Goal: Information Seeking & Learning: Learn about a topic

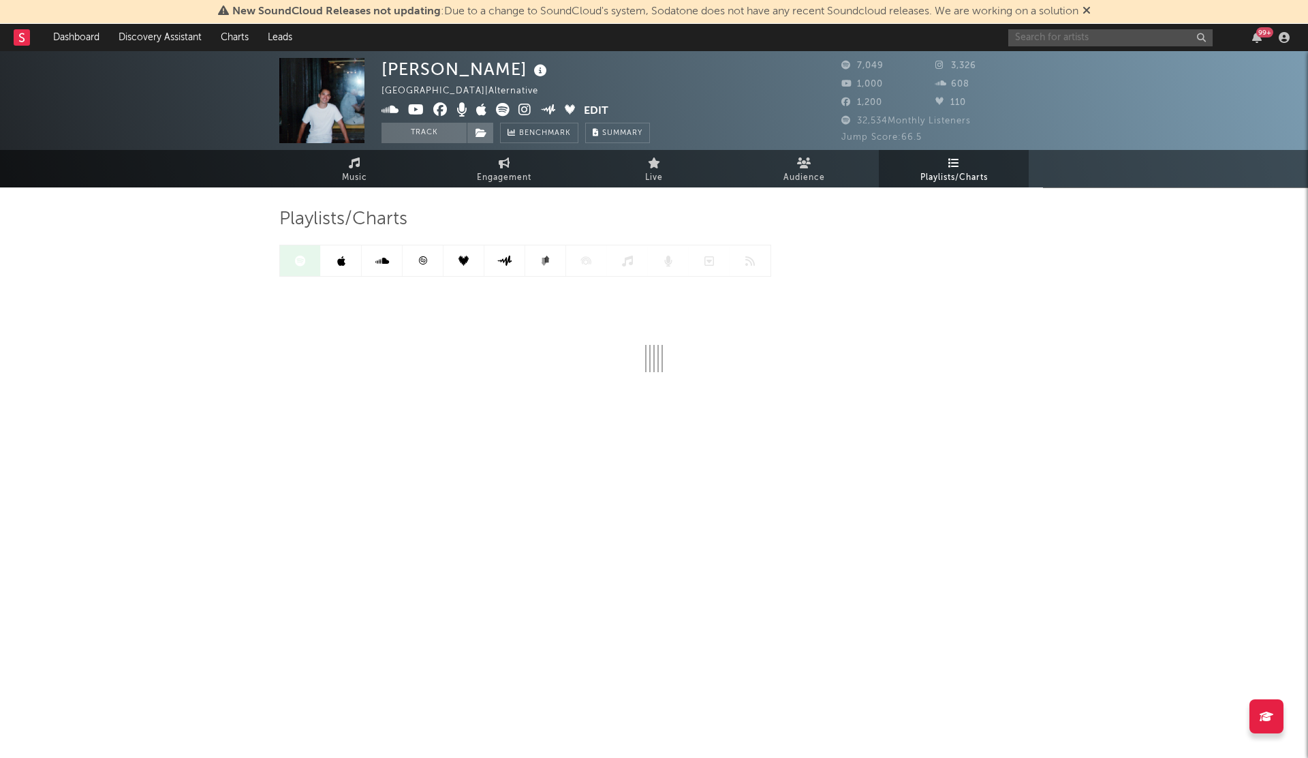
click at [1049, 42] on input "text" at bounding box center [1111, 37] width 204 height 17
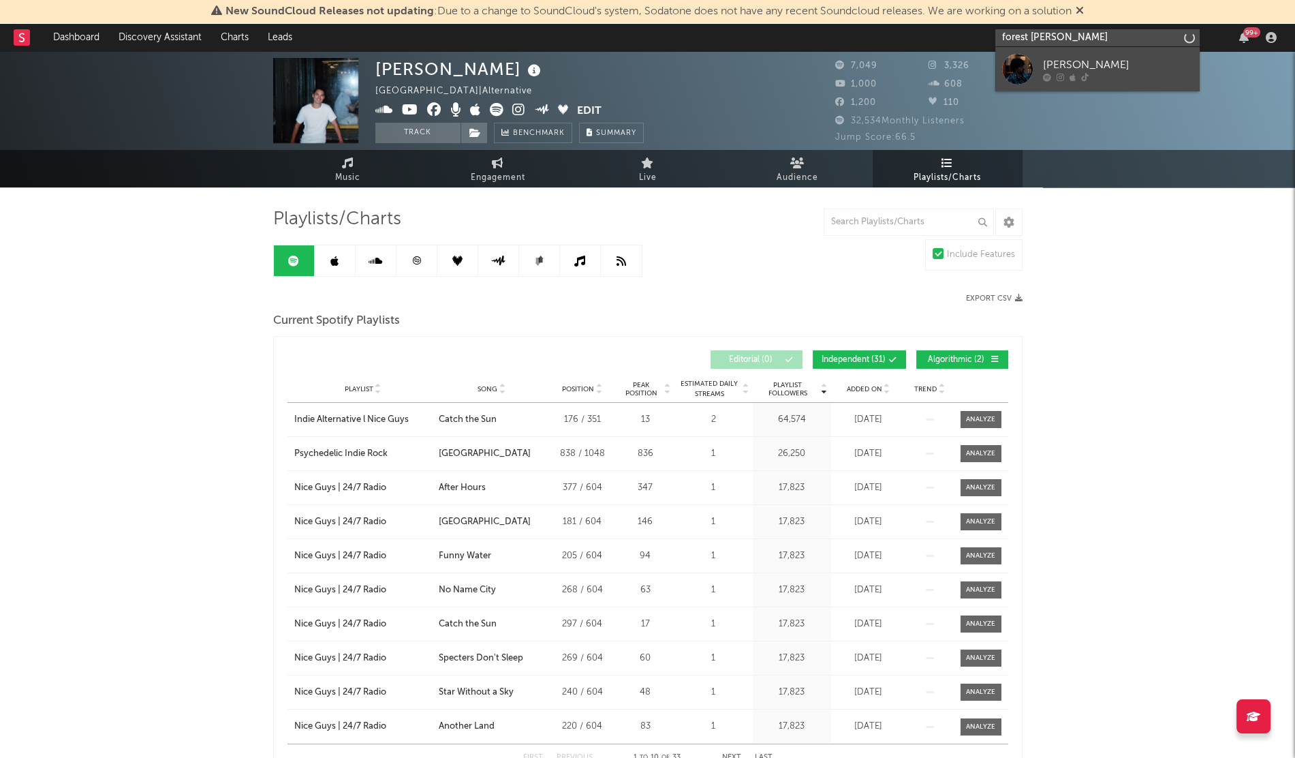
type input "forest [PERSON_NAME]"
click at [1109, 65] on div "[PERSON_NAME]" at bounding box center [1118, 65] width 150 height 16
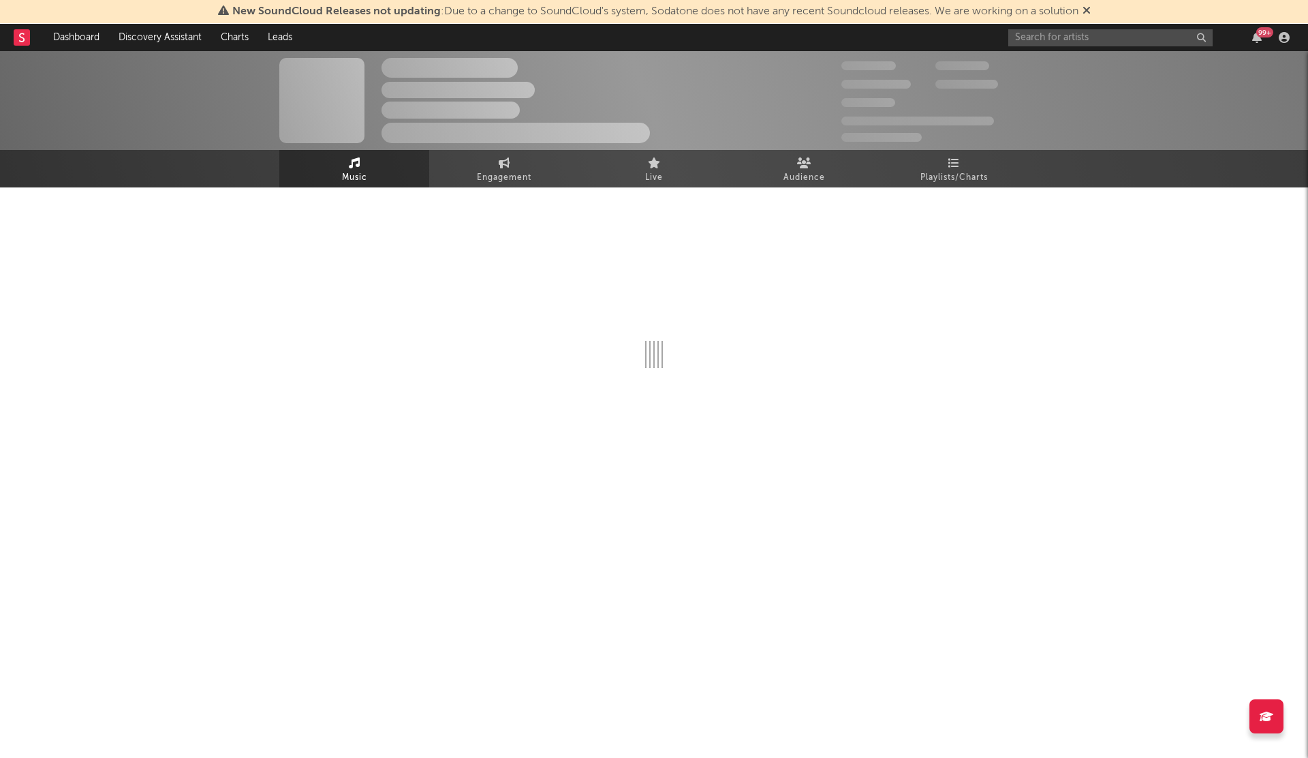
select select "6m"
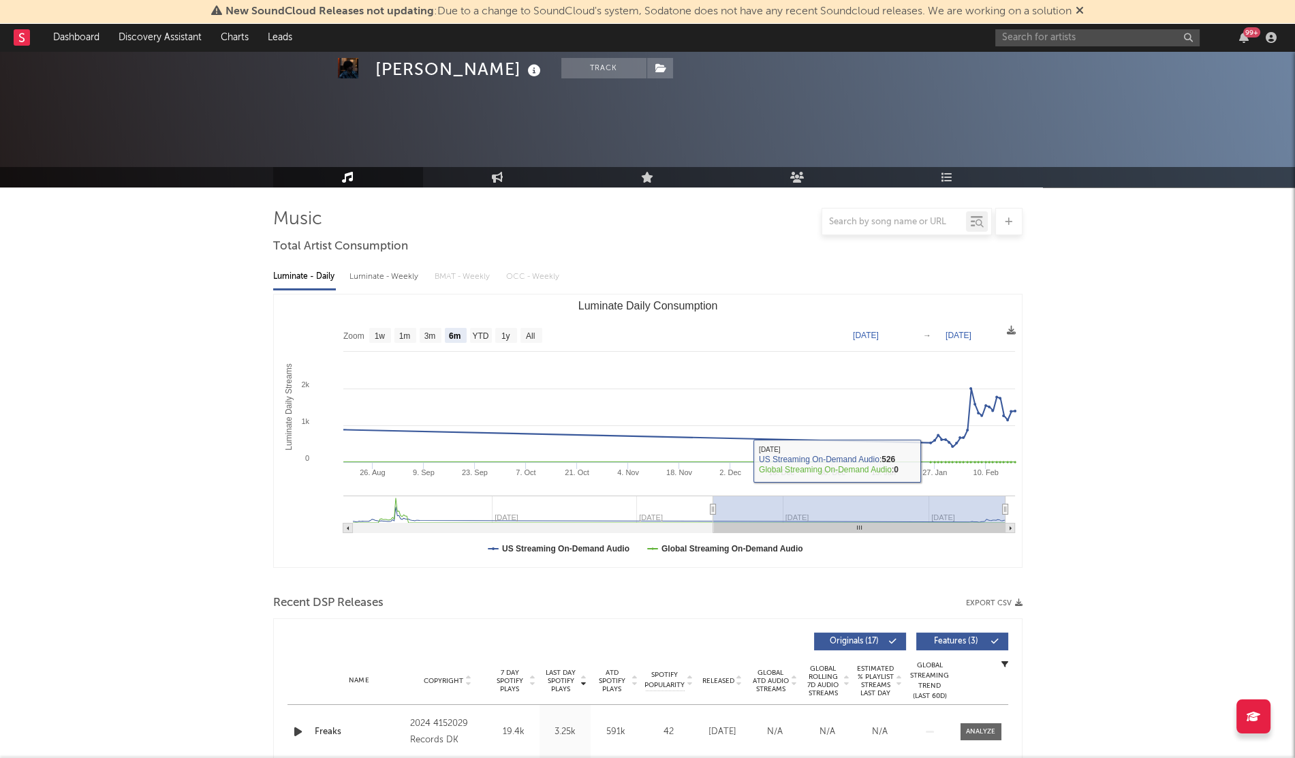
scroll to position [349, 0]
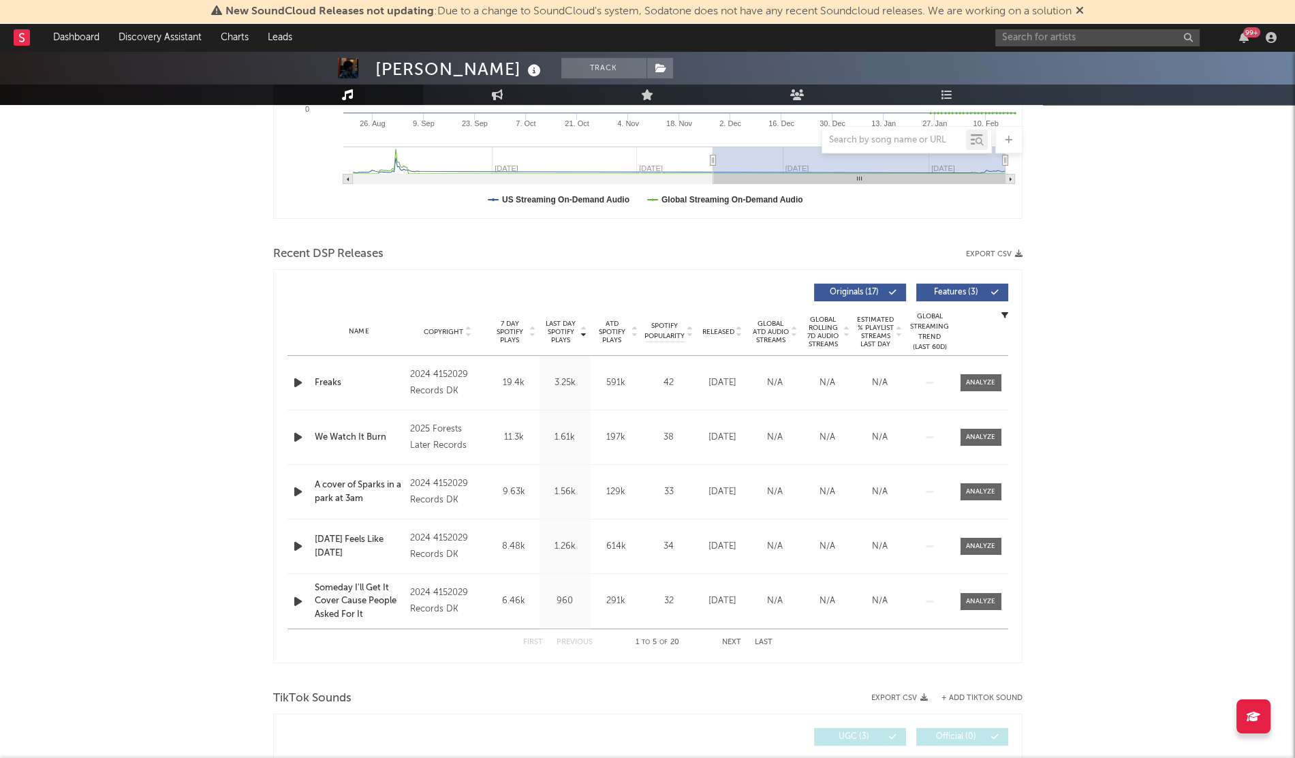
click at [708, 328] on span "Released" at bounding box center [719, 332] width 32 height 8
click at [326, 380] on div "Wings" at bounding box center [359, 383] width 89 height 14
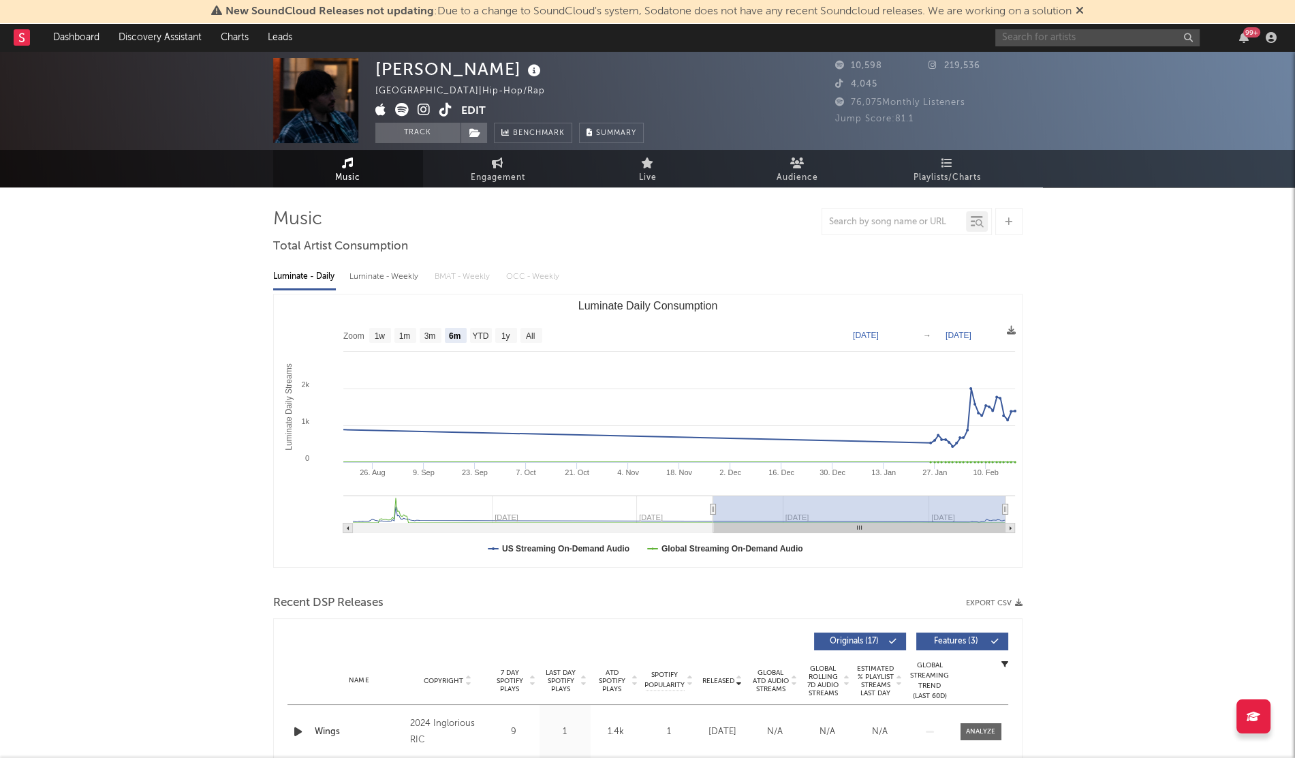
click at [1014, 31] on input "text" at bounding box center [1098, 37] width 204 height 17
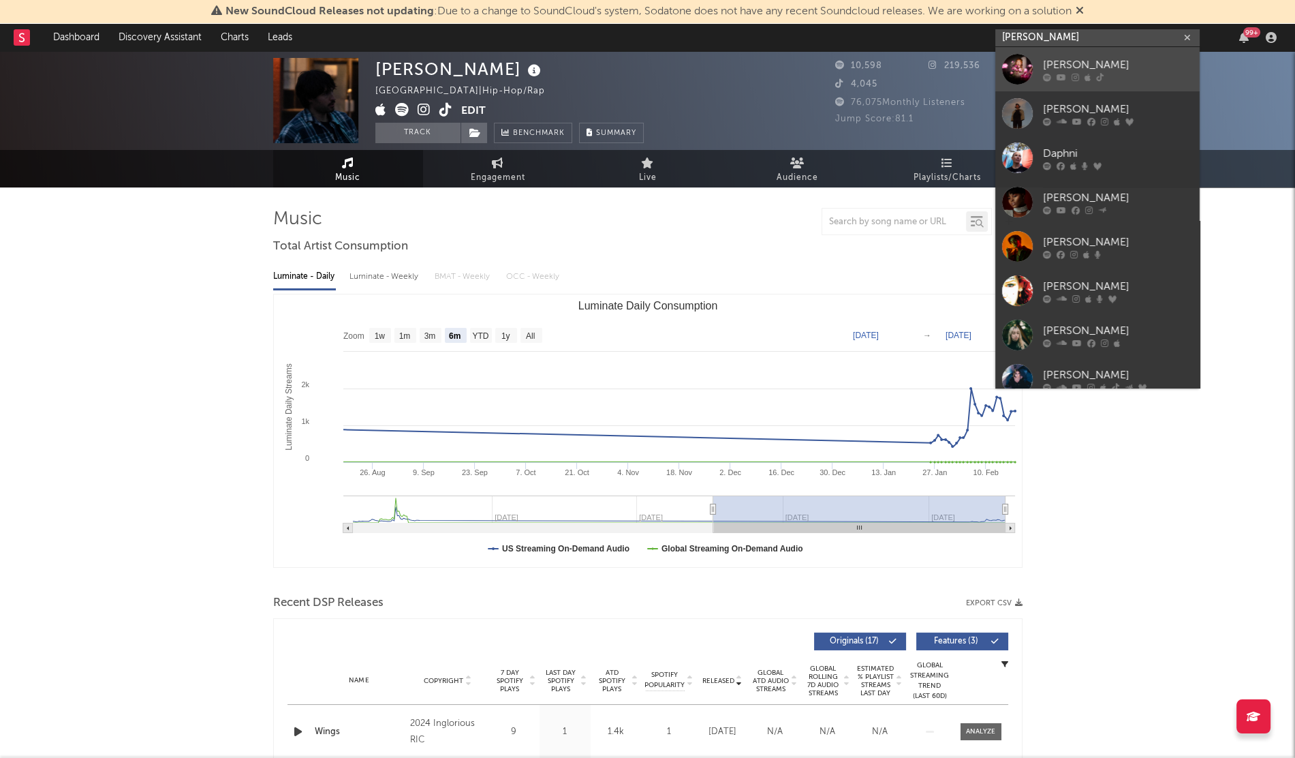
type input "[PERSON_NAME]"
click at [1020, 60] on div at bounding box center [1017, 69] width 31 height 31
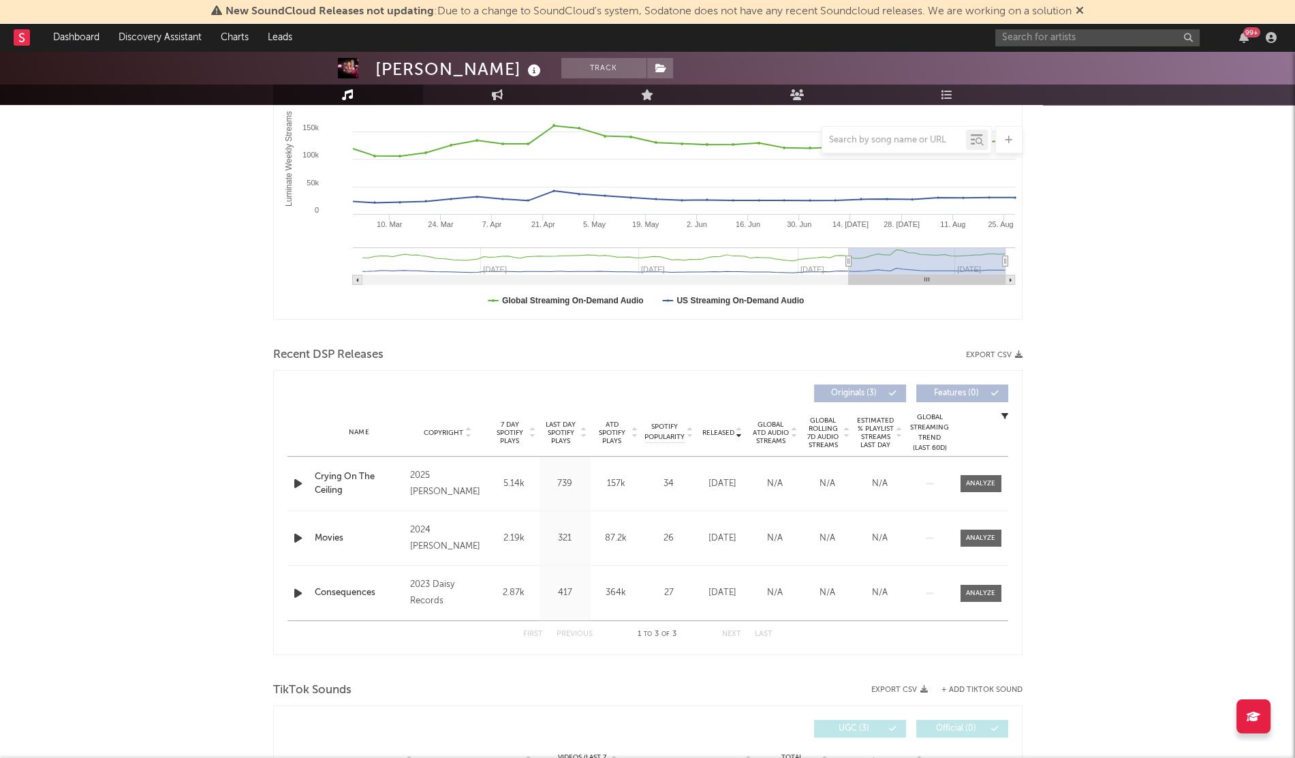
scroll to position [259, 0]
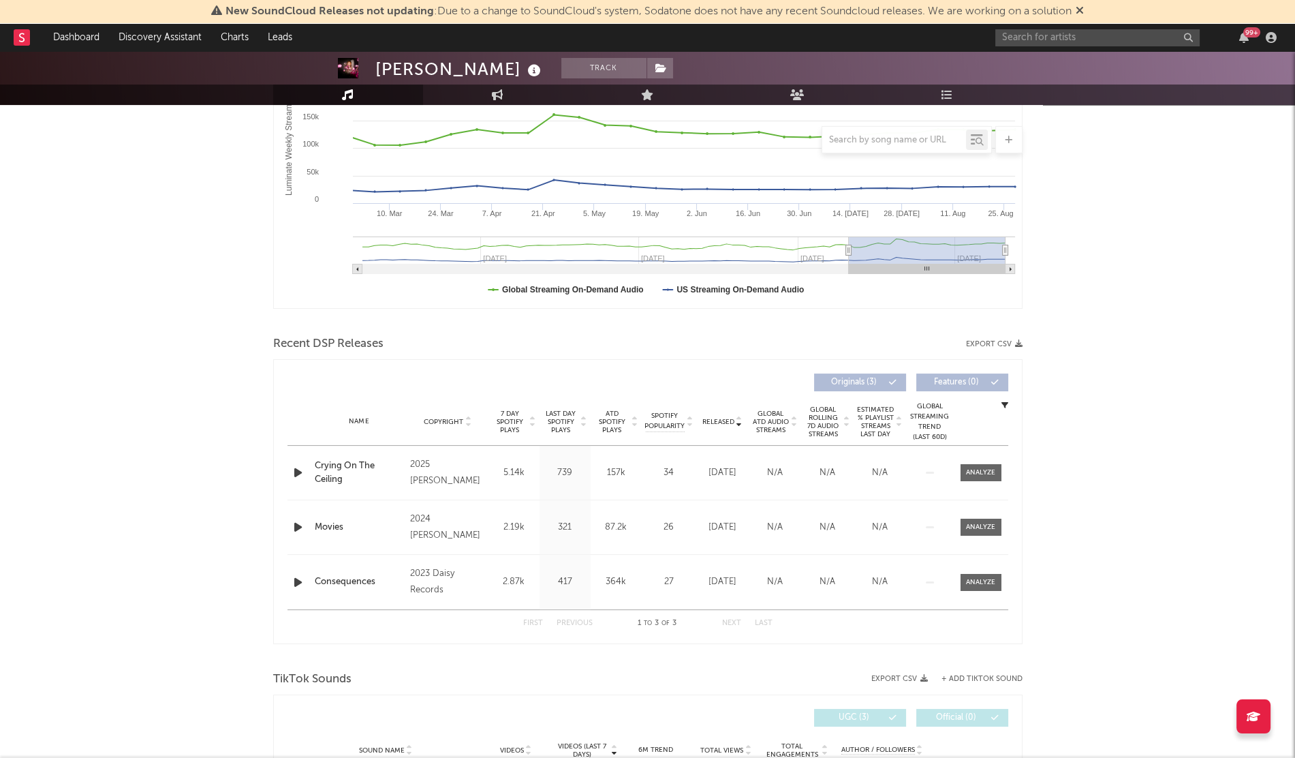
click at [332, 465] on div "Crying On The Ceiling" at bounding box center [359, 472] width 89 height 27
drag, startPoint x: 363, startPoint y: 499, endPoint x: 310, endPoint y: 470, distance: 60.1
click at [310, 470] on div "Name Crying On The Ceiling Copyright 2025 [PERSON_NAME] Label [PERSON_NAME] Alb…" at bounding box center [648, 528] width 721 height 164
drag, startPoint x: 313, startPoint y: 461, endPoint x: 343, endPoint y: 483, distance: 37.1
click at [343, 483] on div "Name Crying On The Ceiling" at bounding box center [359, 472] width 96 height 27
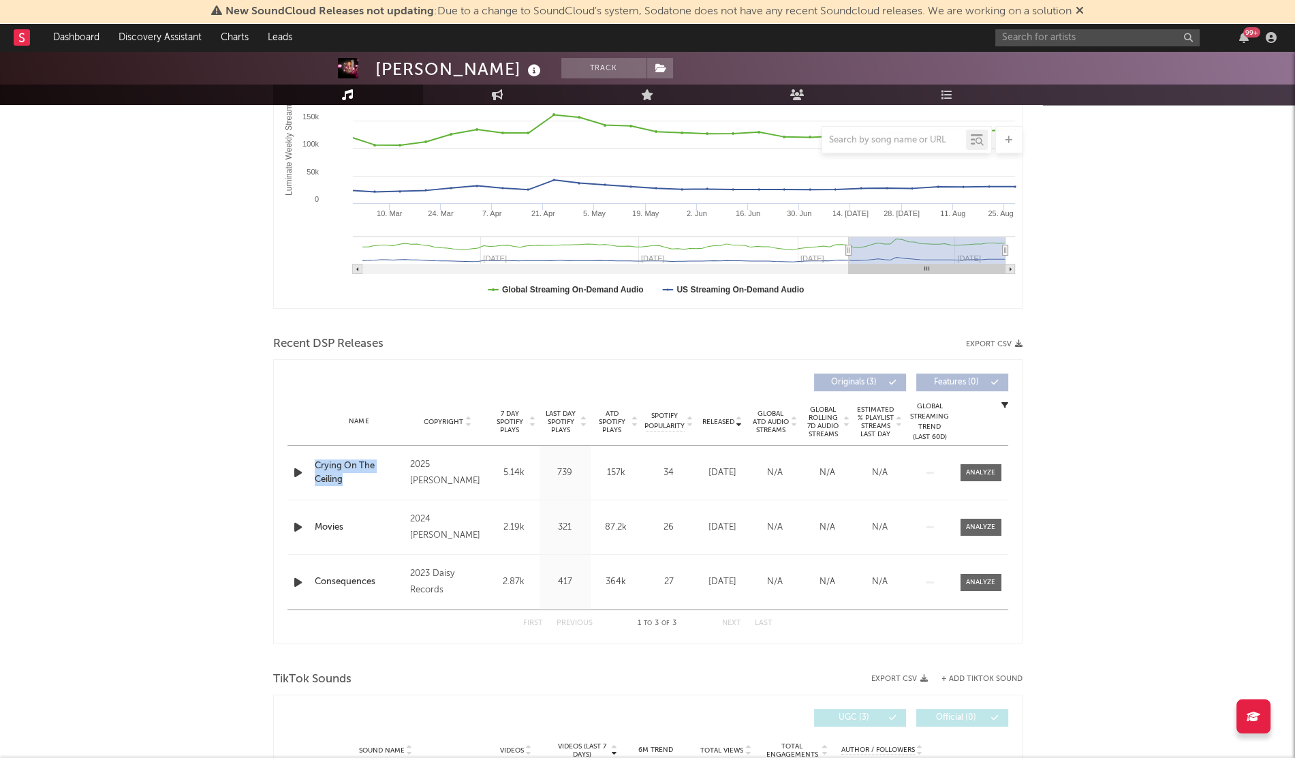
copy div "Crying On The Ceiling"
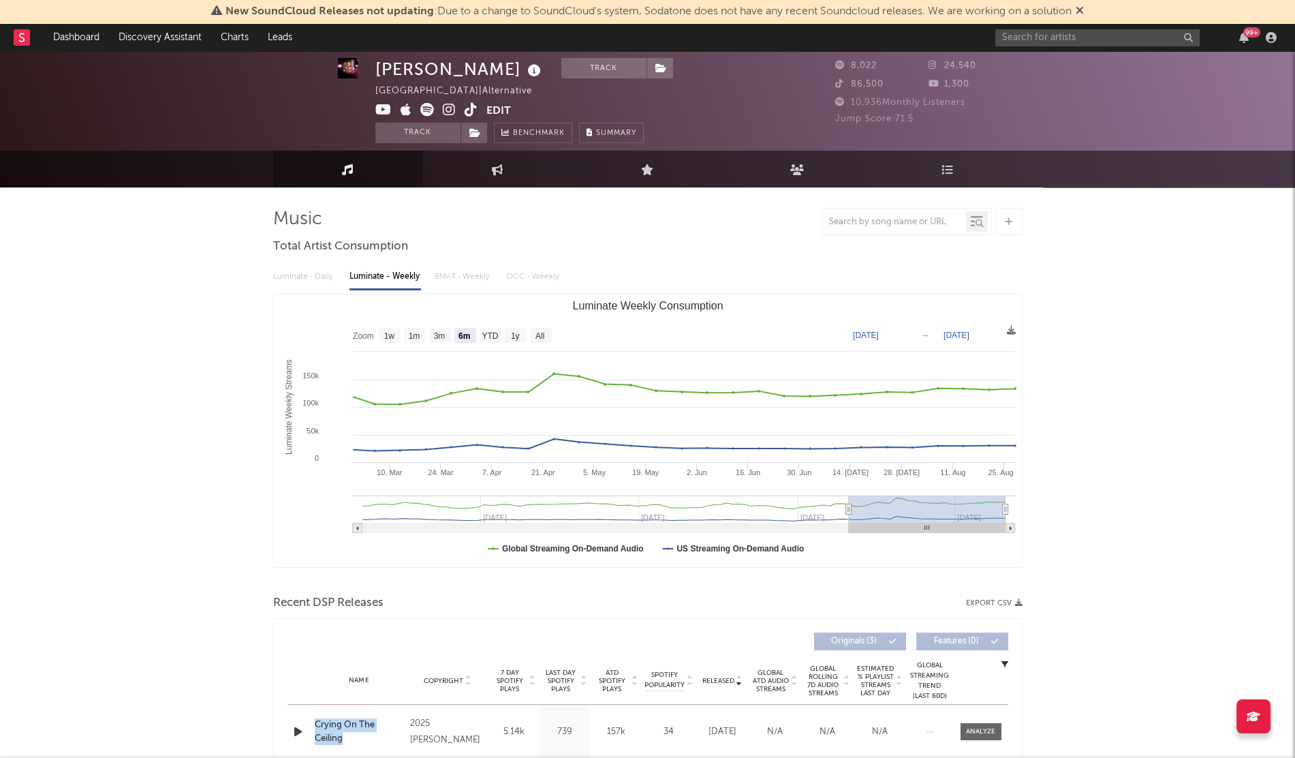
scroll to position [1, 0]
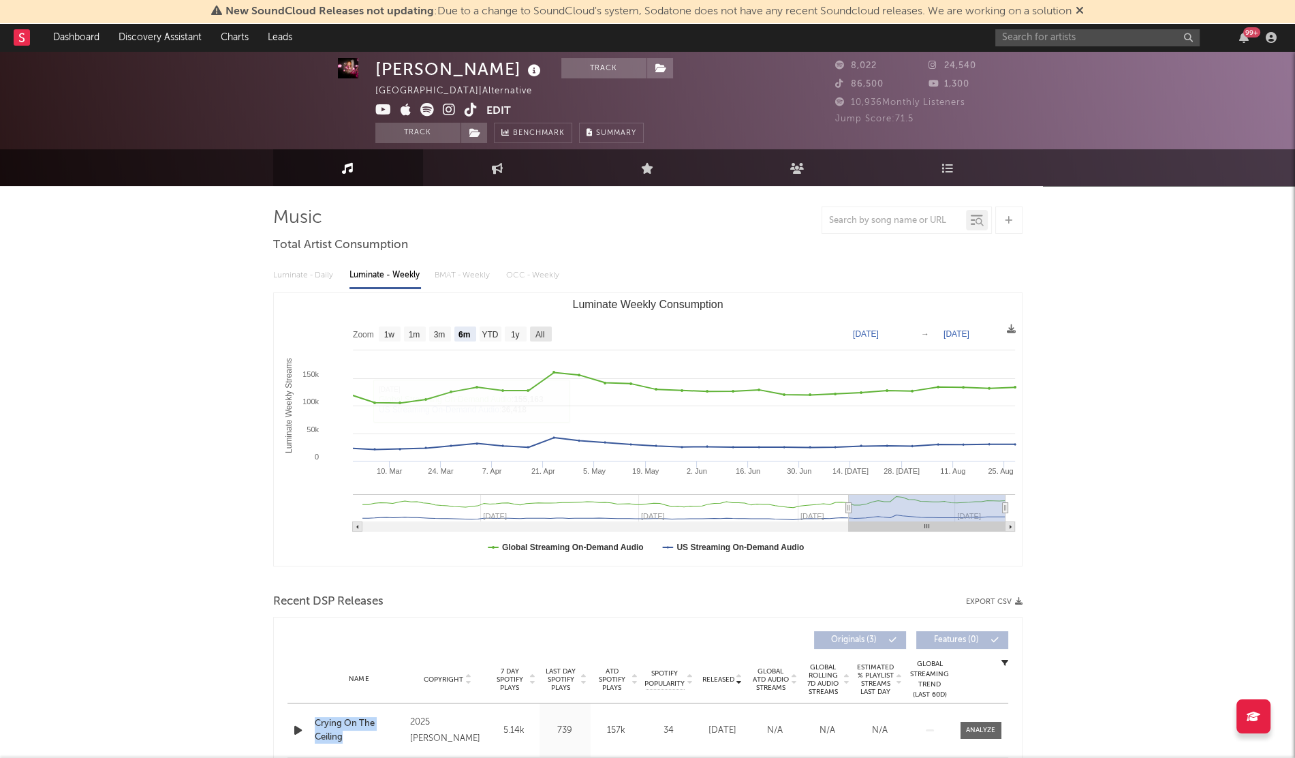
click at [549, 328] on rect "Luminate Weekly Consumption" at bounding box center [541, 333] width 22 height 15
select select "All"
type input "[DATE]"
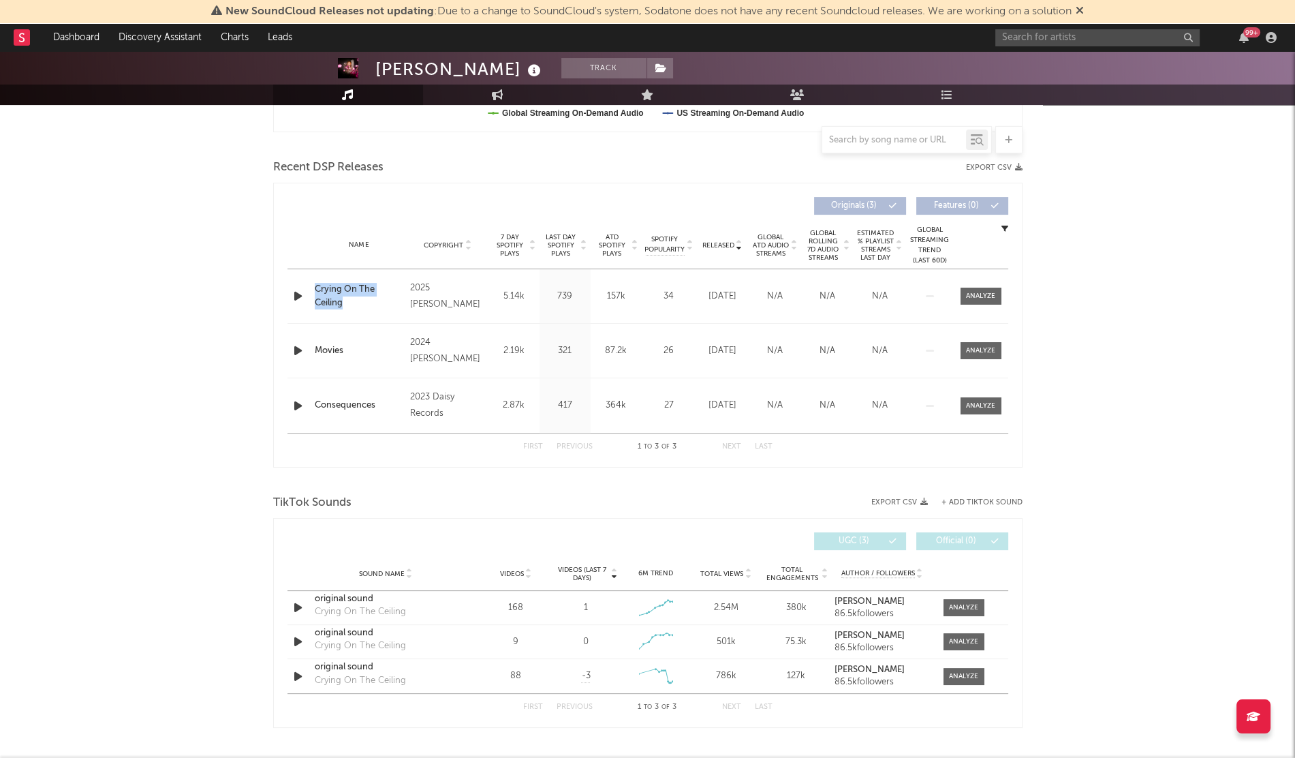
scroll to position [440, 0]
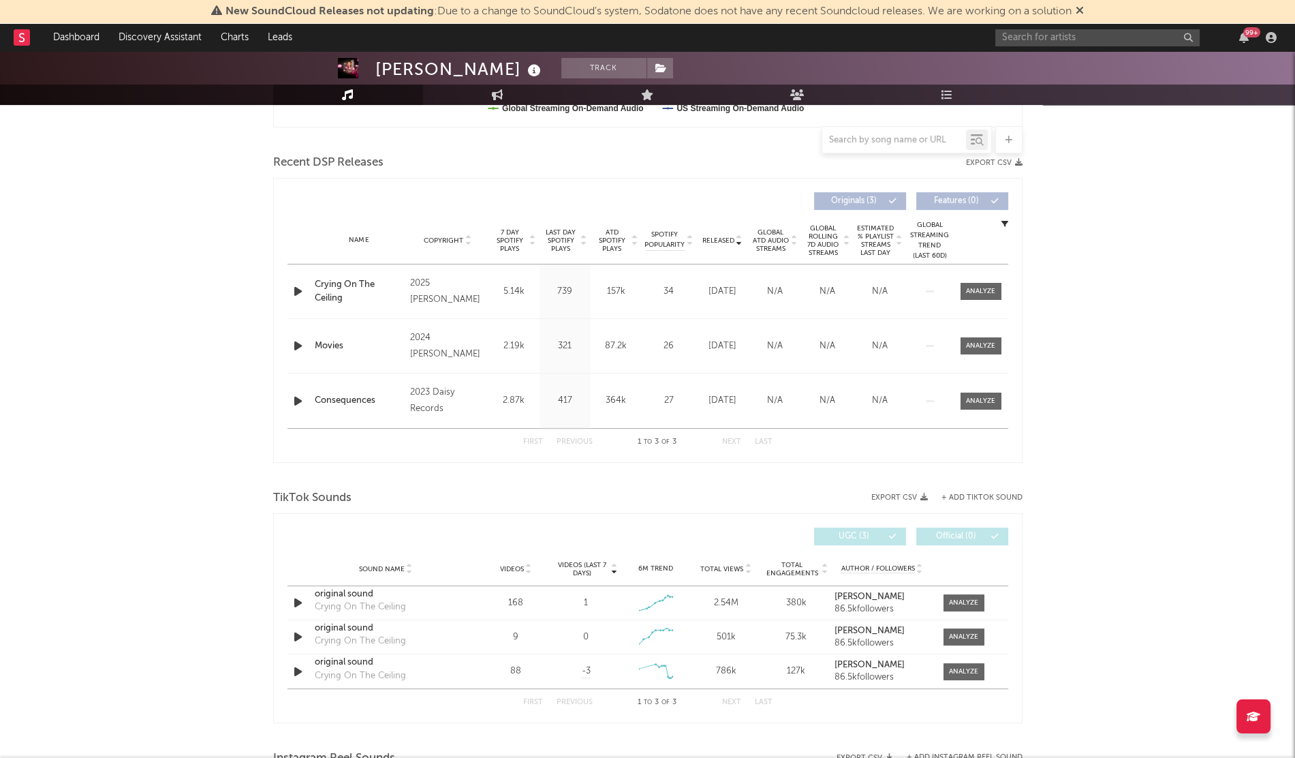
click at [1129, 339] on div "[PERSON_NAME] Track [GEOGRAPHIC_DATA] | Alternative Edit Track Benchmark Summar…" at bounding box center [647, 552] width 1295 height 1882
click at [331, 595] on div "original sound" at bounding box center [386, 594] width 142 height 14
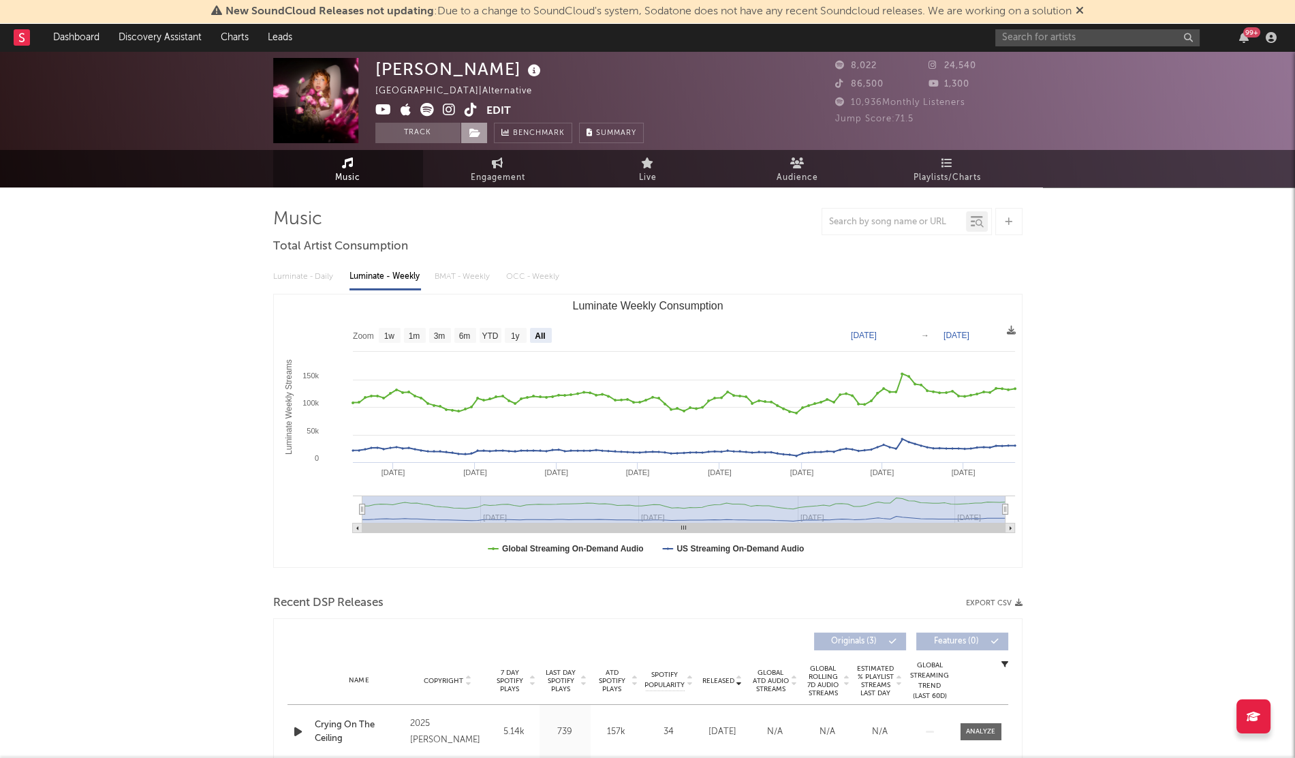
click at [482, 130] on span at bounding box center [474, 133] width 27 height 20
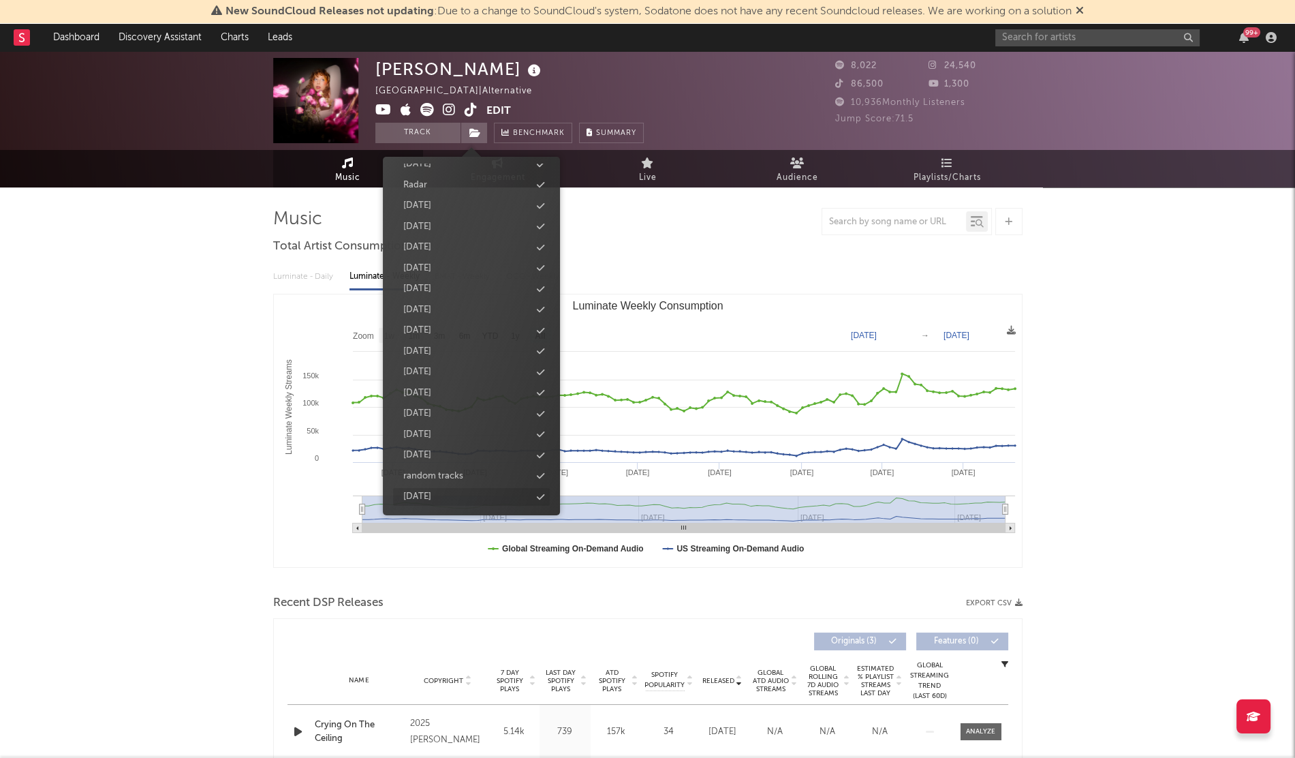
click at [545, 499] on div "[DATE]" at bounding box center [471, 497] width 157 height 18
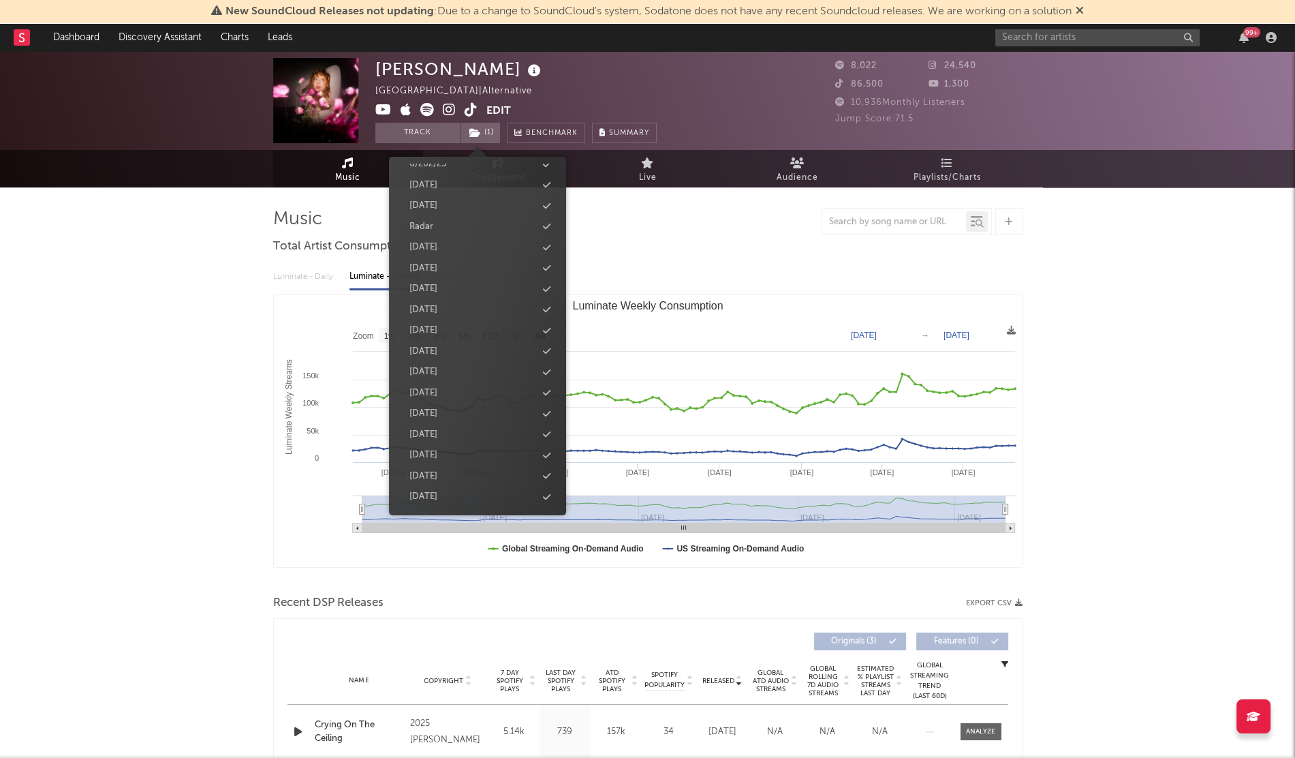
scroll to position [242, 0]
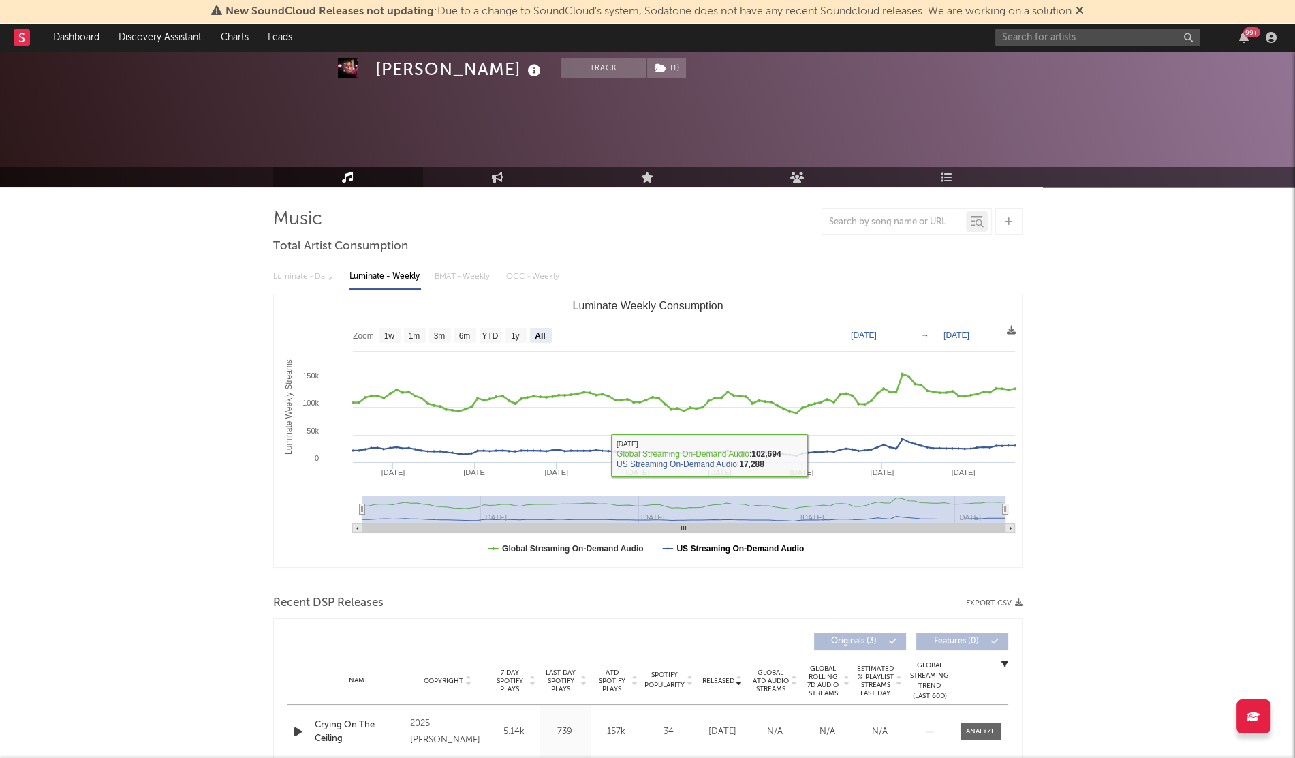
scroll to position [449, 0]
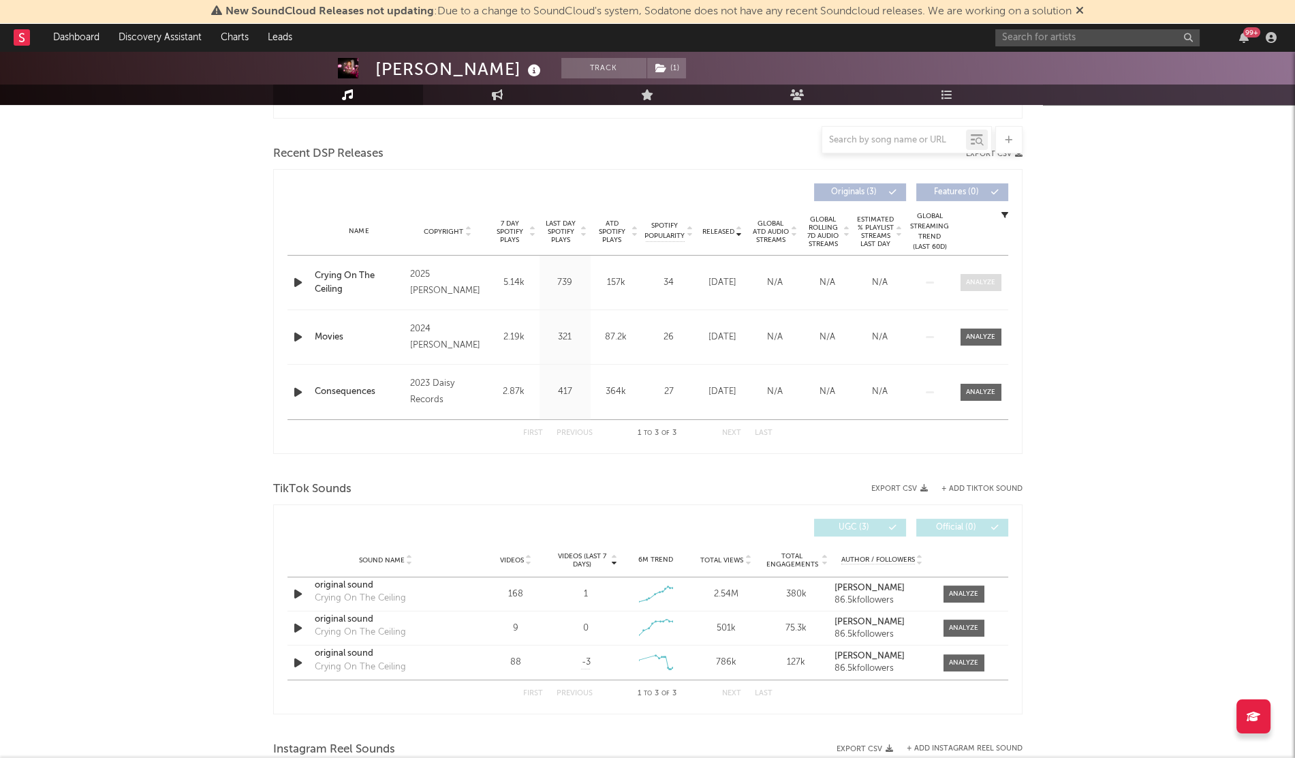
click at [970, 275] on span at bounding box center [981, 282] width 41 height 17
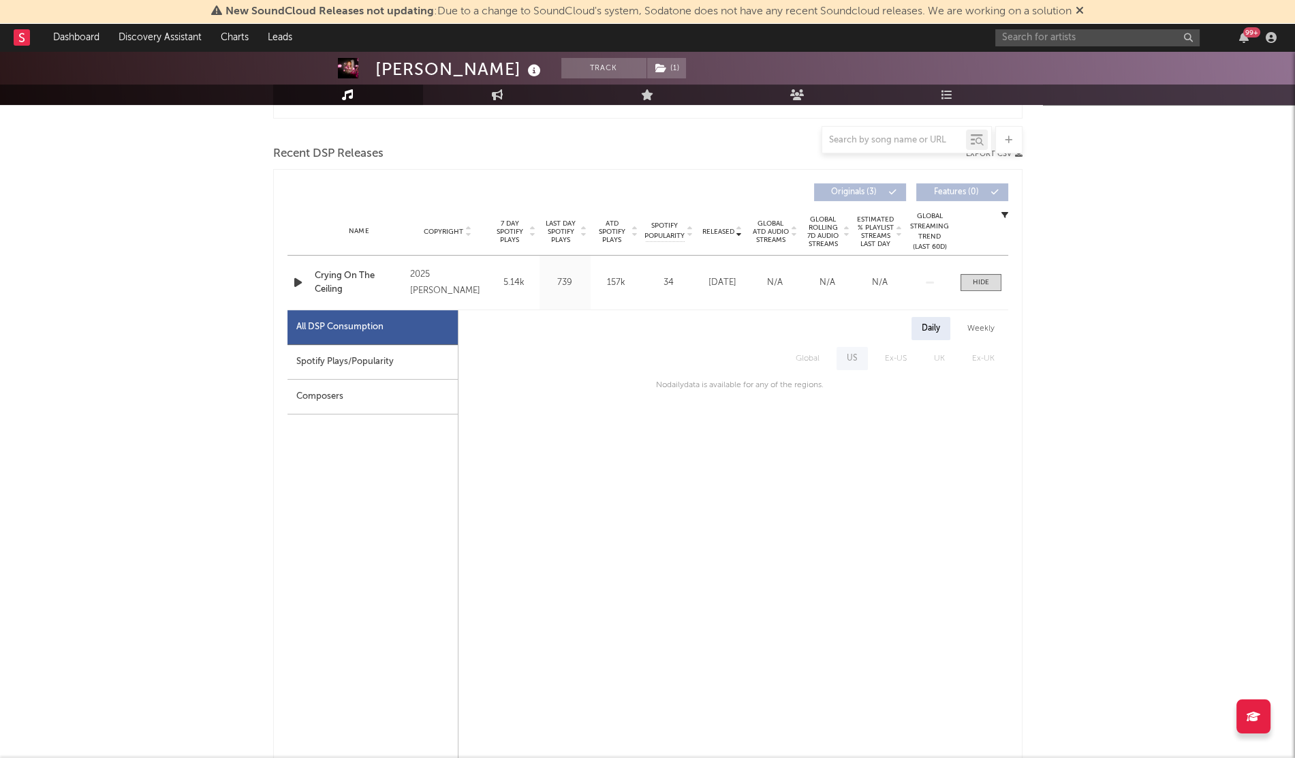
click at [979, 323] on div "Weekly" at bounding box center [981, 328] width 48 height 23
select select "1w"
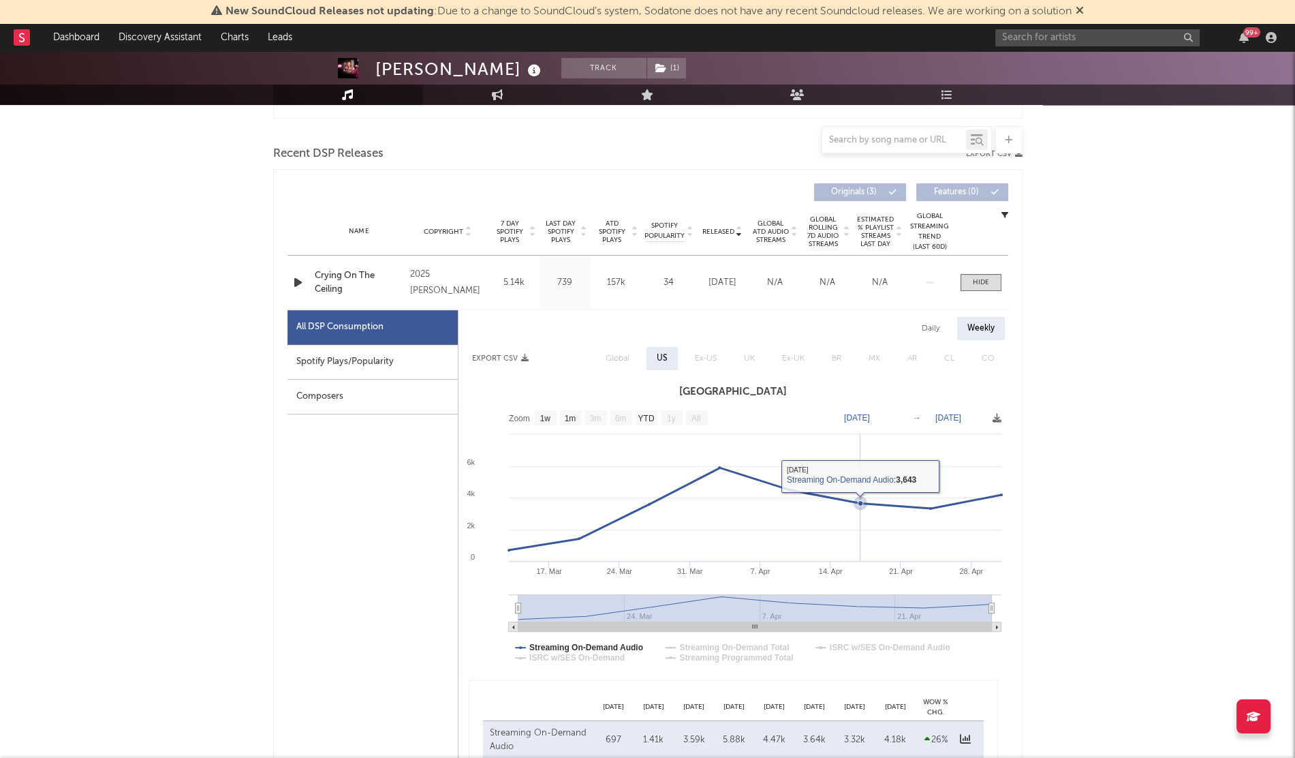
scroll to position [470, 0]
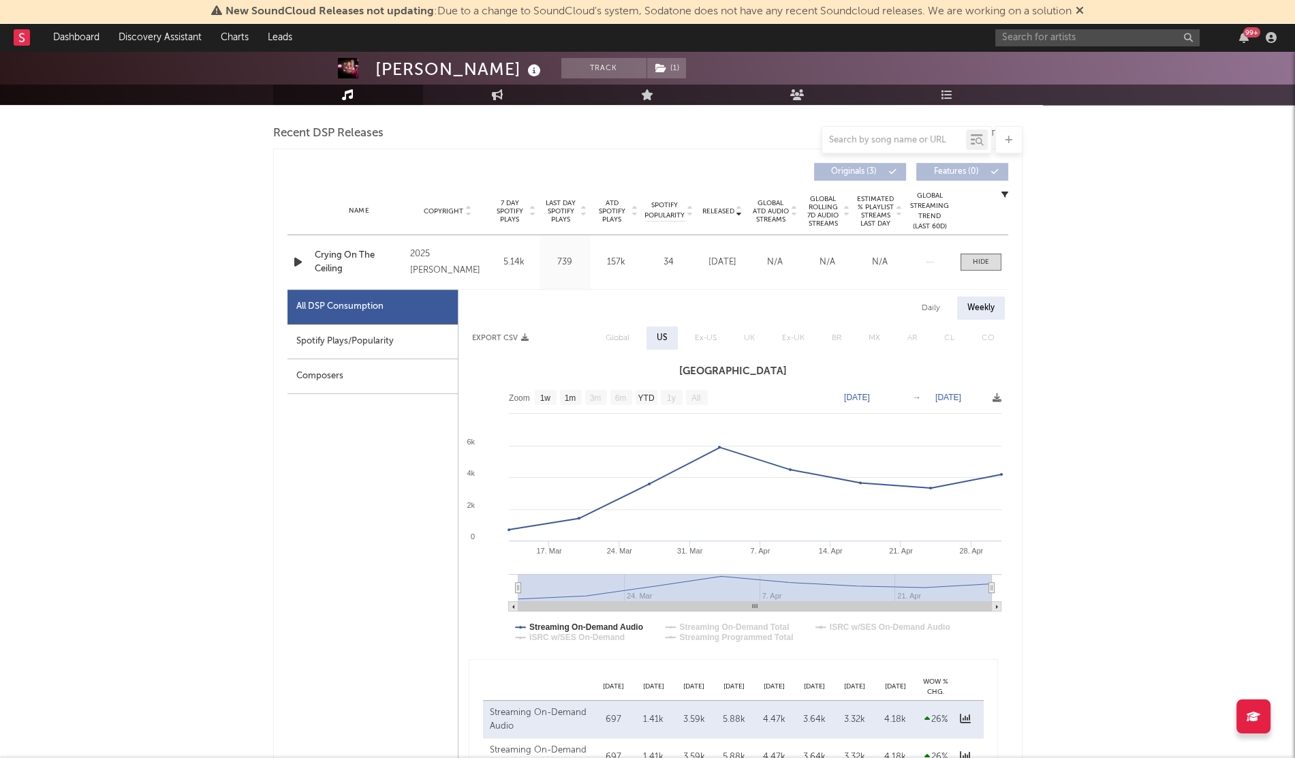
click at [930, 311] on div "Daily" at bounding box center [931, 307] width 39 height 23
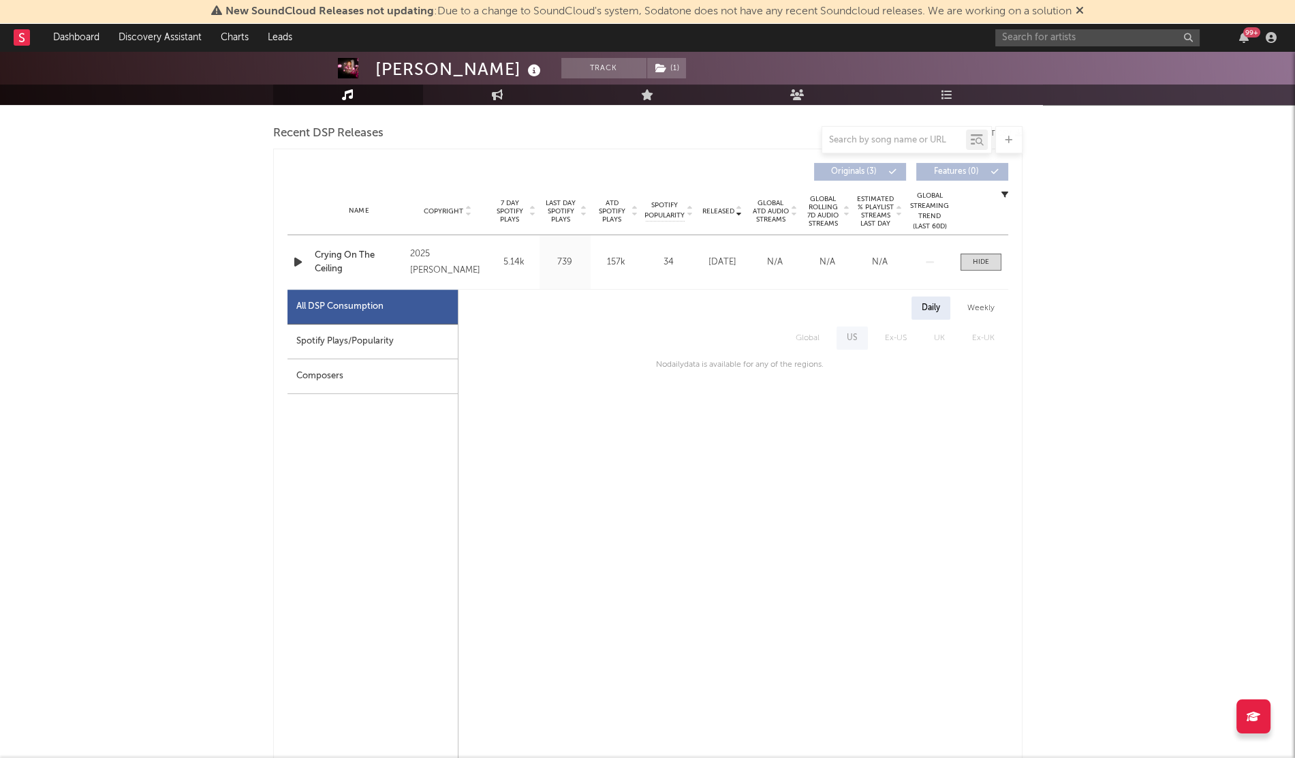
click at [960, 311] on div "Weekly" at bounding box center [981, 307] width 48 height 23
select select "1w"
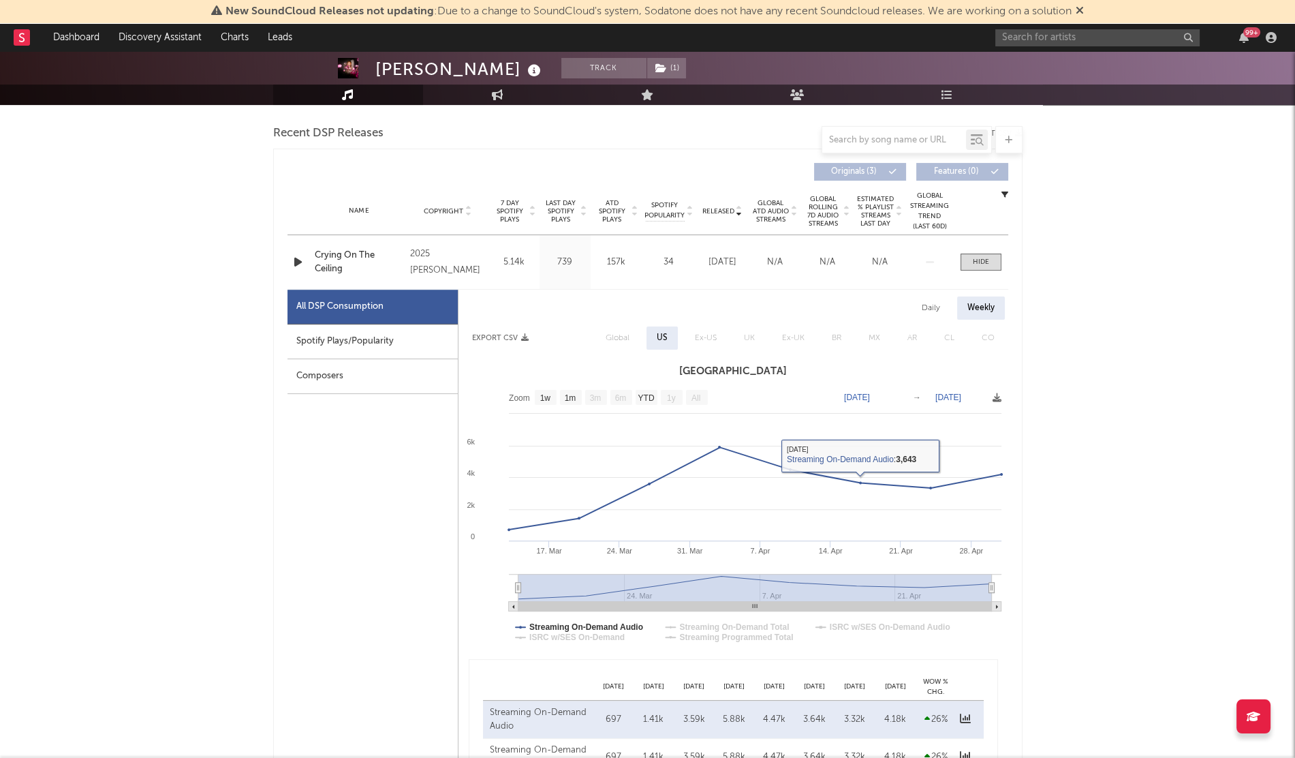
scroll to position [592, 0]
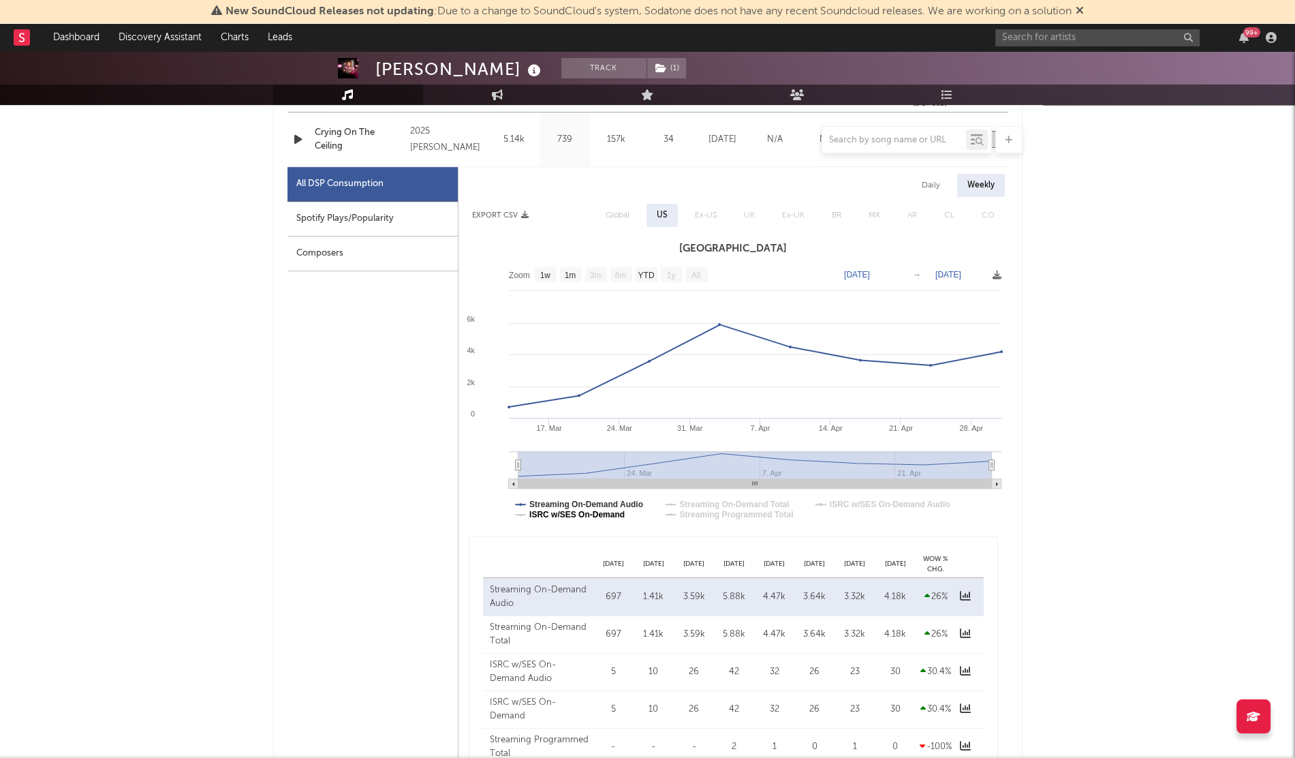
click at [538, 515] on text "ISRC w/SES On-Demand" at bounding box center [577, 515] width 95 height 10
select select "1w"
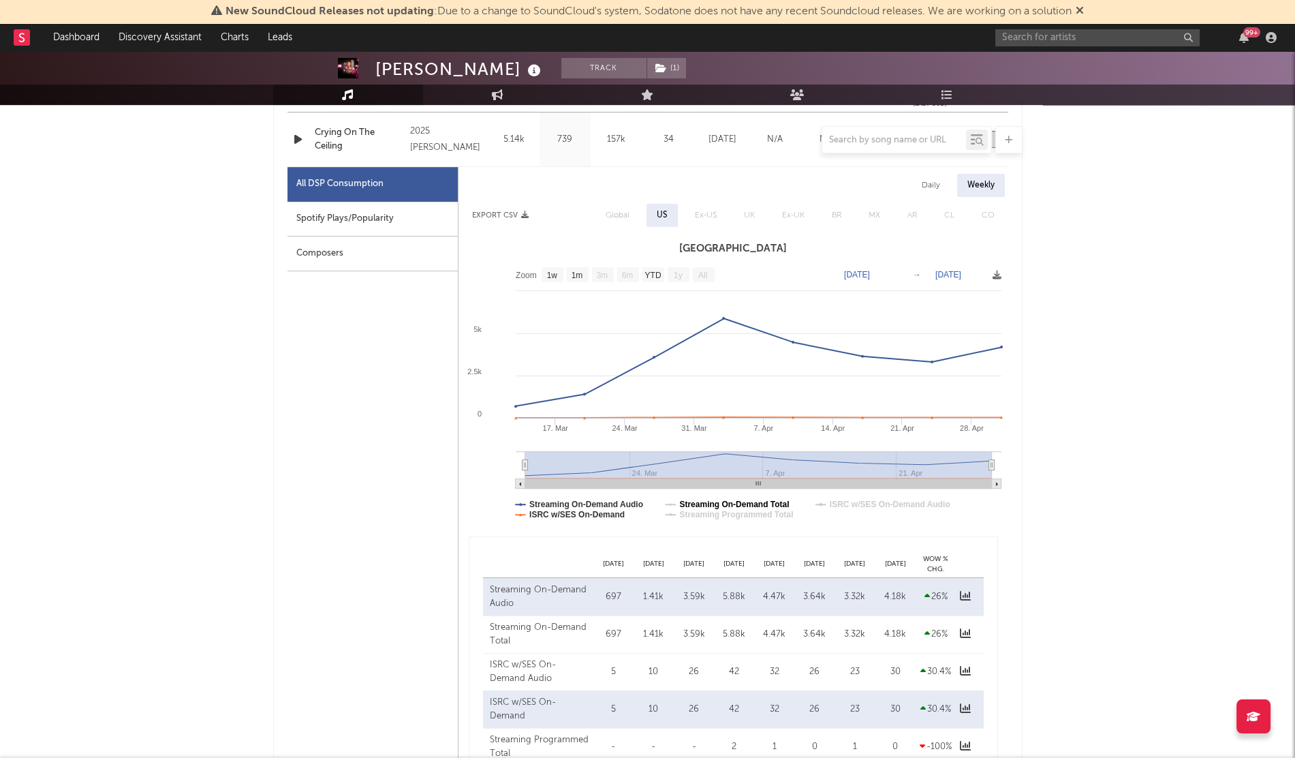
click at [710, 506] on text "Streaming On-Demand Total" at bounding box center [734, 505] width 110 height 10
select select "1w"
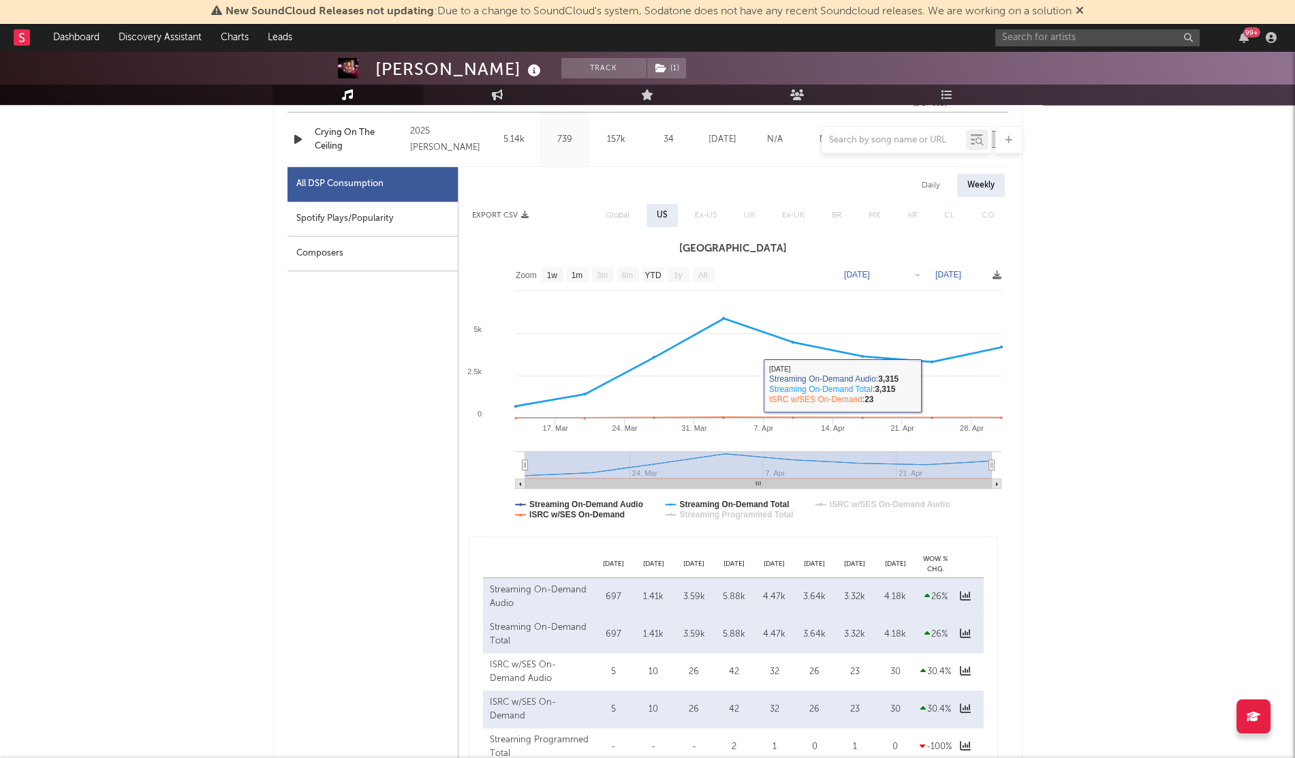
click at [936, 188] on div "Daily" at bounding box center [931, 185] width 39 height 23
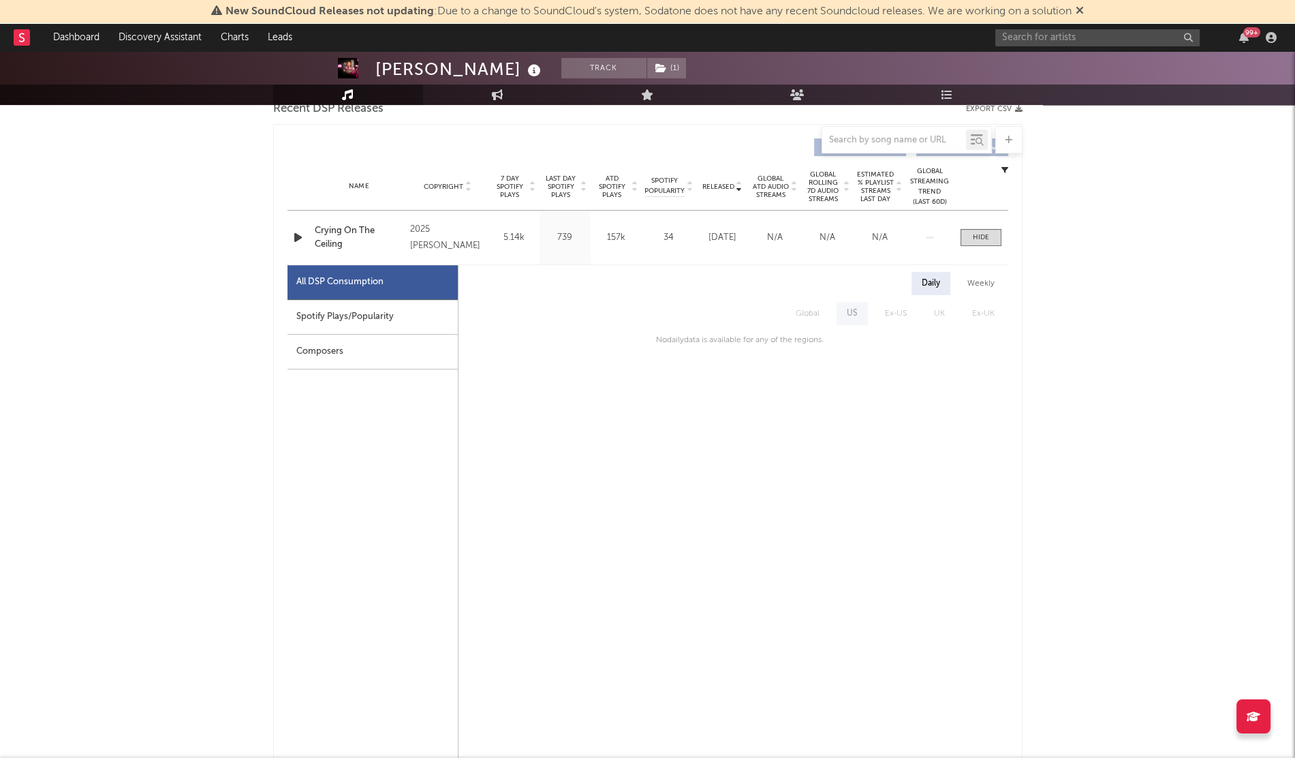
scroll to position [493, 0]
click at [959, 236] on div at bounding box center [979, 238] width 44 height 17
click at [967, 240] on span at bounding box center [981, 238] width 41 height 17
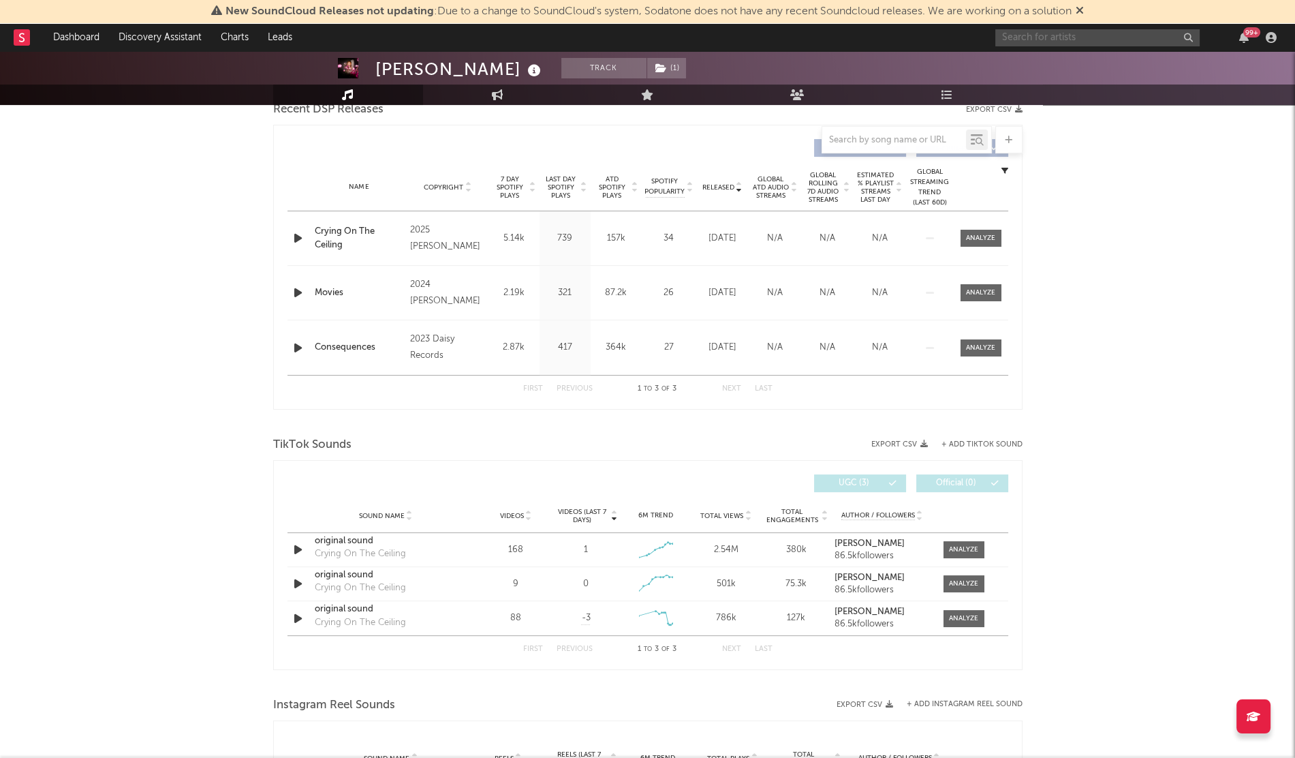
click at [1020, 37] on input "text" at bounding box center [1098, 37] width 204 height 17
type input "[PERSON_NAME]"
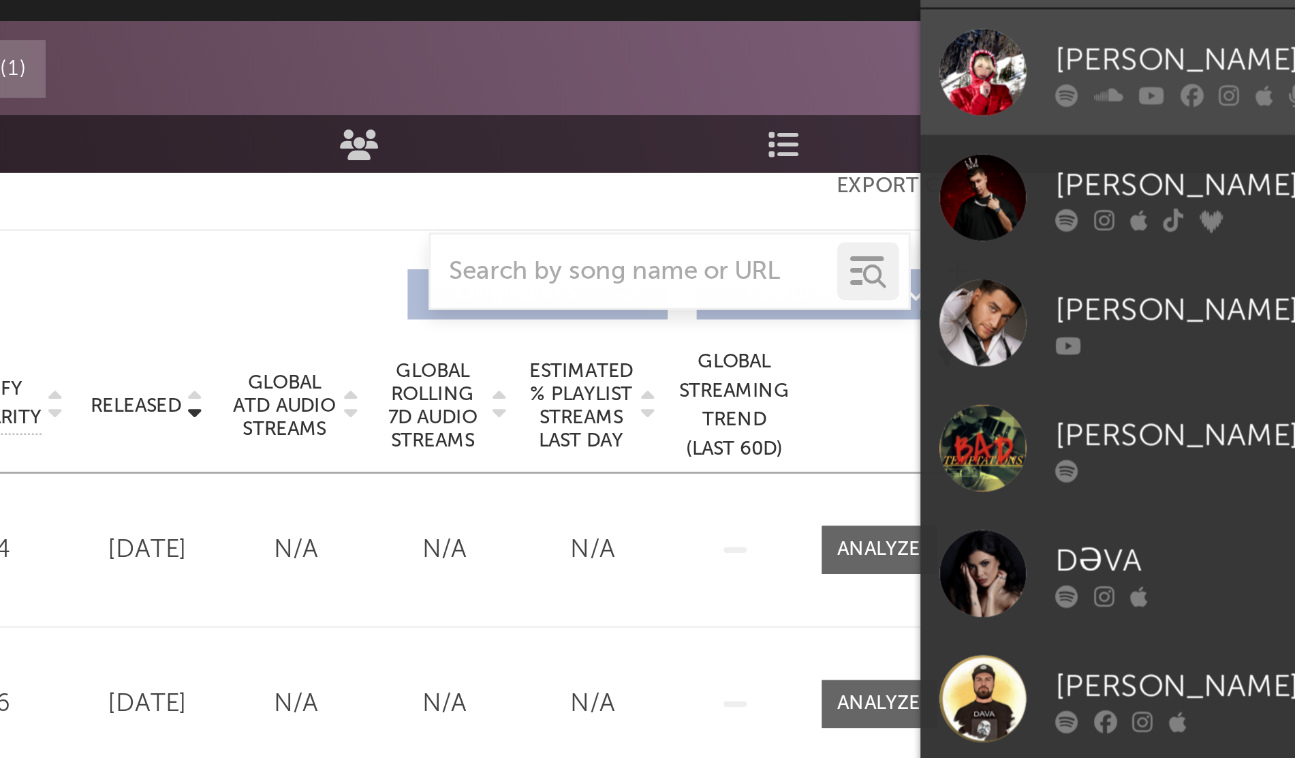
click at [1013, 67] on div at bounding box center [1017, 69] width 31 height 31
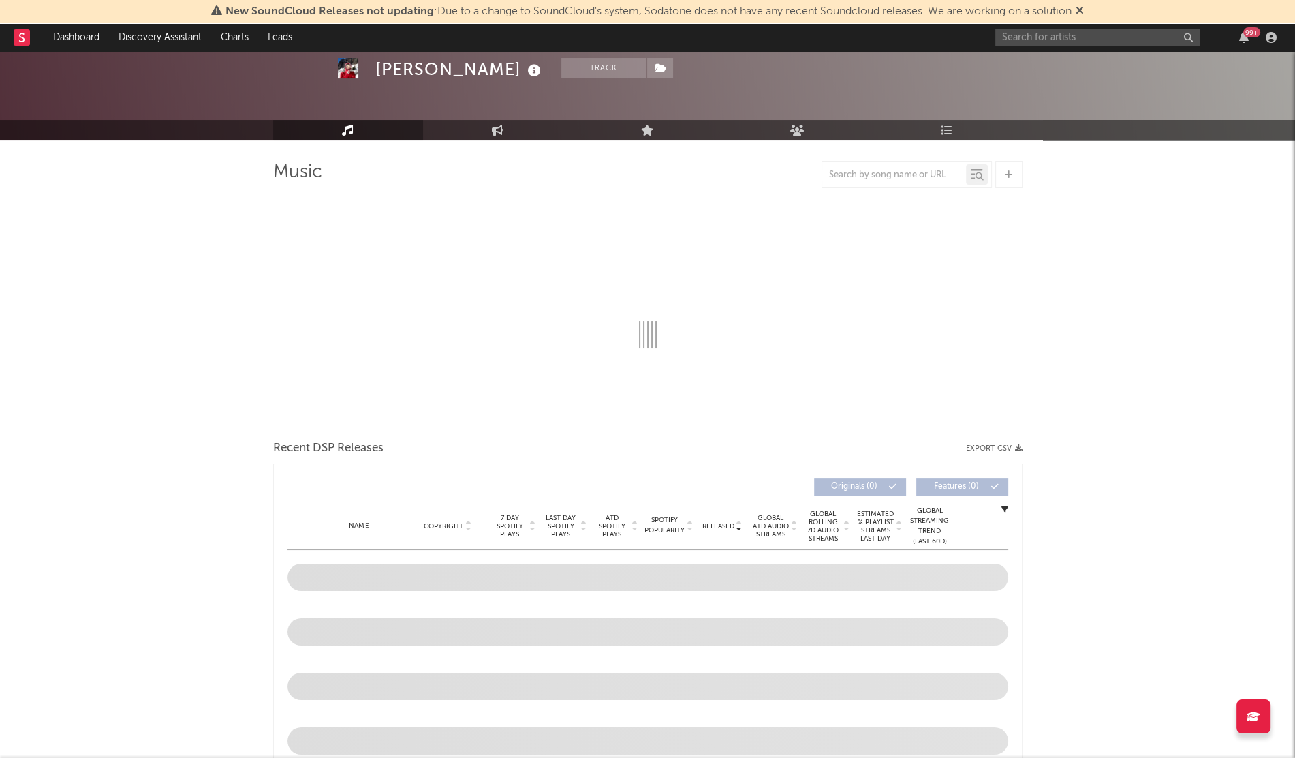
select select "6m"
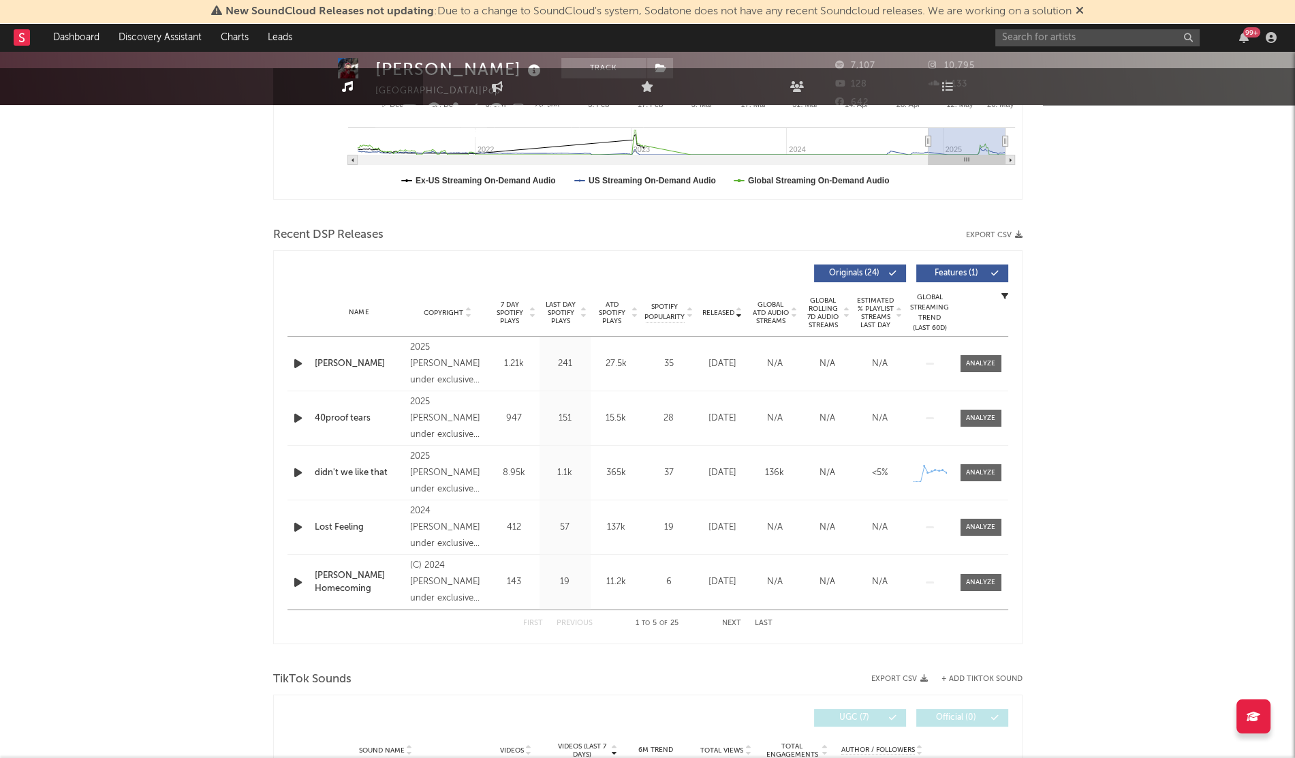
scroll to position [375, 0]
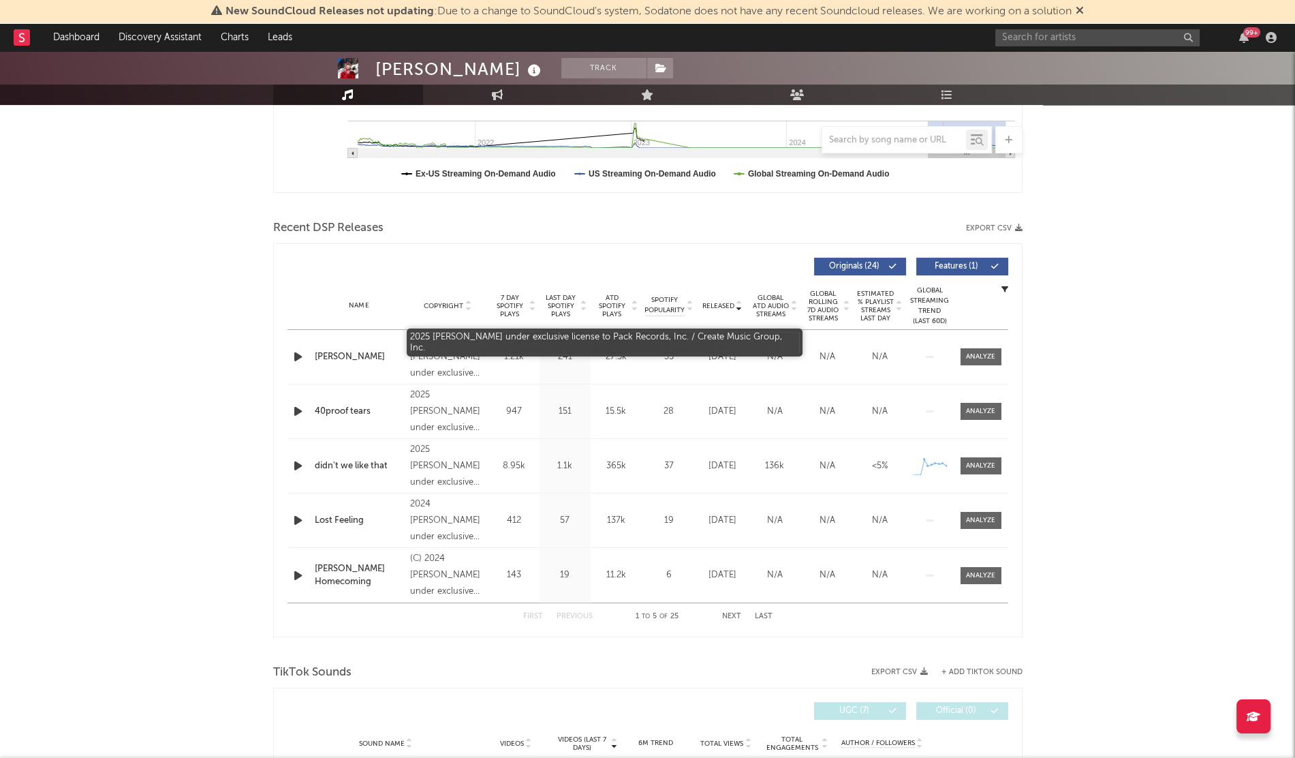
click at [433, 366] on div "2025 [PERSON_NAME] under exclusive license to Pack Records, Inc. / Create Music…" at bounding box center [447, 357] width 74 height 49
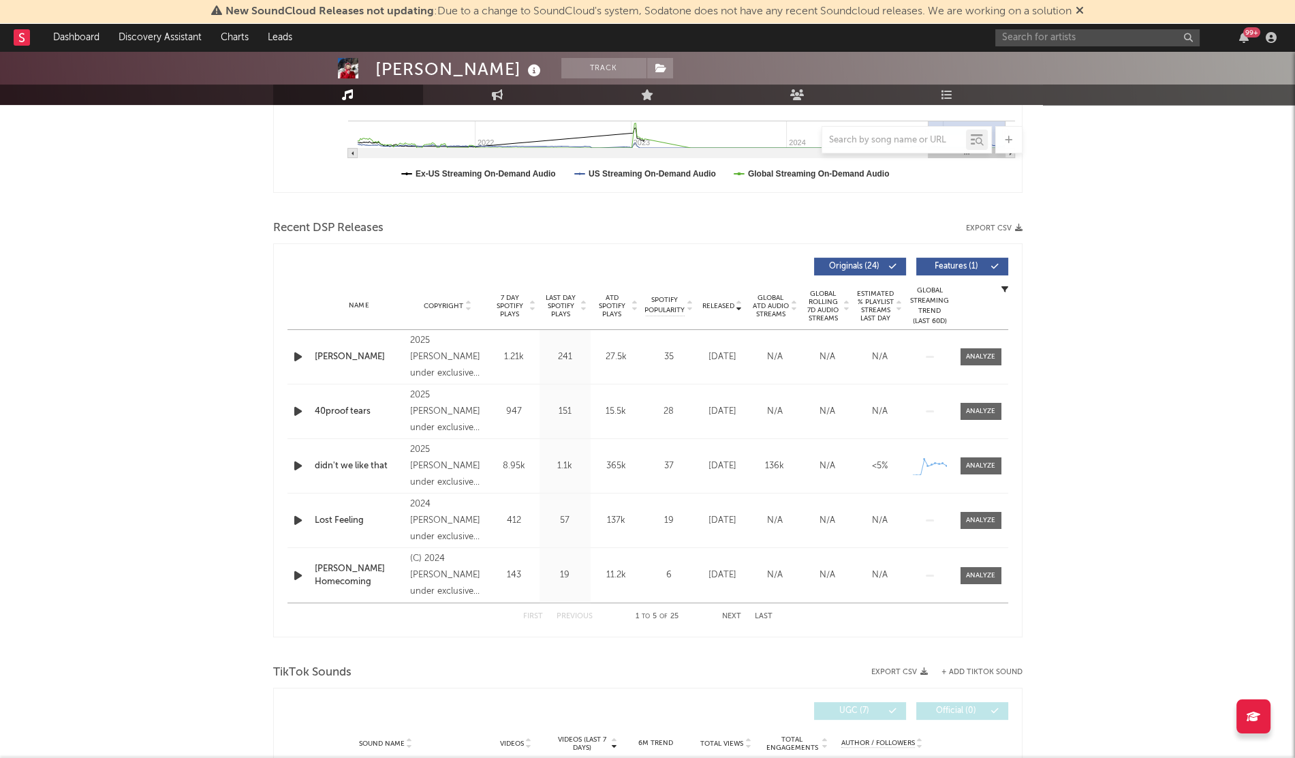
click at [1037, 25] on div "99 +" at bounding box center [1139, 37] width 286 height 27
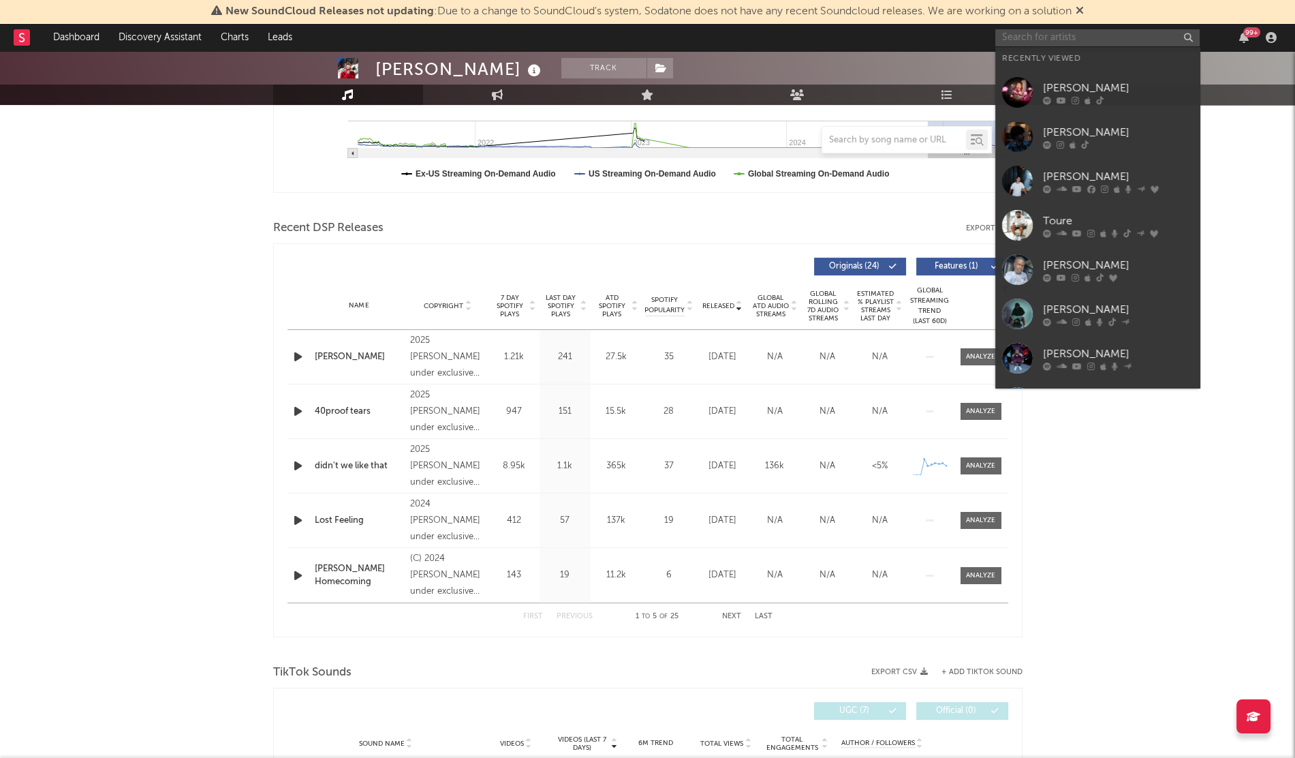
click at [997, 32] on input "text" at bounding box center [1098, 37] width 204 height 17
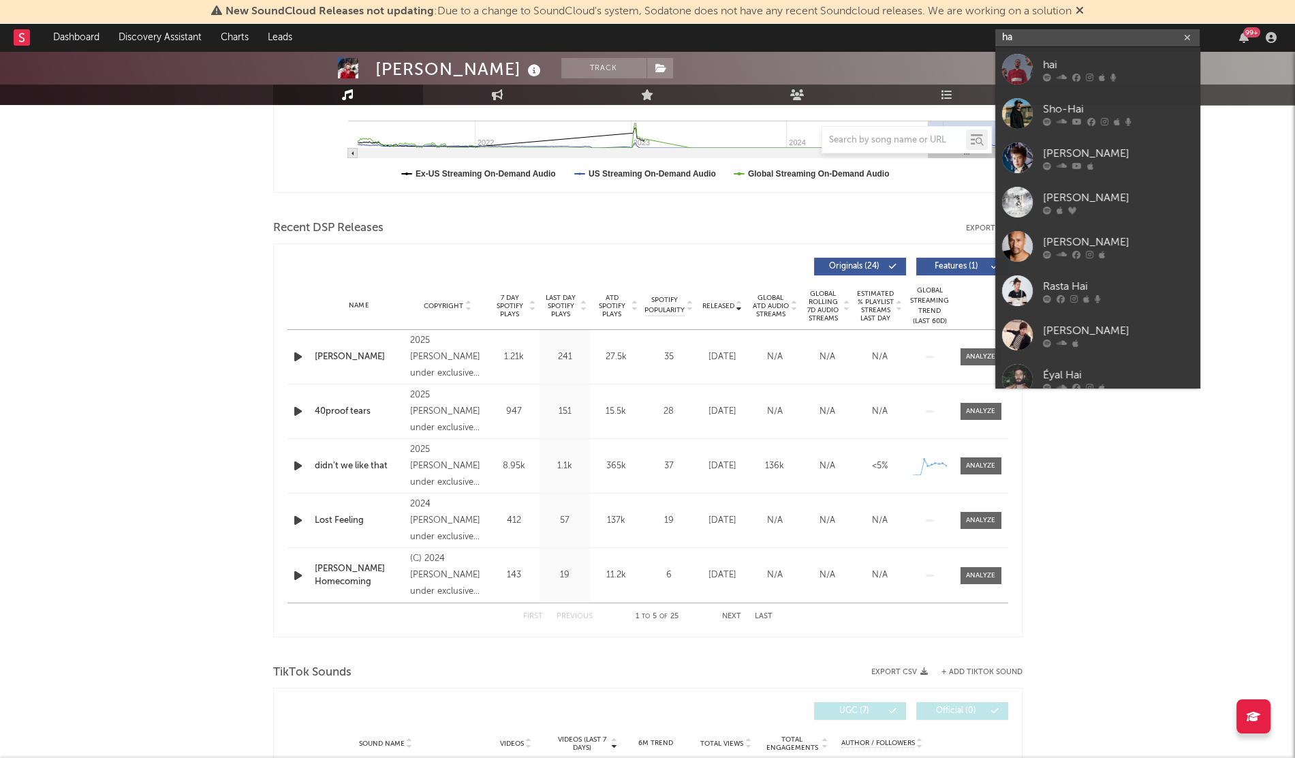
type input "h"
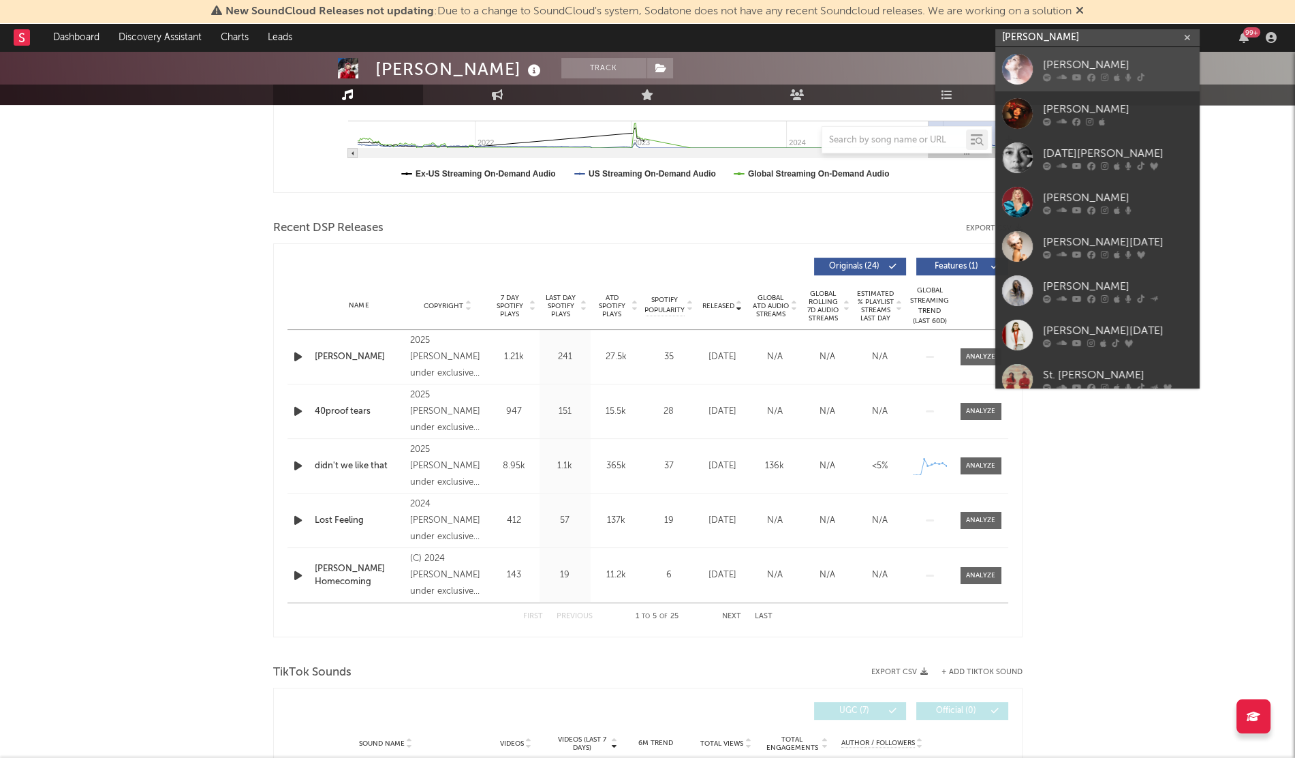
type input "[PERSON_NAME]"
click at [1042, 61] on link "[PERSON_NAME]" at bounding box center [1098, 69] width 204 height 44
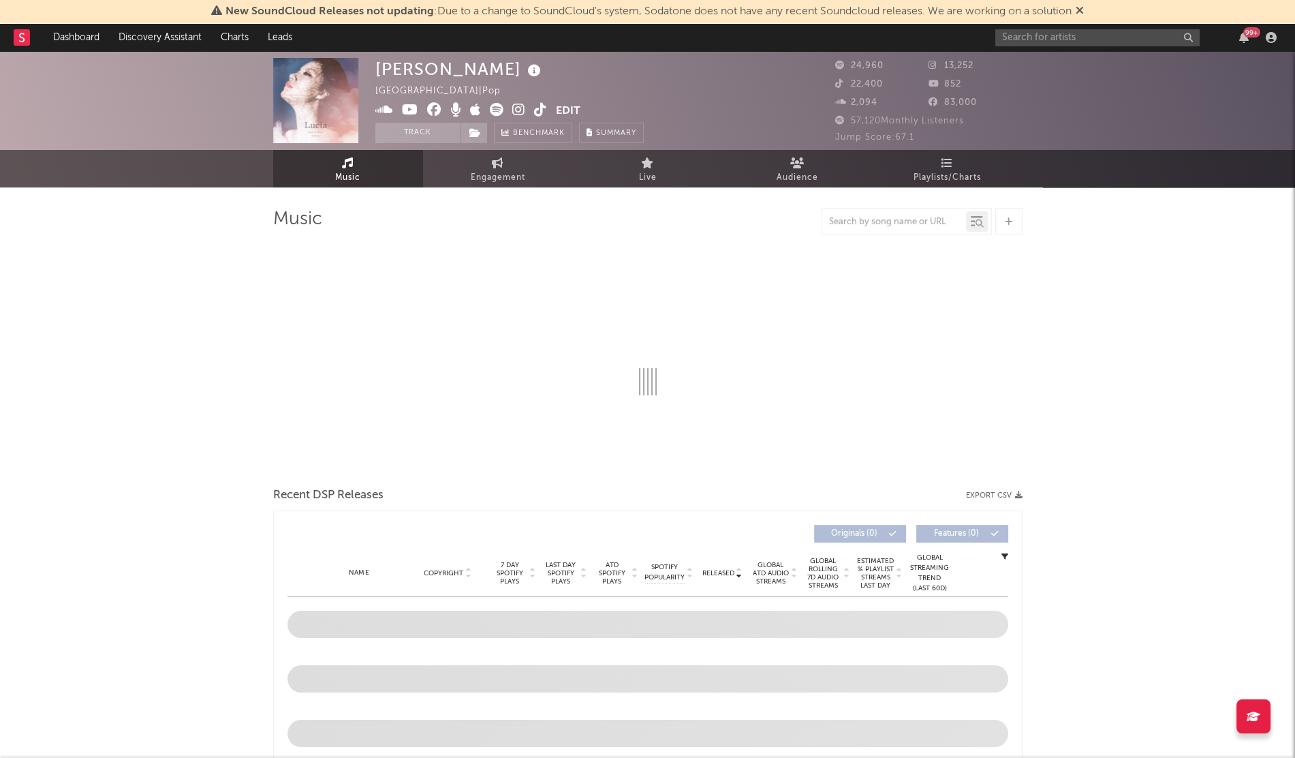
select select "6m"
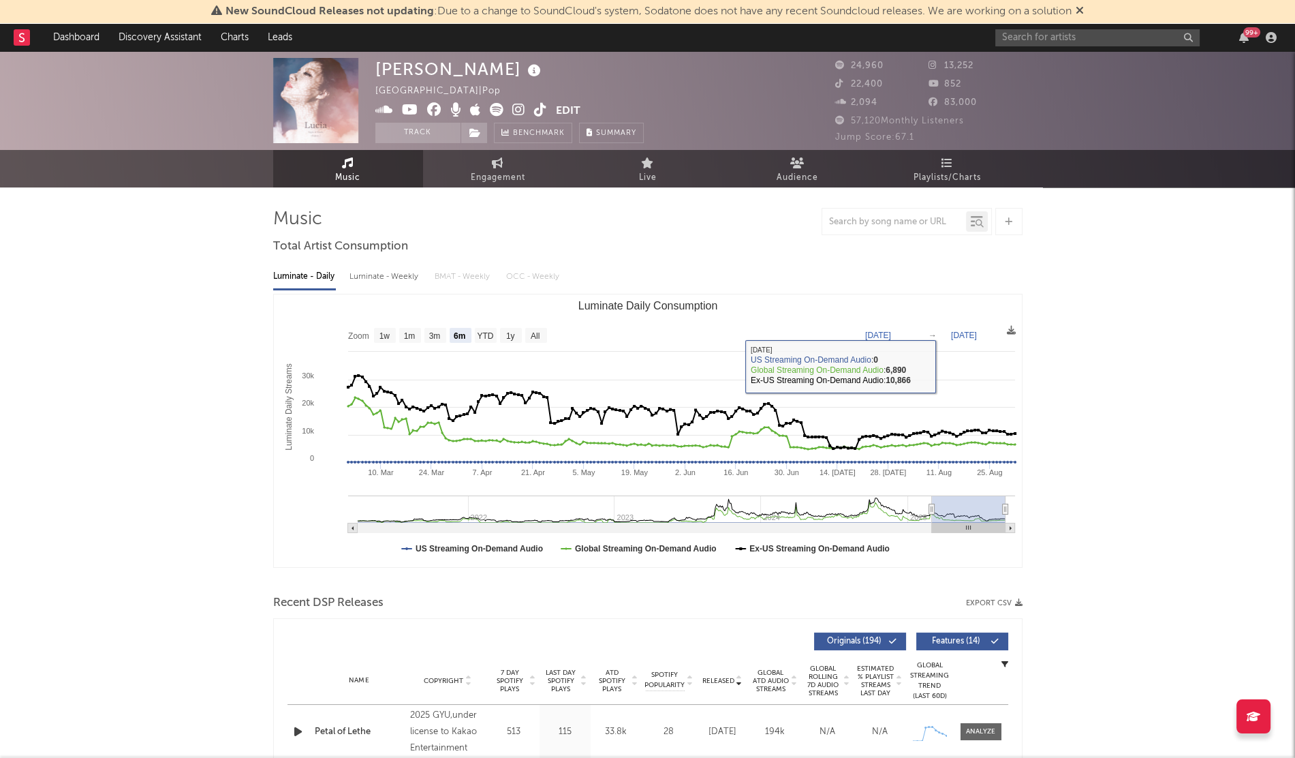
click at [1036, 49] on div "99 +" at bounding box center [1139, 37] width 286 height 27
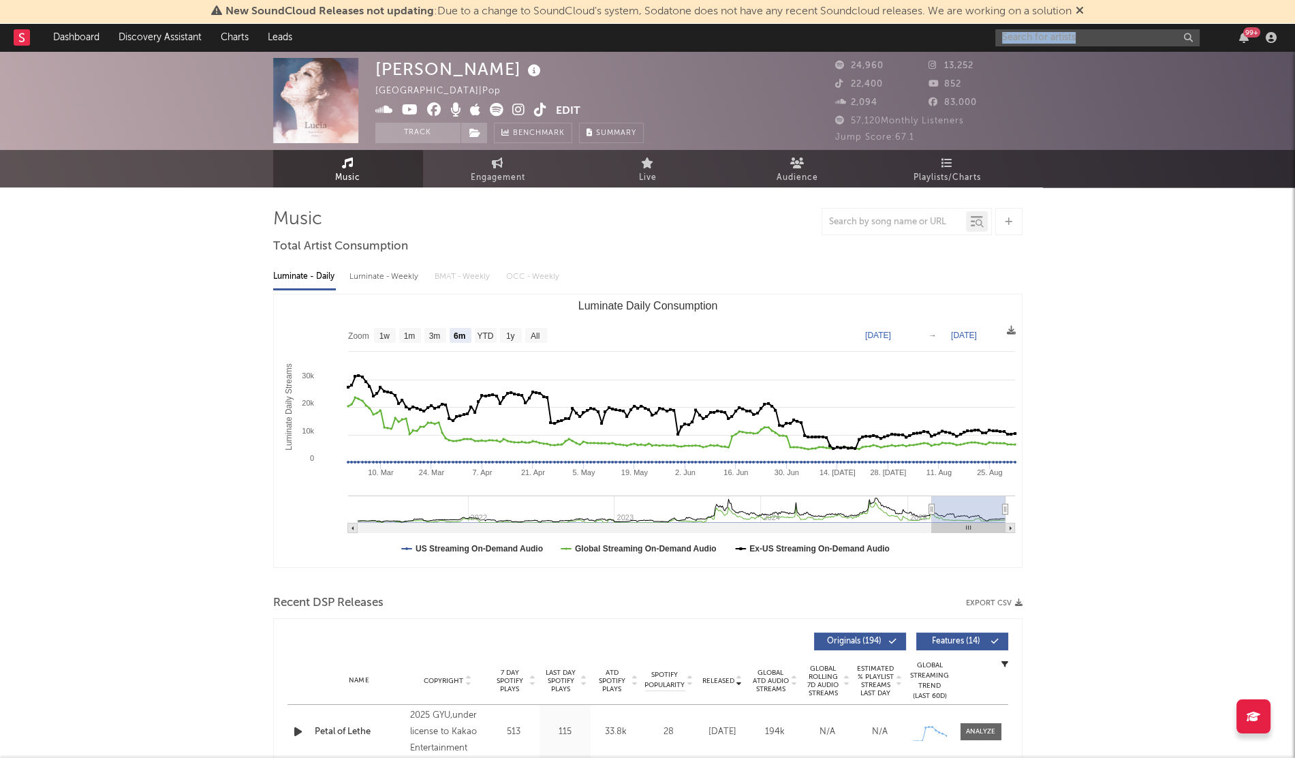
click at [1036, 49] on div "99 +" at bounding box center [1139, 37] width 286 height 27
click at [1042, 34] on input "text" at bounding box center [1098, 37] width 204 height 17
type input "r"
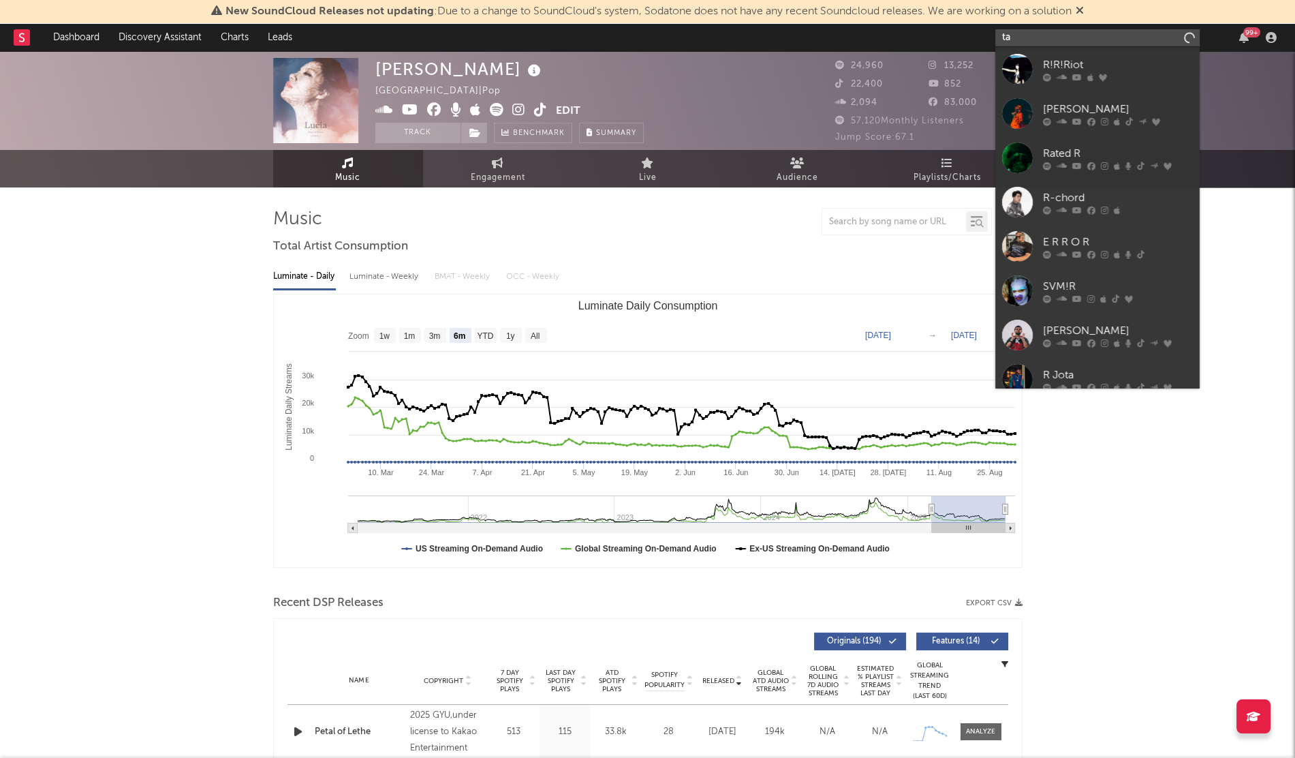
type input "t"
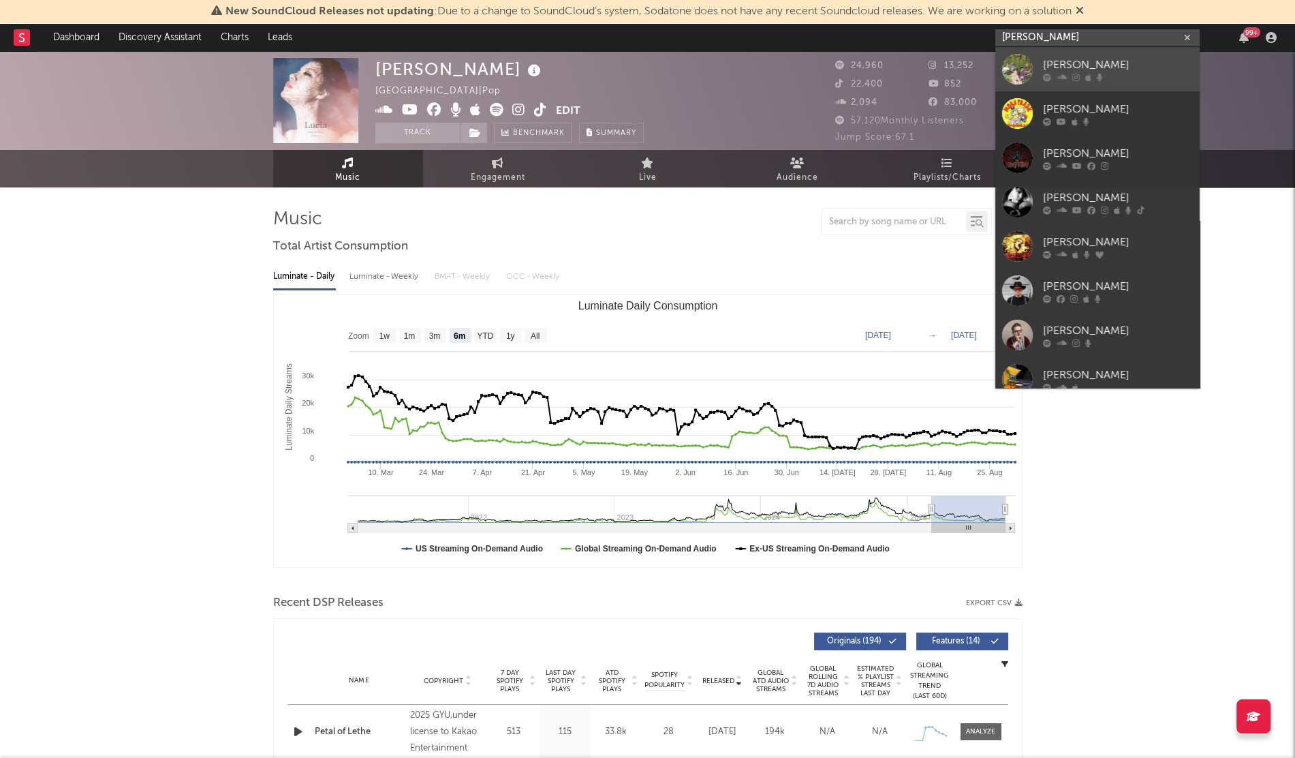
type input "[PERSON_NAME]"
click at [1082, 59] on div "[PERSON_NAME]" at bounding box center [1118, 65] width 150 height 16
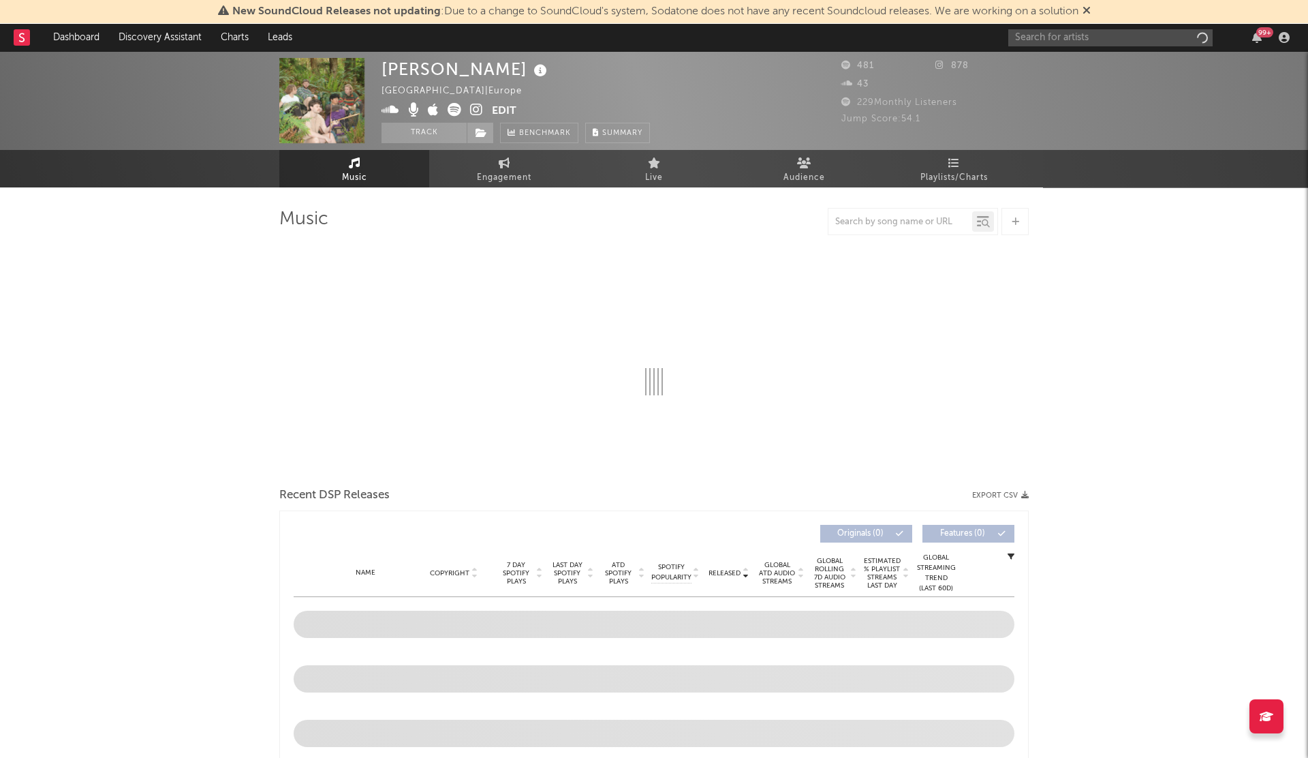
select select "1w"
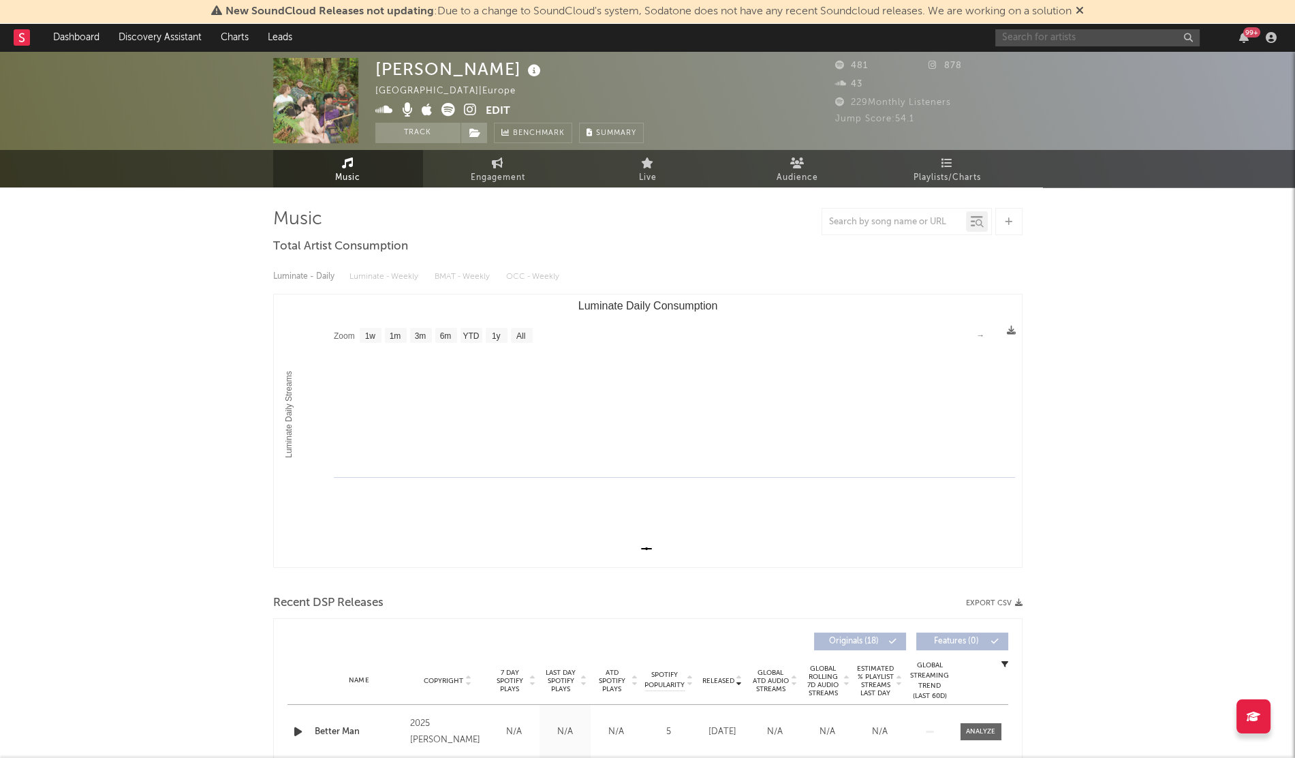
click at [1009, 33] on input "text" at bounding box center [1098, 37] width 204 height 17
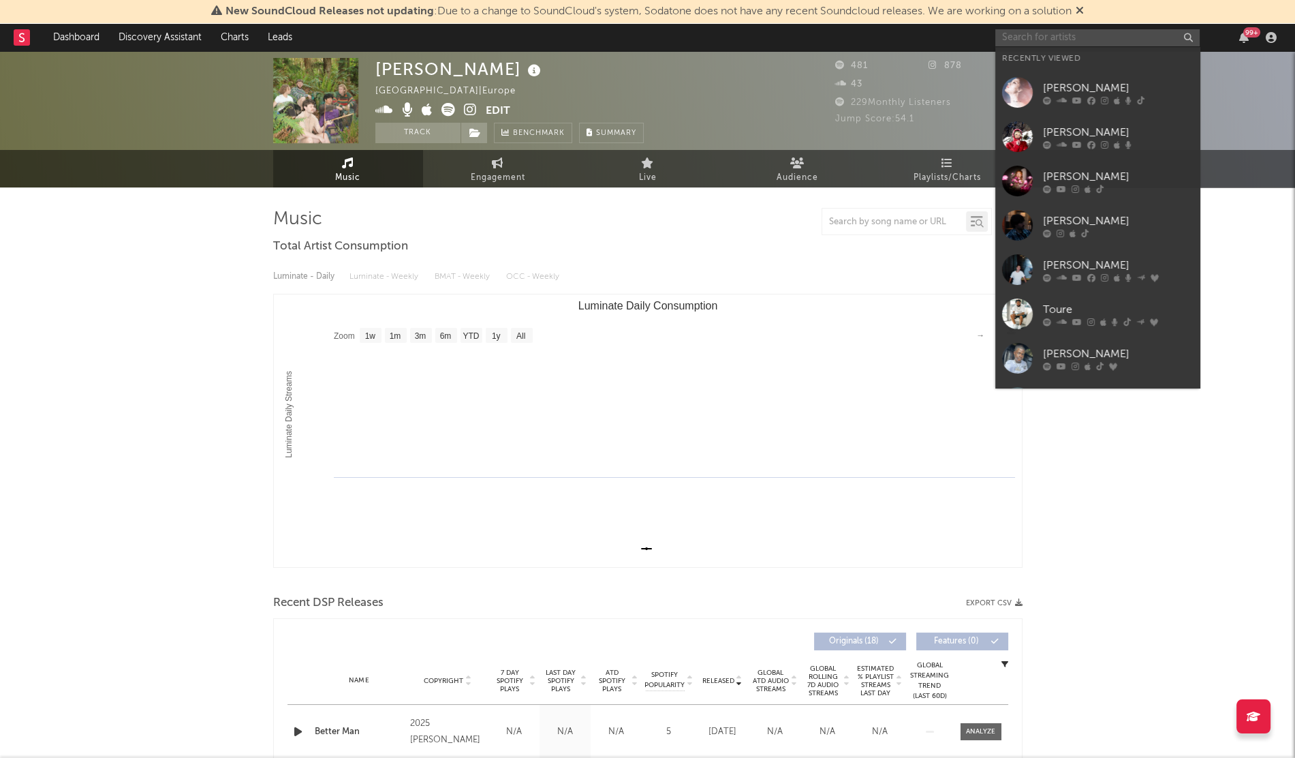
type input "c"
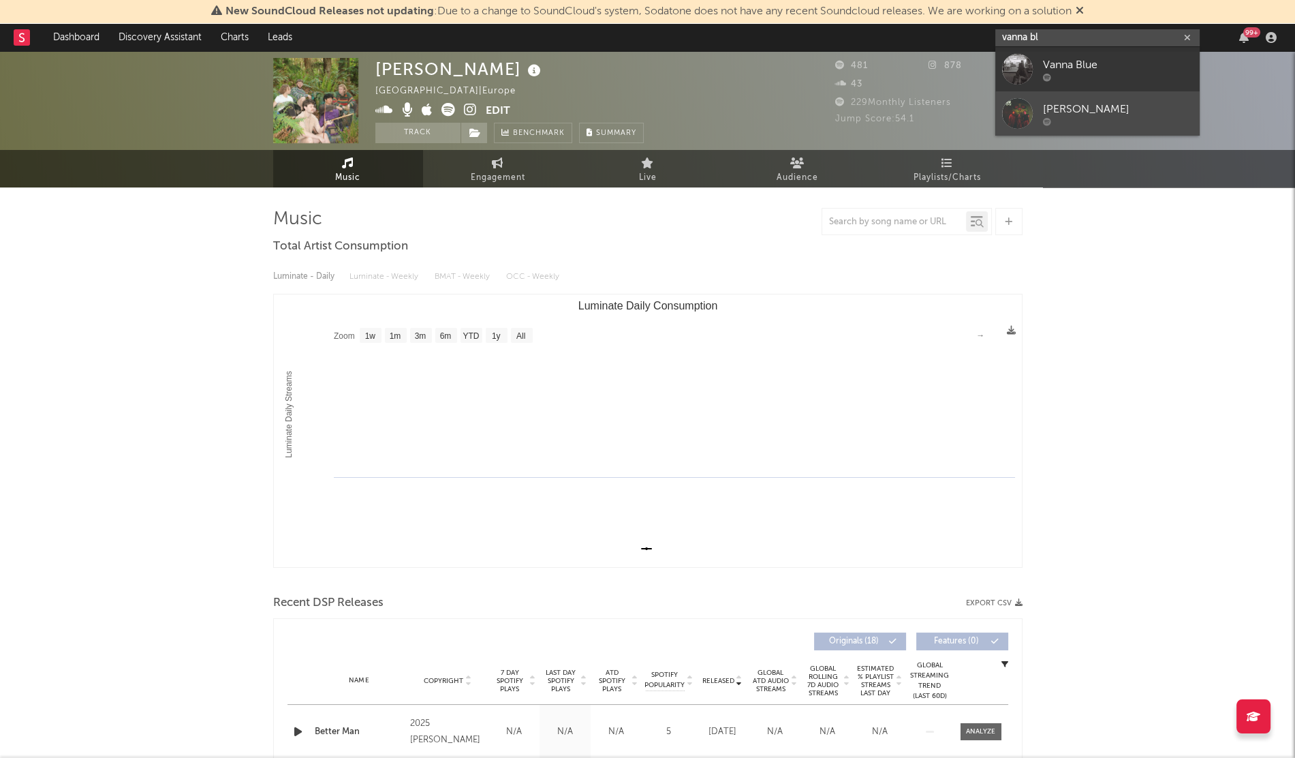
type input "vanna bl"
click at [1022, 104] on div at bounding box center [1017, 113] width 31 height 31
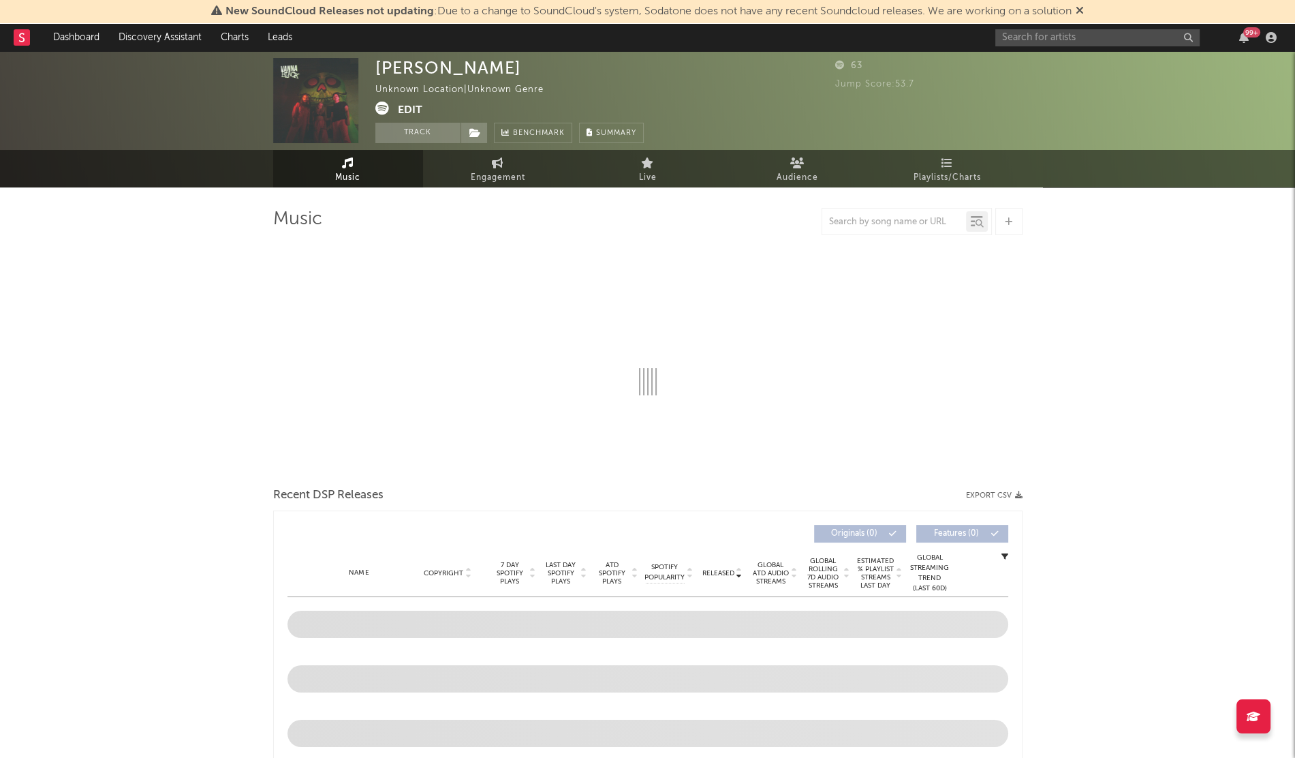
select select "1w"
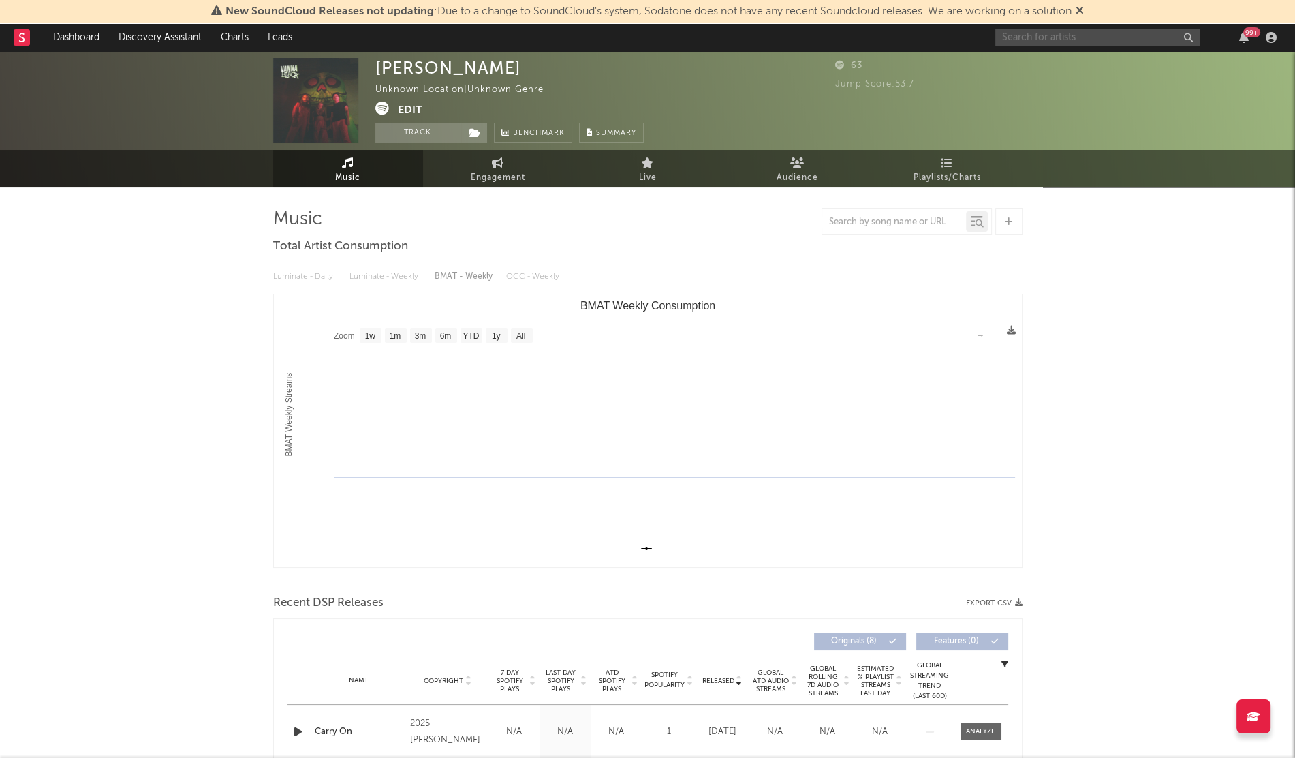
click at [1080, 42] on input "text" at bounding box center [1098, 37] width 204 height 17
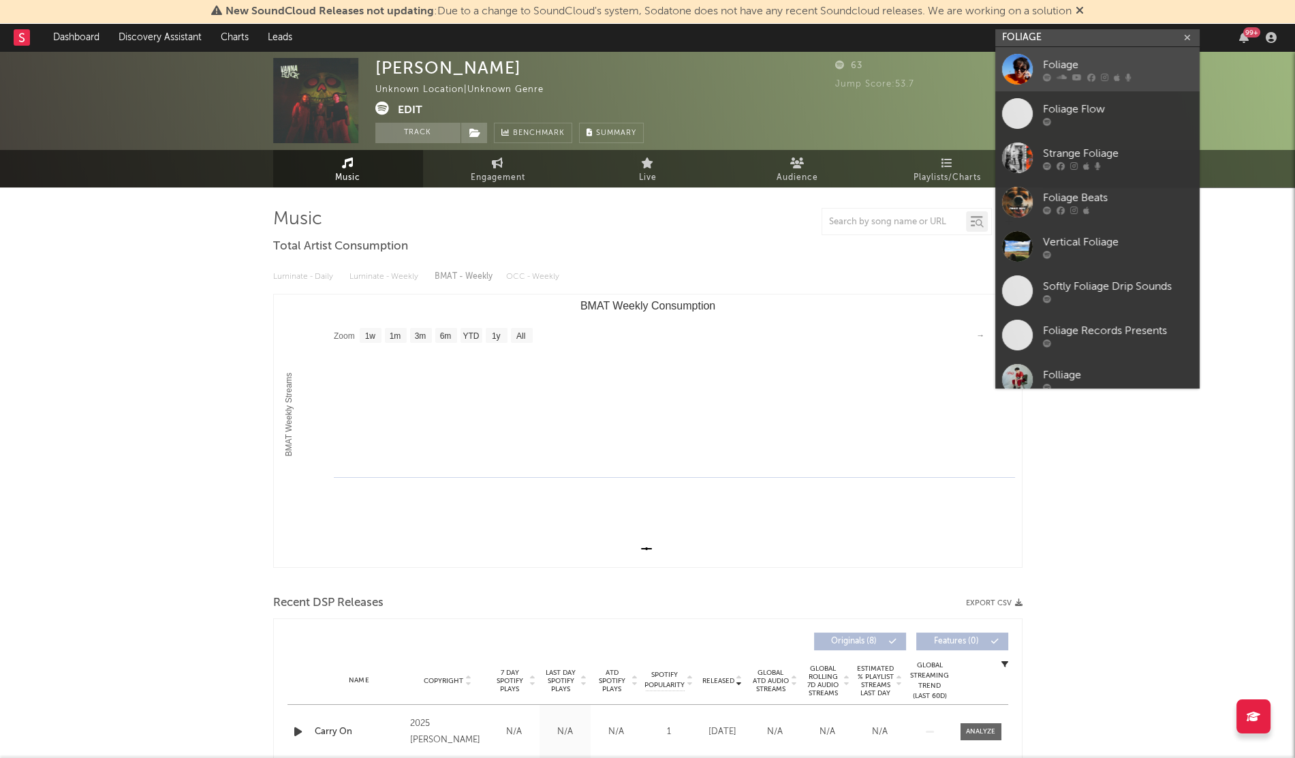
type input "FOLIAGE"
click at [1077, 57] on div "Foliage" at bounding box center [1118, 65] width 150 height 16
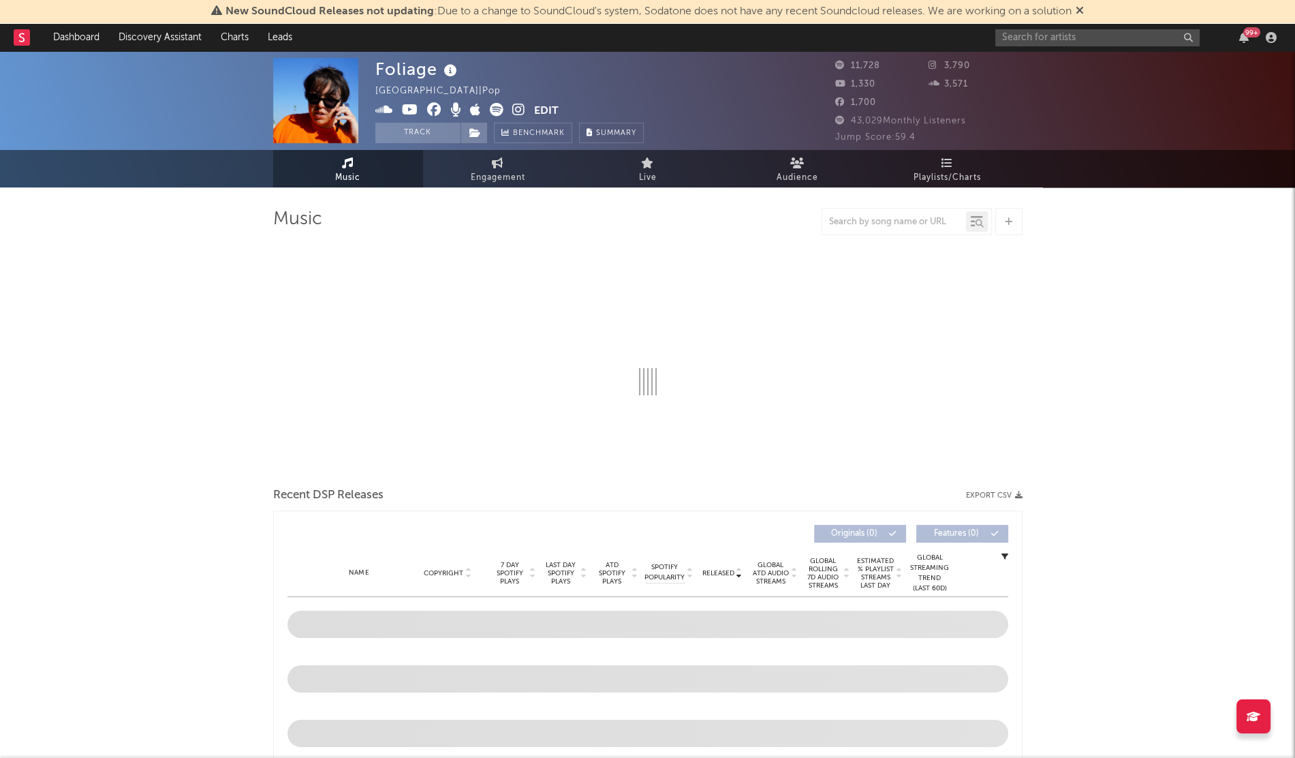
select select "1w"
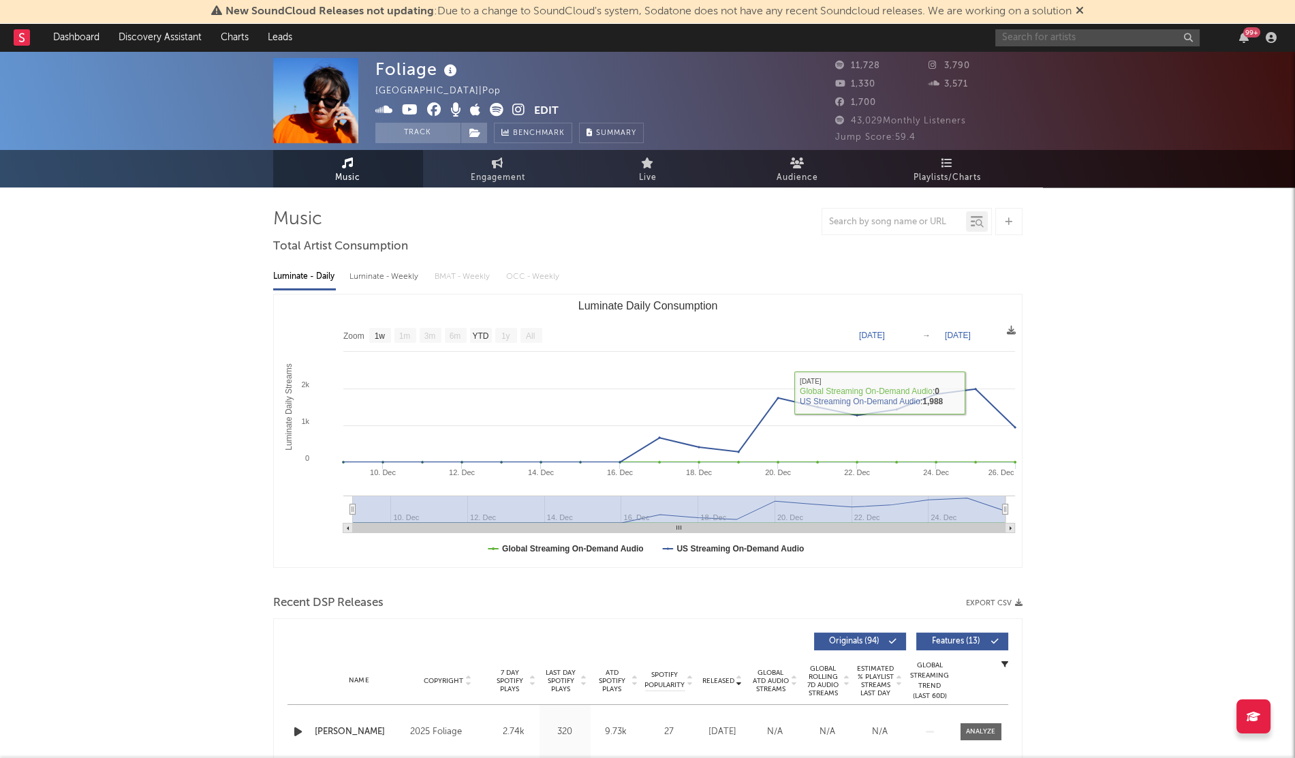
click at [1032, 44] on input "text" at bounding box center [1098, 37] width 204 height 17
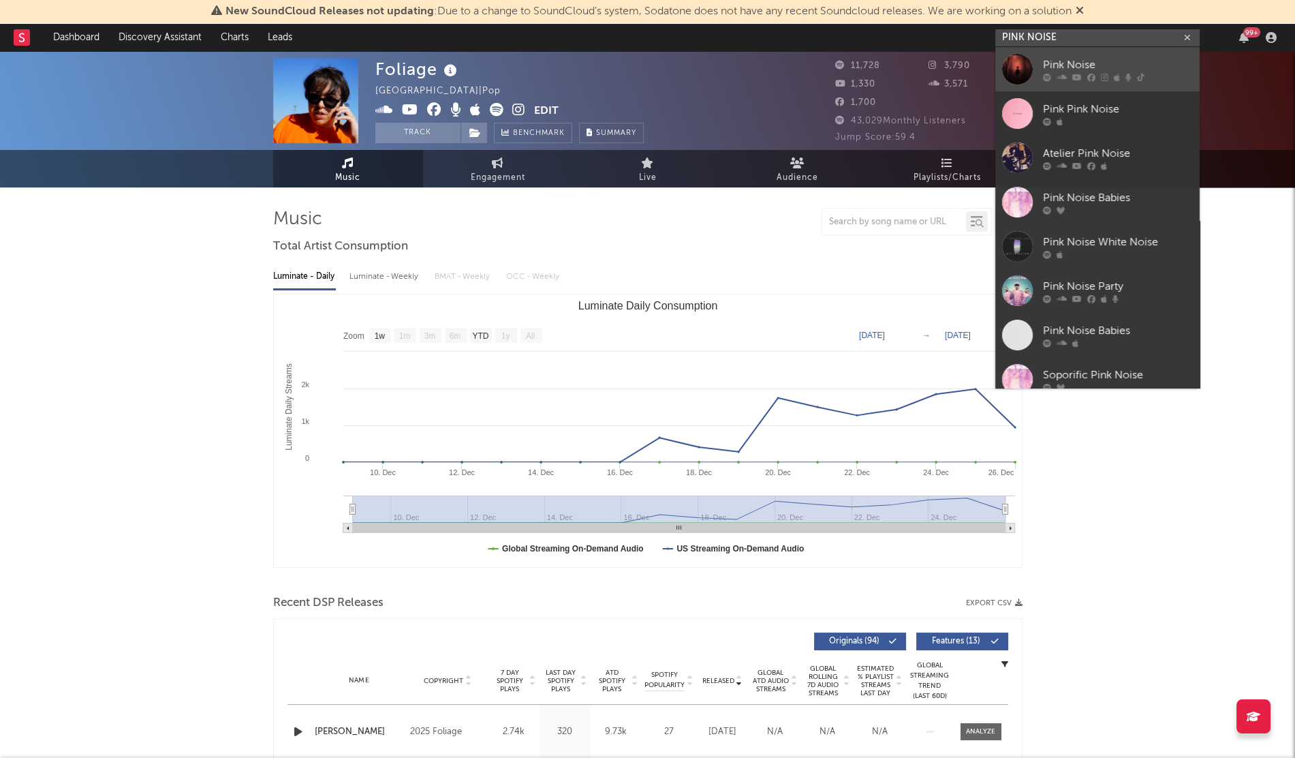
type input "PINK NOISE"
click at [1024, 59] on div at bounding box center [1017, 69] width 31 height 31
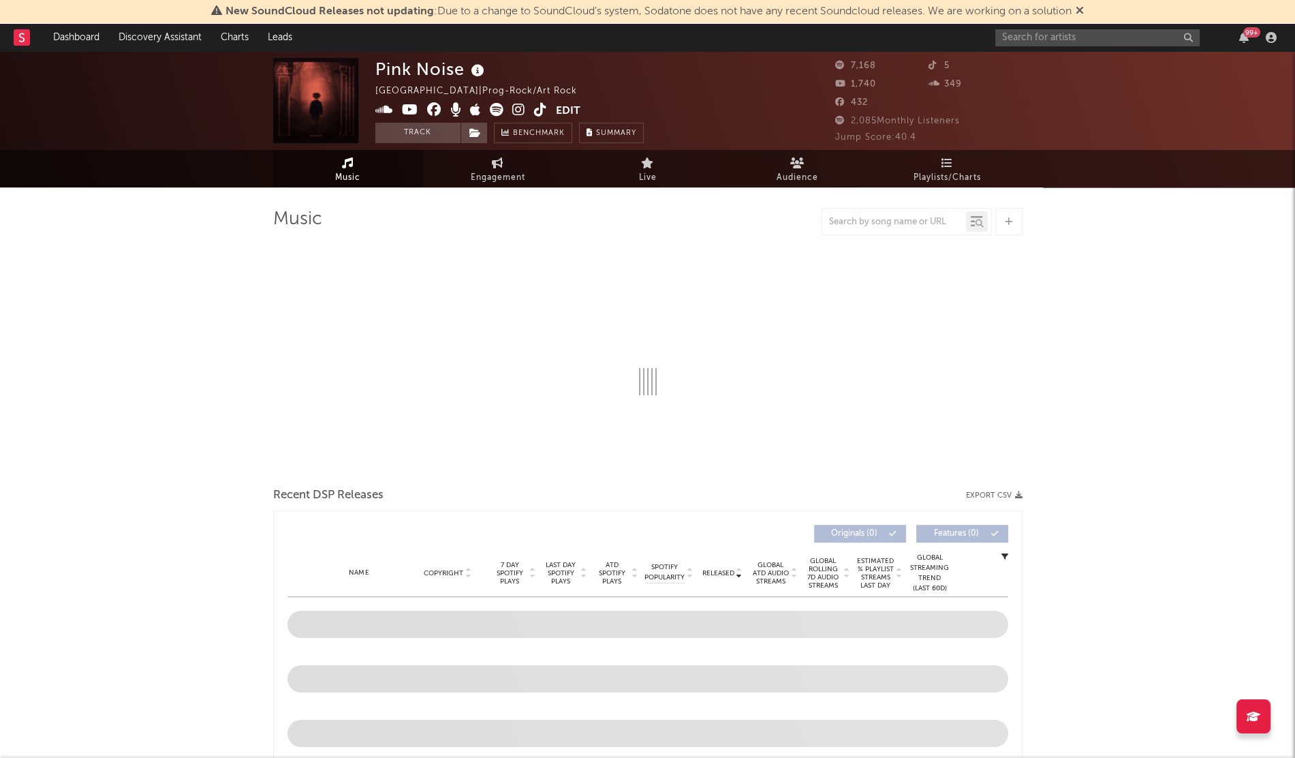
select select "1w"
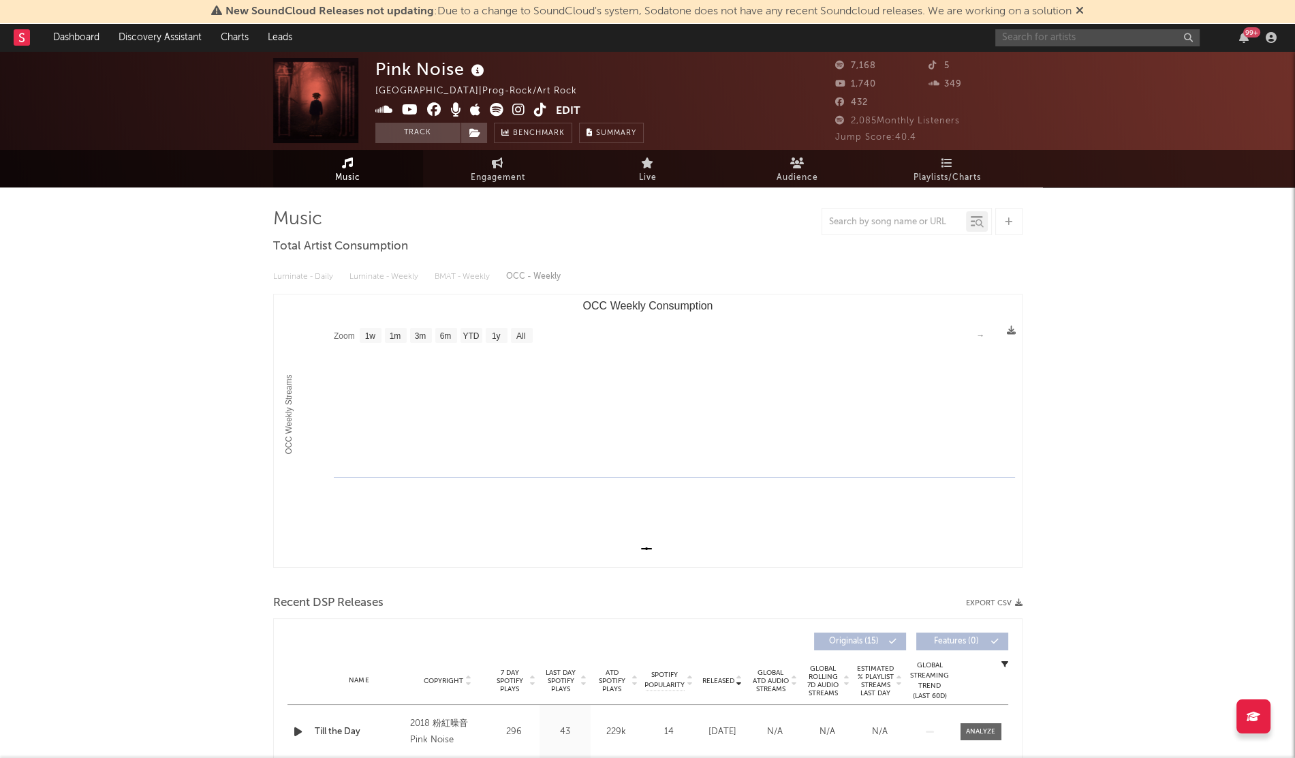
click at [1037, 34] on input "text" at bounding box center [1098, 37] width 204 height 17
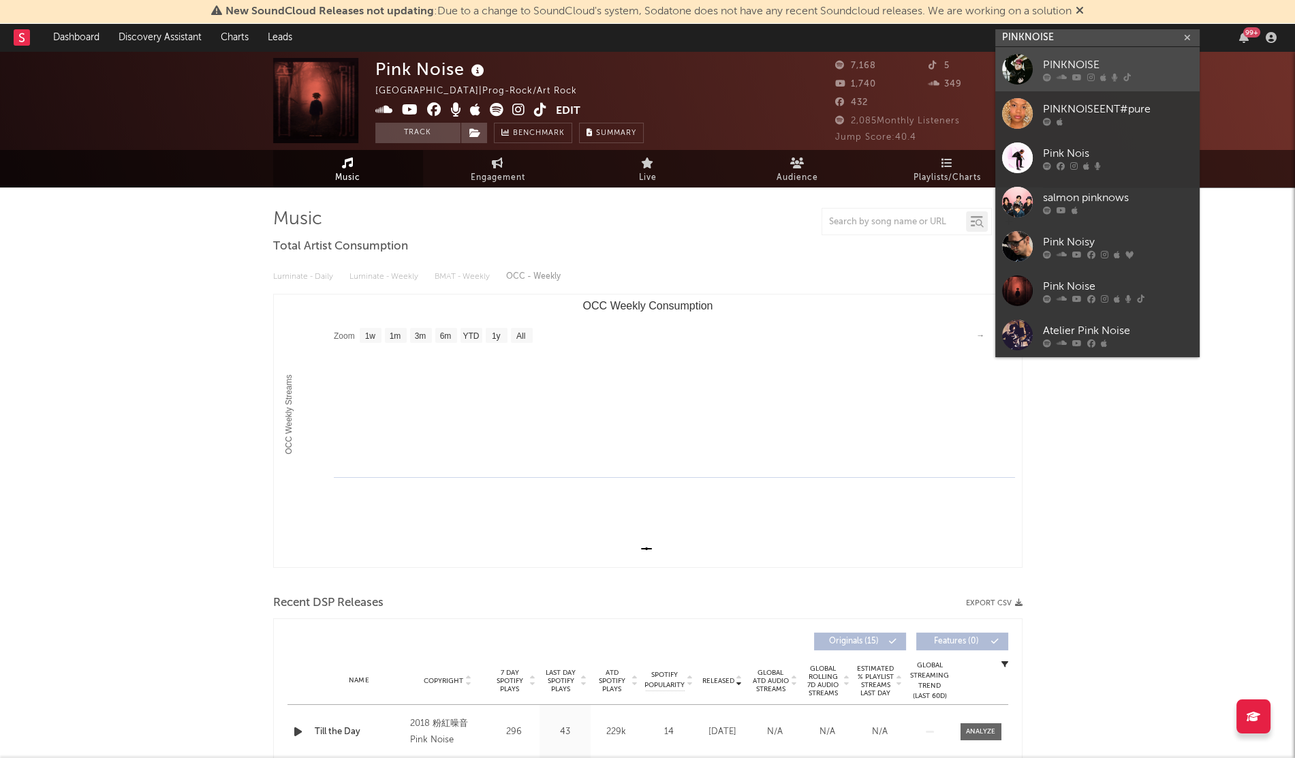
type input "PINKNOISE"
click at [1019, 75] on div at bounding box center [1017, 69] width 31 height 31
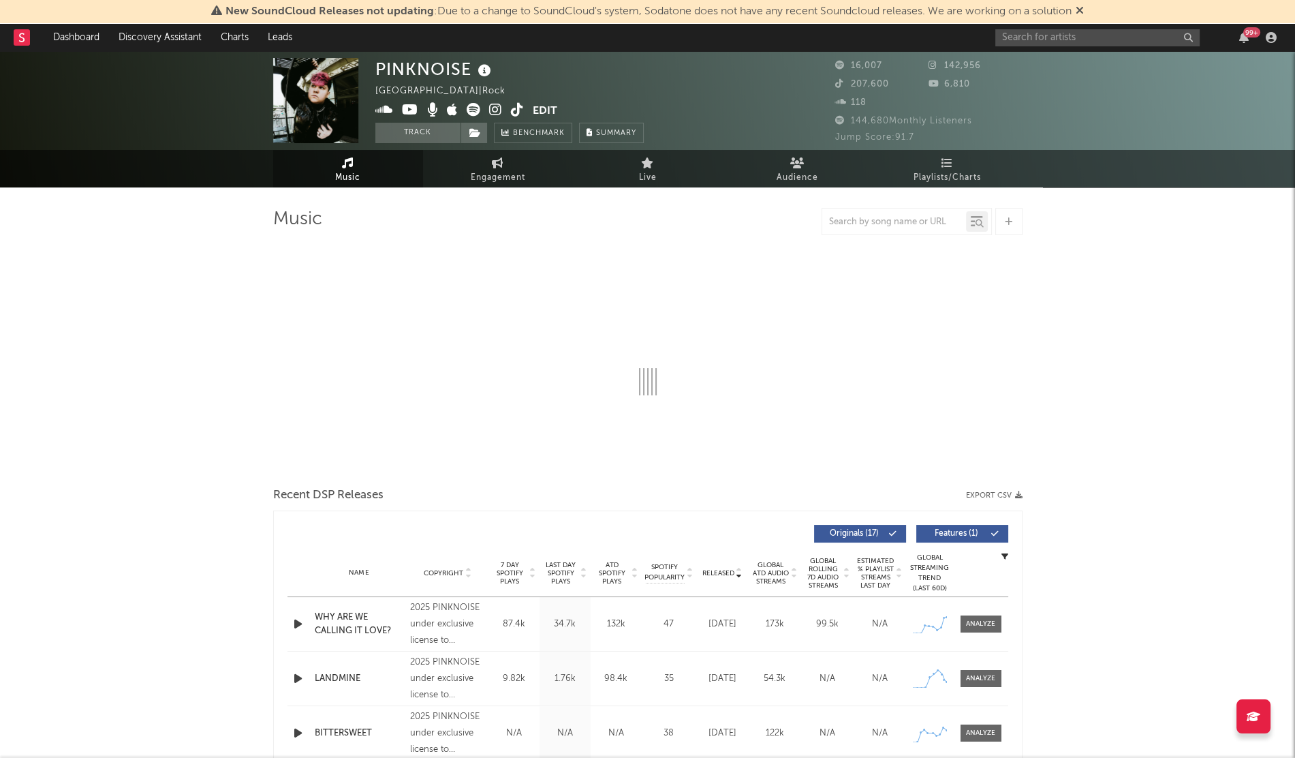
select select "6m"
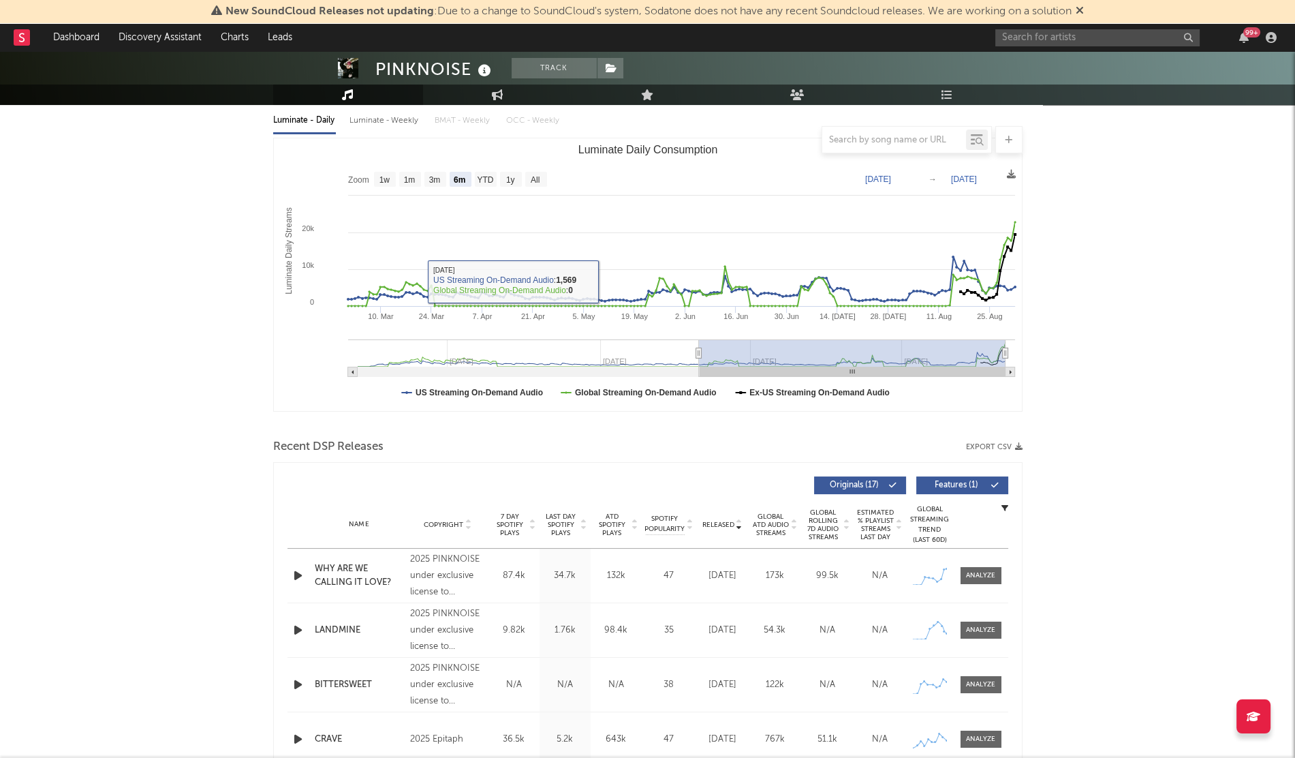
scroll to position [158, 0]
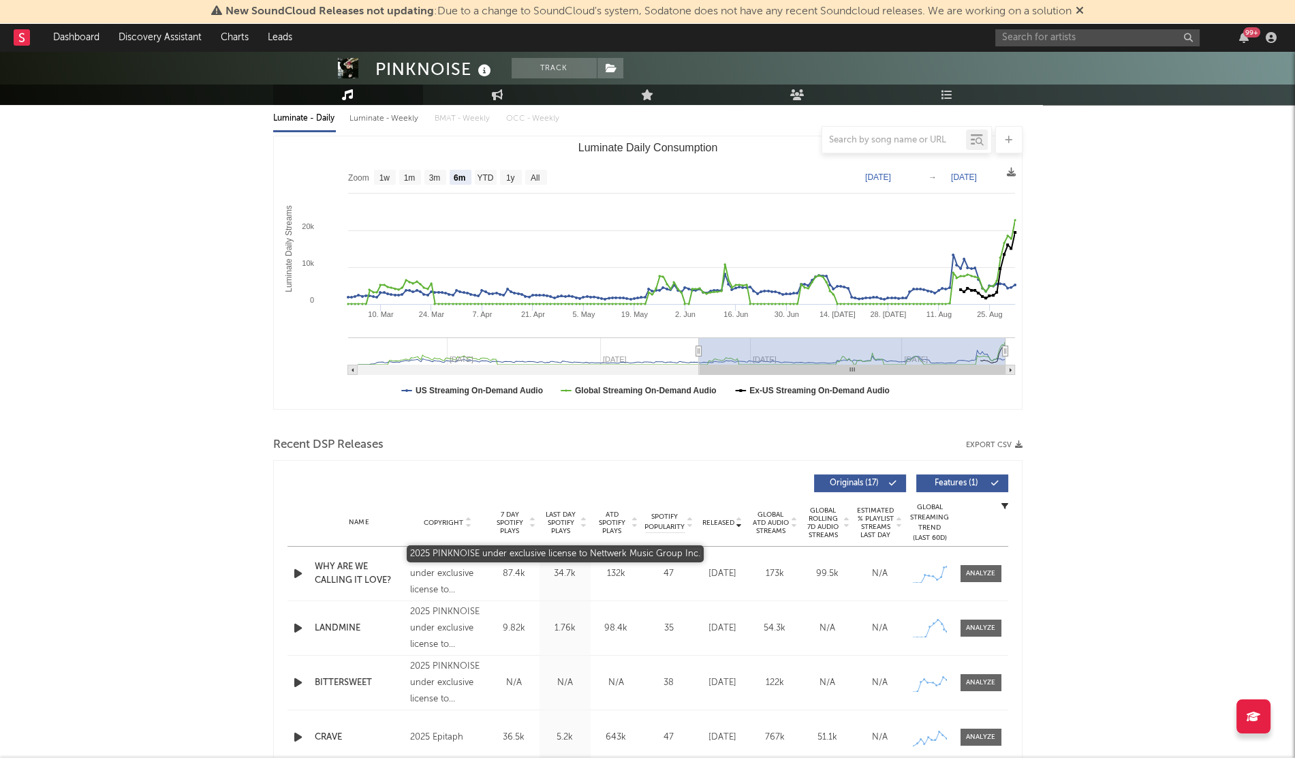
click at [440, 587] on div "2025 PINKNOISE under exclusive license to Nettwerk Music Group Inc." at bounding box center [447, 573] width 74 height 49
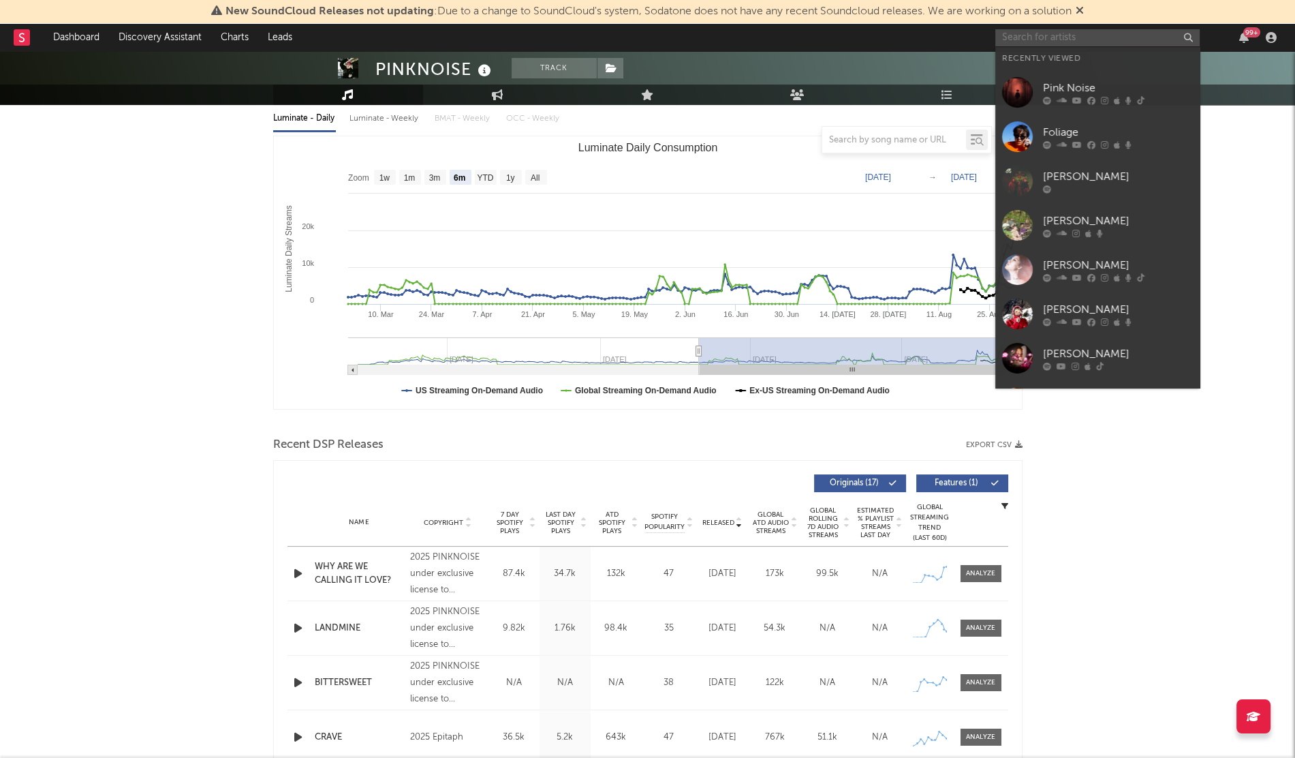
click at [1073, 37] on input "text" at bounding box center [1098, 37] width 204 height 17
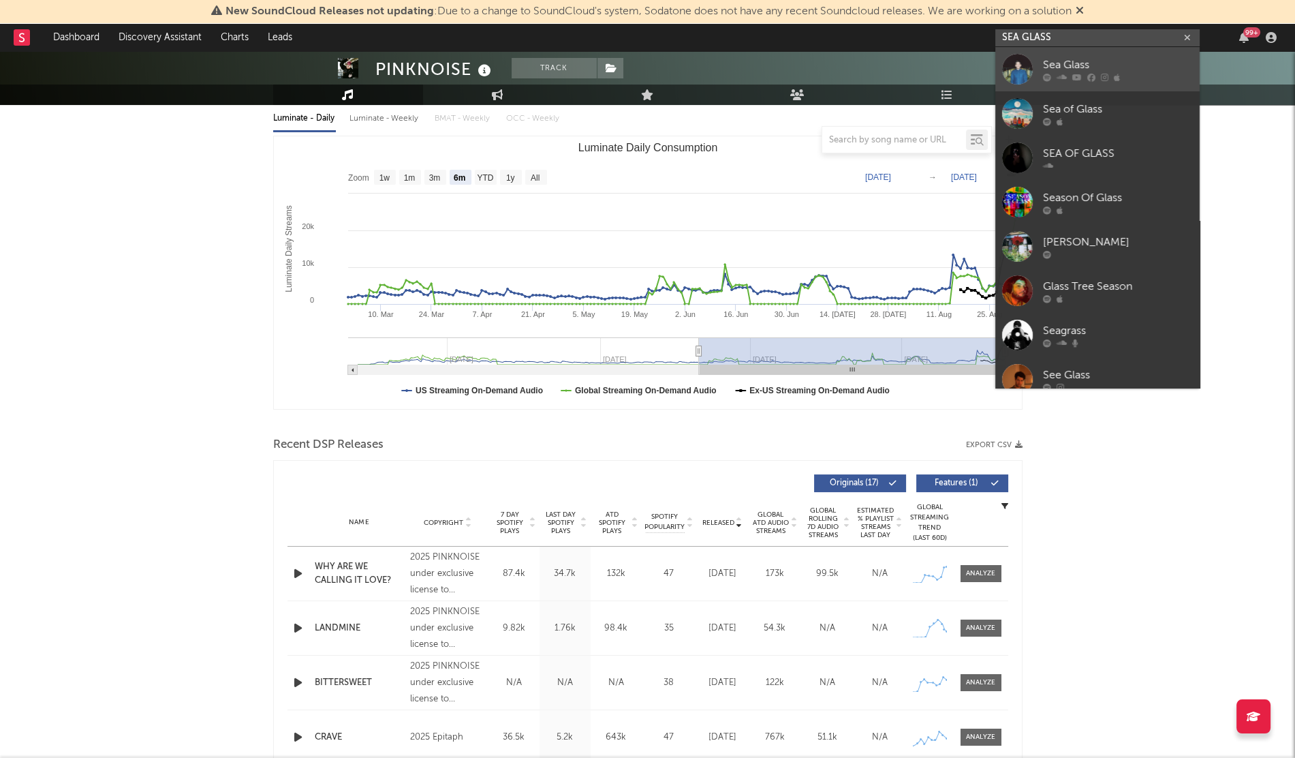
type input "SEA GLASS"
click at [1017, 63] on div at bounding box center [1017, 69] width 31 height 31
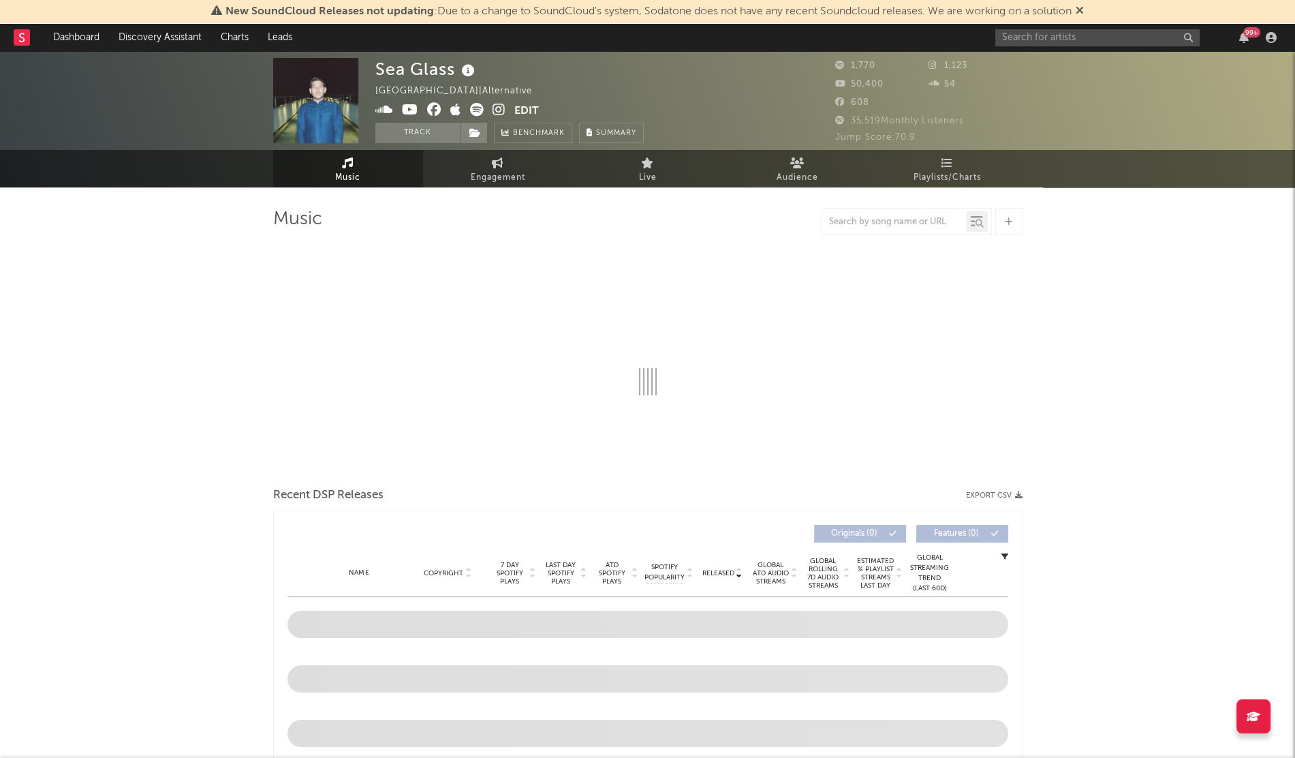
select select "1w"
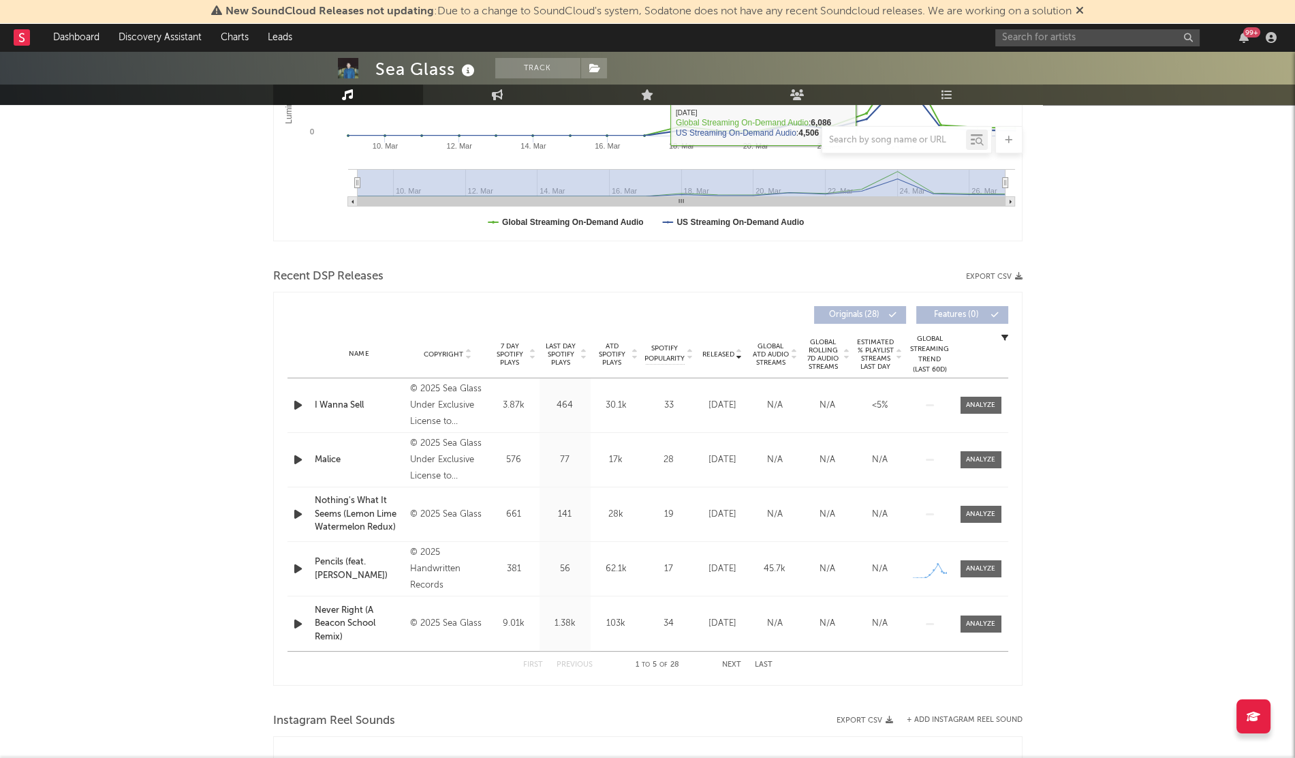
scroll to position [328, 0]
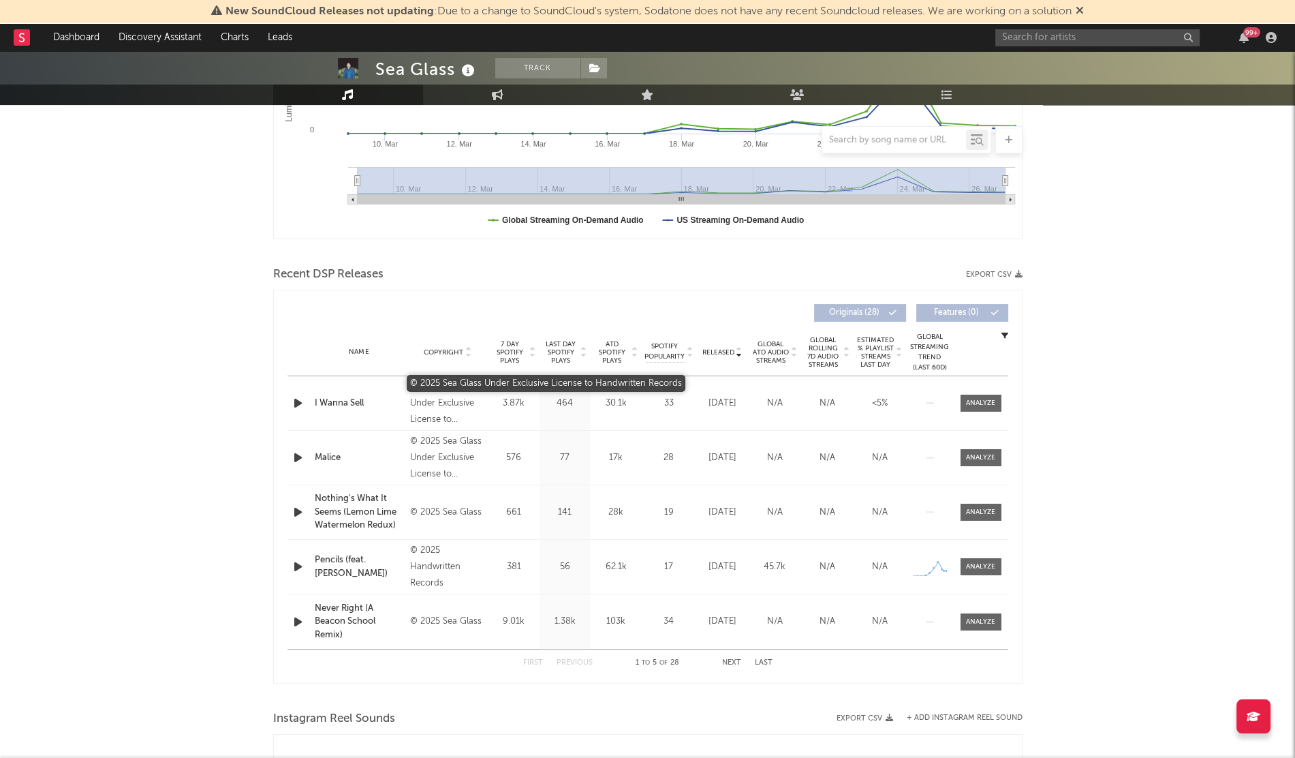
click at [430, 410] on div "© 2025 Sea Glass Under Exclusive License to Handwritten Records" at bounding box center [447, 403] width 74 height 49
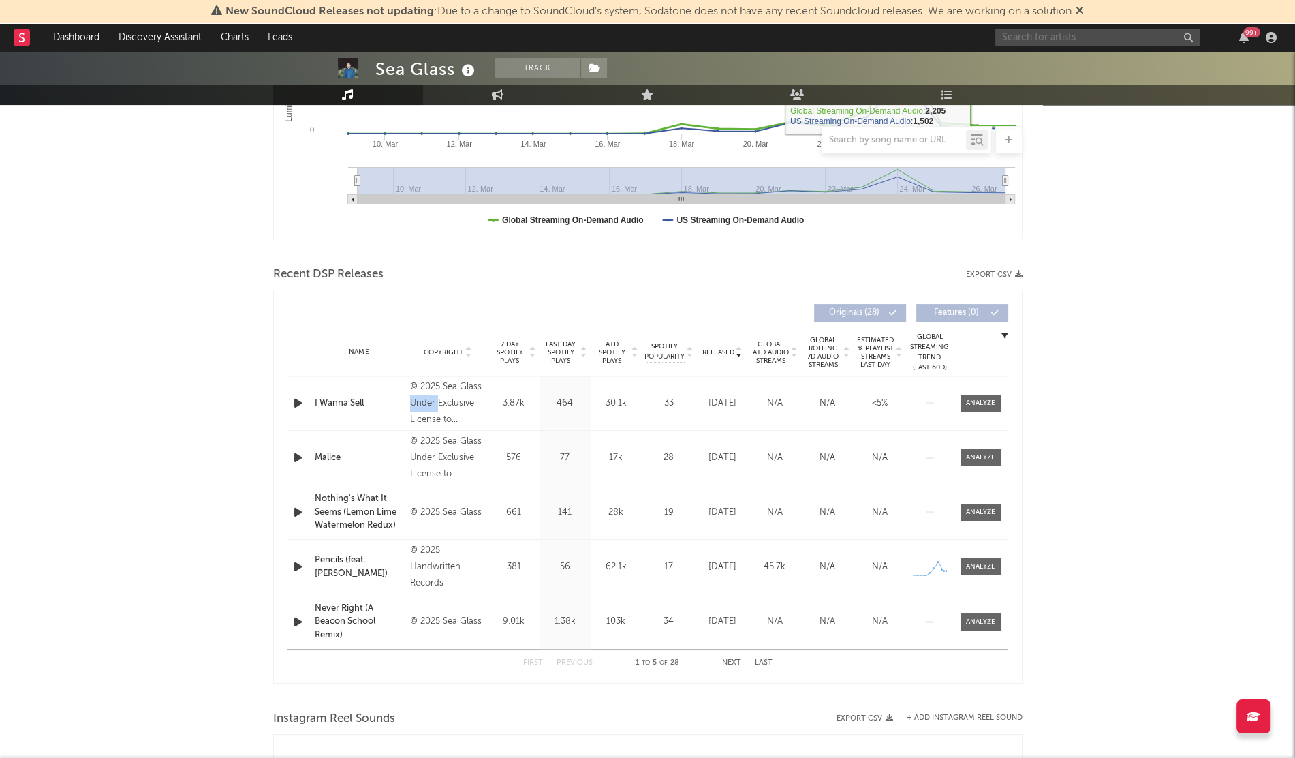
click at [1053, 40] on input "text" at bounding box center [1098, 37] width 204 height 17
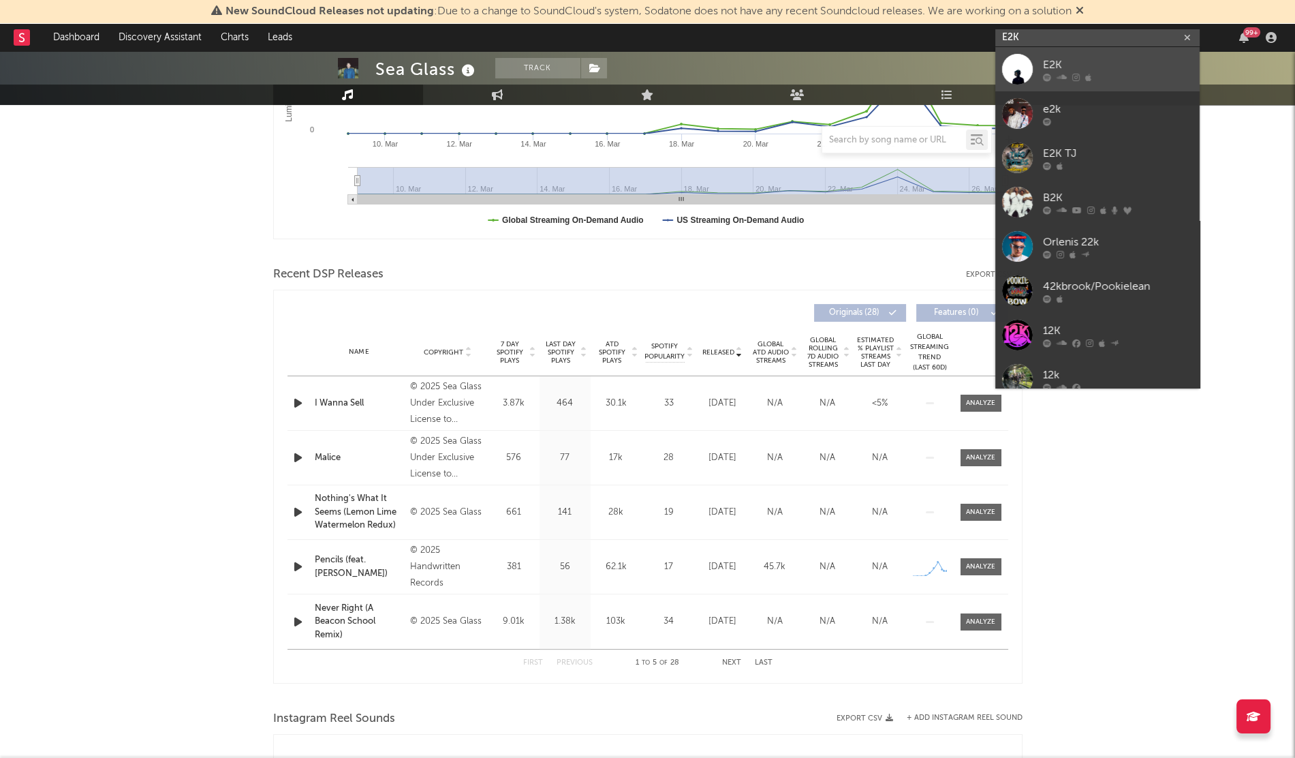
type input "E2K"
click at [1046, 56] on link "E2K" at bounding box center [1098, 69] width 204 height 44
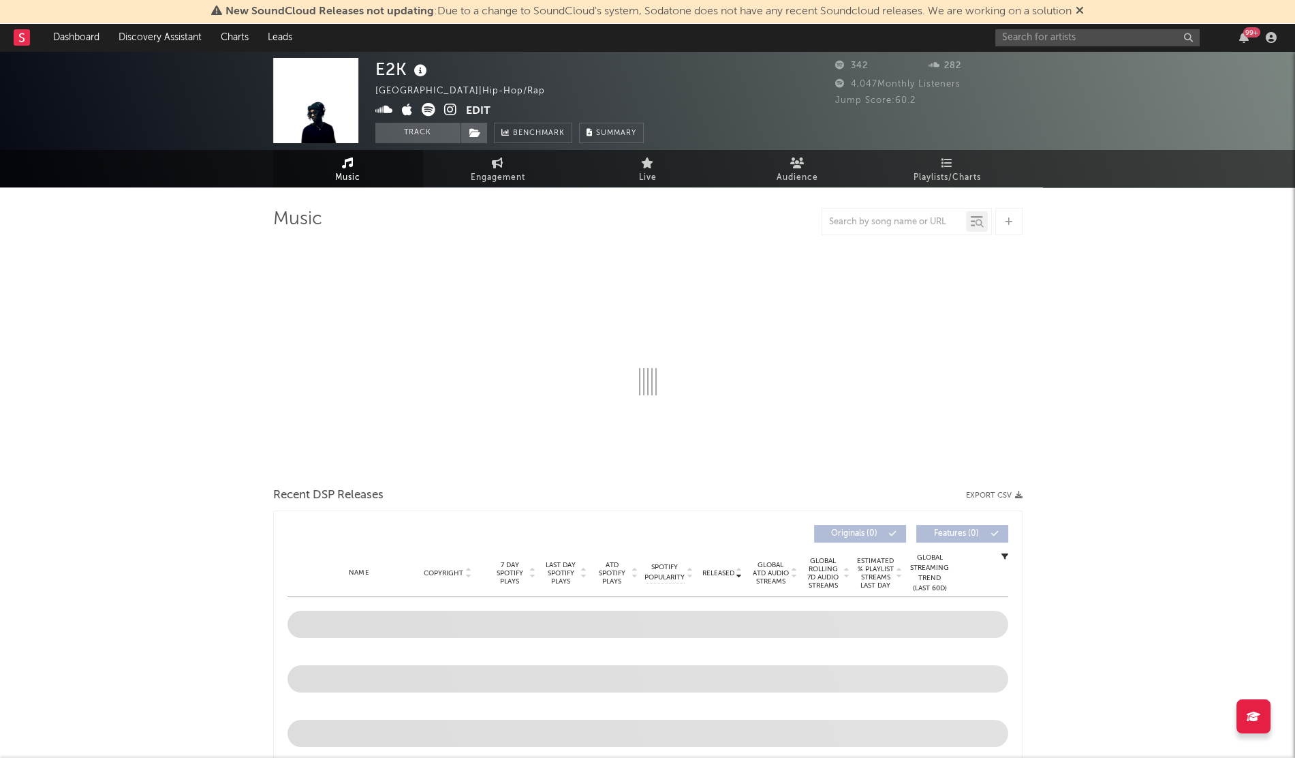
select select "1w"
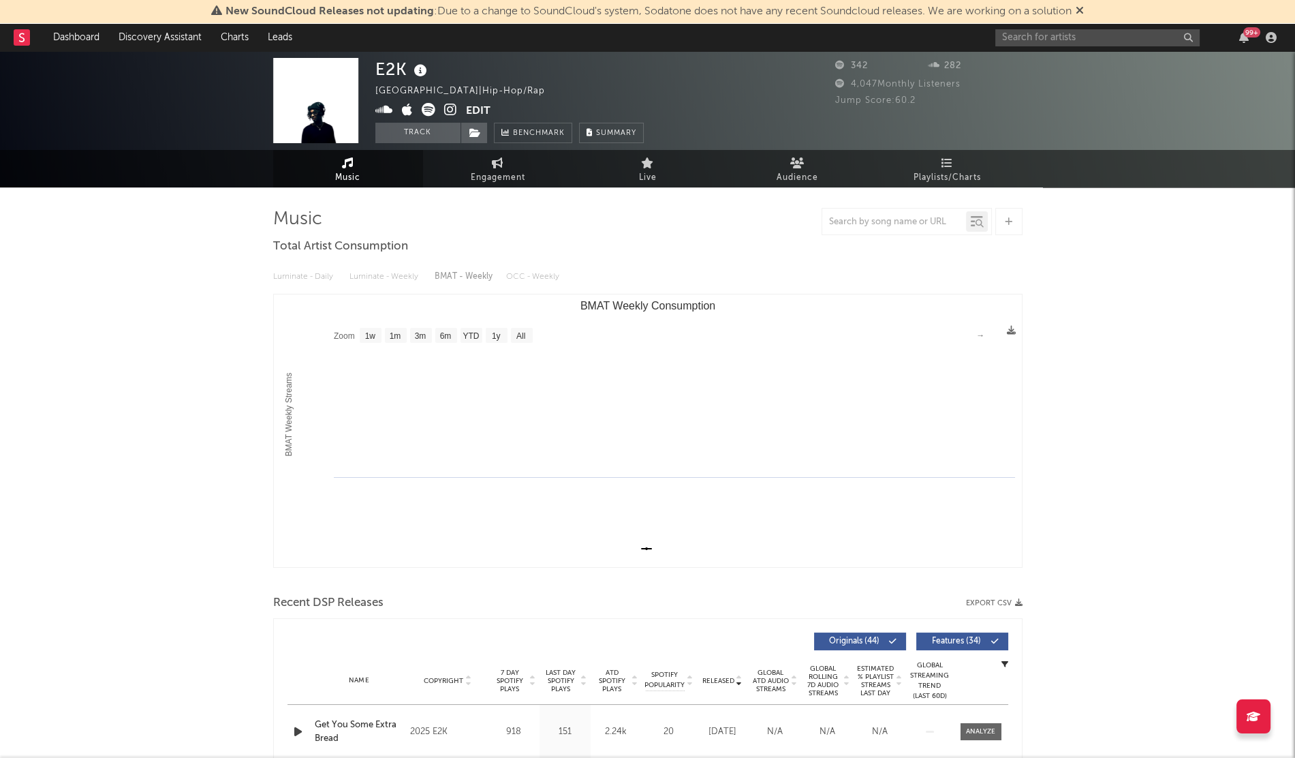
click at [448, 108] on icon at bounding box center [450, 110] width 13 height 14
click at [386, 110] on icon at bounding box center [384, 110] width 18 height 14
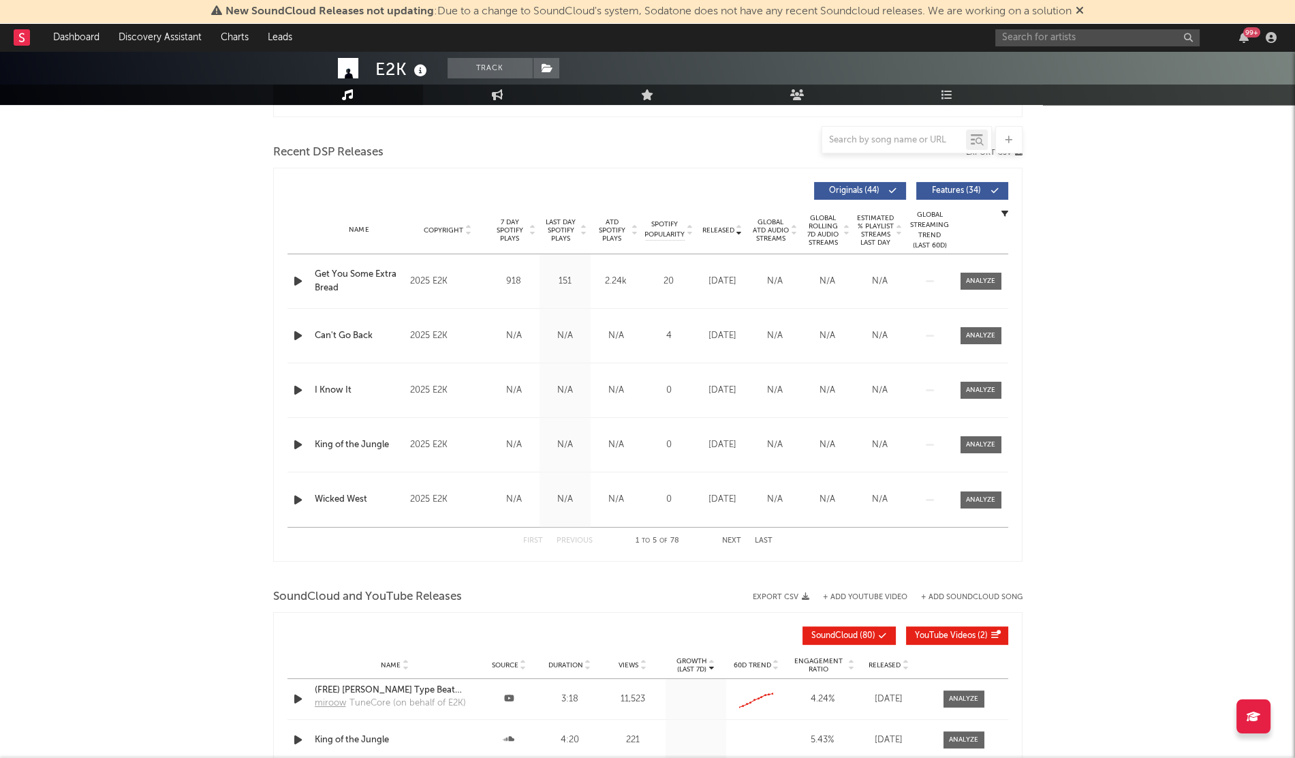
scroll to position [454, 0]
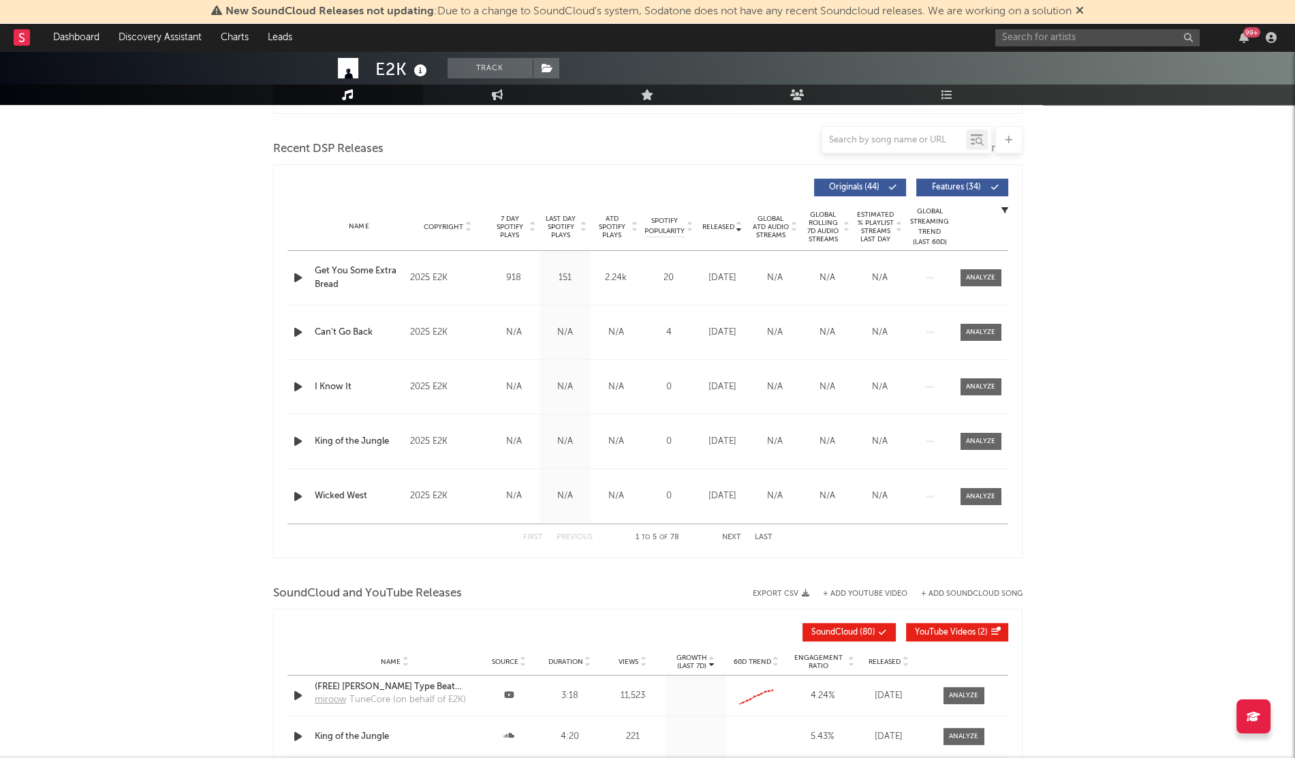
click at [324, 284] on div "Get You Some Extra Bread" at bounding box center [359, 277] width 89 height 27
click at [1058, 39] on input "text" at bounding box center [1098, 37] width 204 height 17
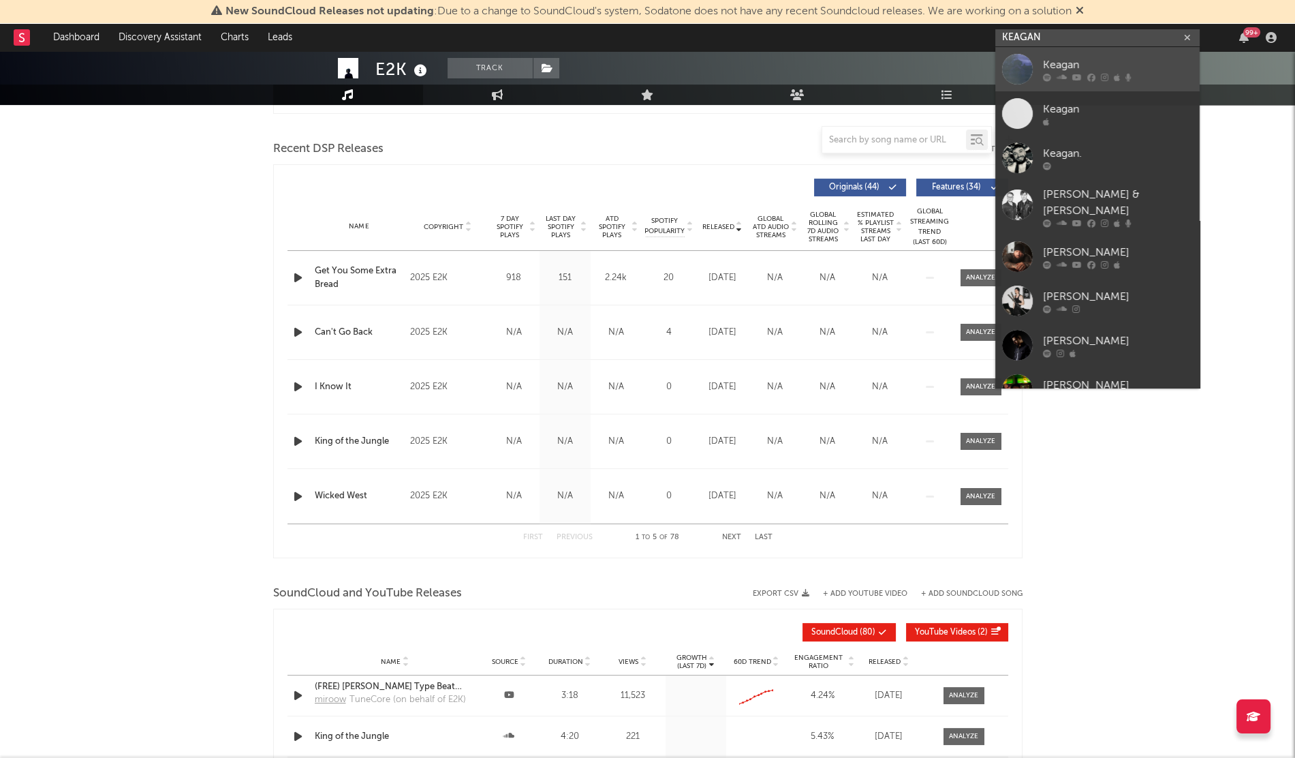
type input "KEAGAN"
click at [1041, 61] on link "Keagan" at bounding box center [1098, 69] width 204 height 44
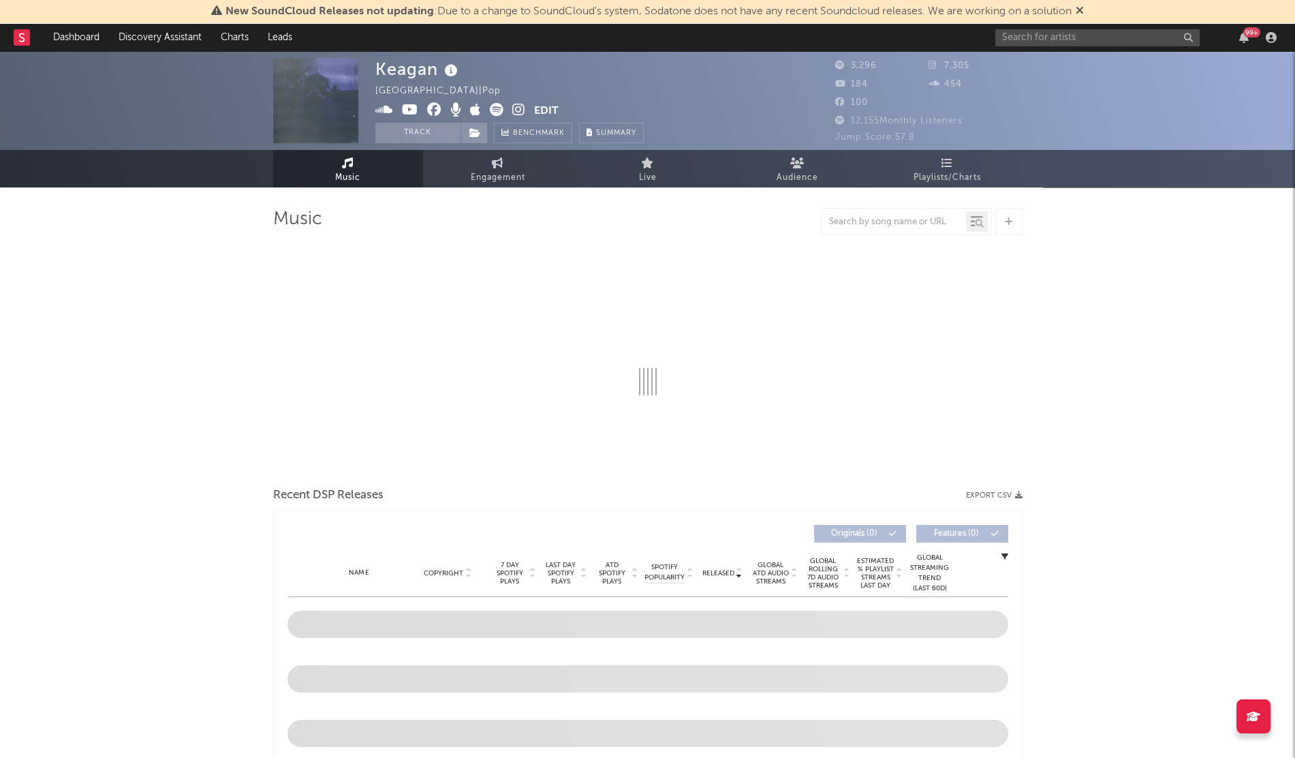
select select "6m"
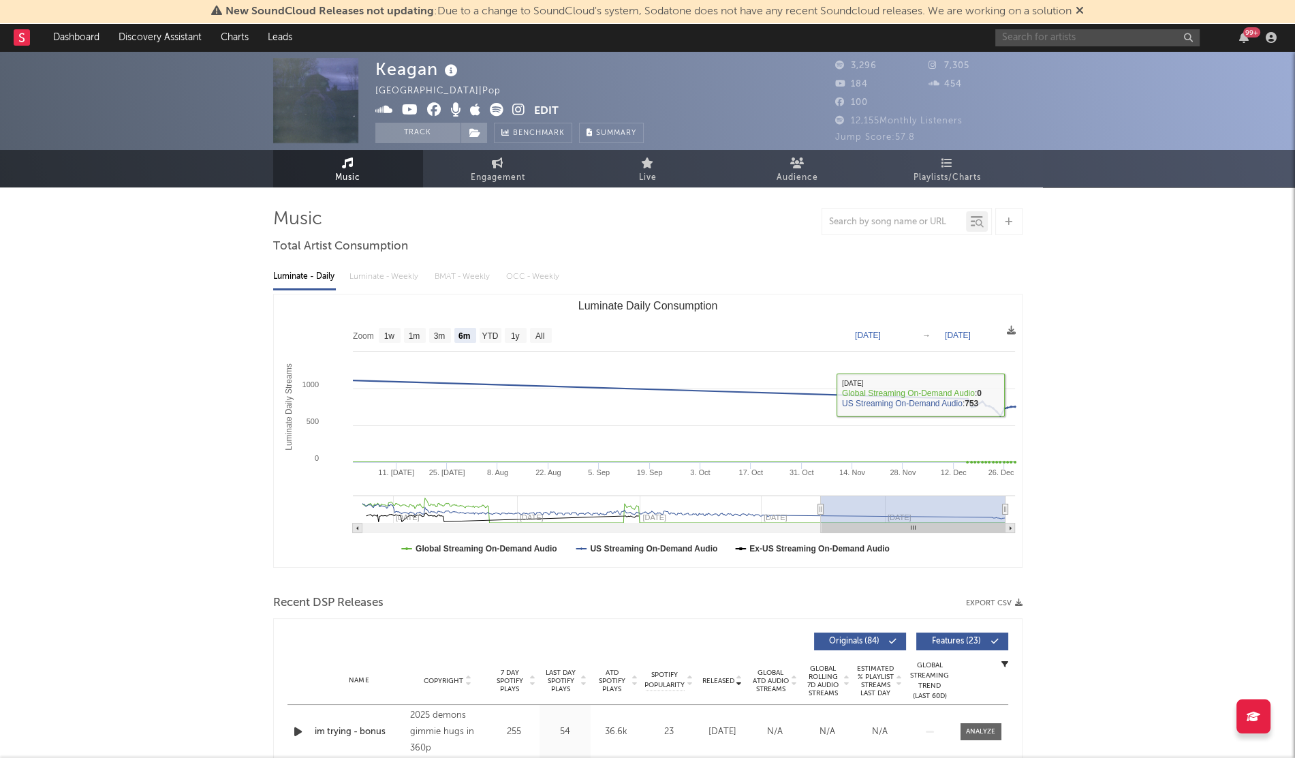
click at [1077, 35] on input "text" at bounding box center [1098, 37] width 204 height 17
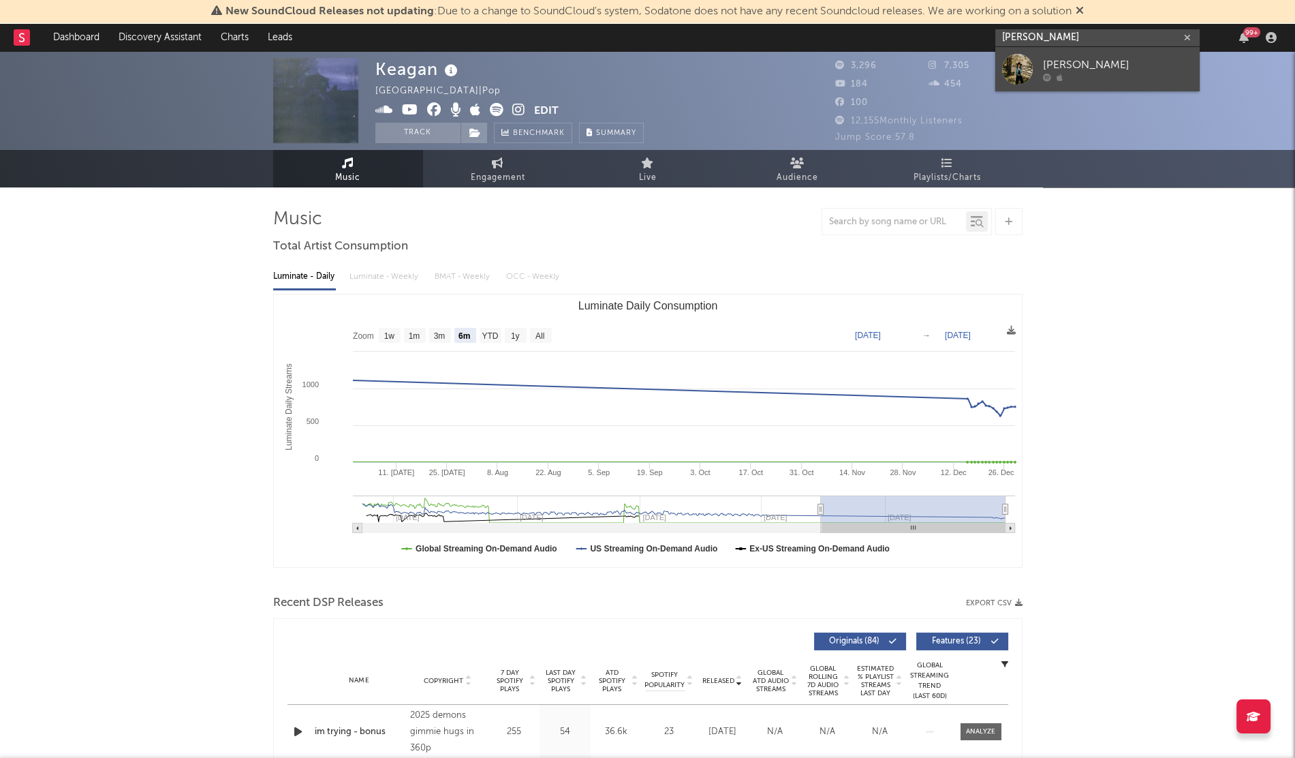
type input "[PERSON_NAME]"
click at [1069, 67] on div "[PERSON_NAME]" at bounding box center [1118, 65] width 150 height 16
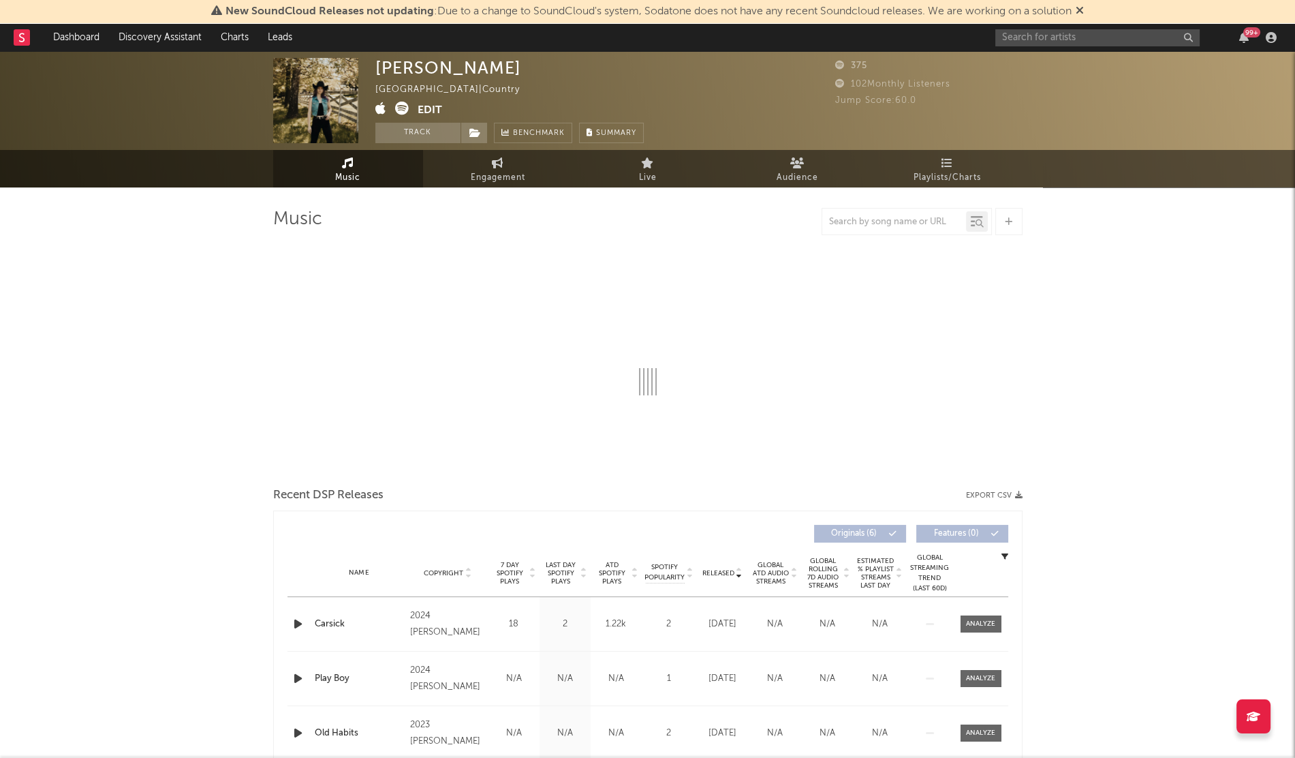
select select "1w"
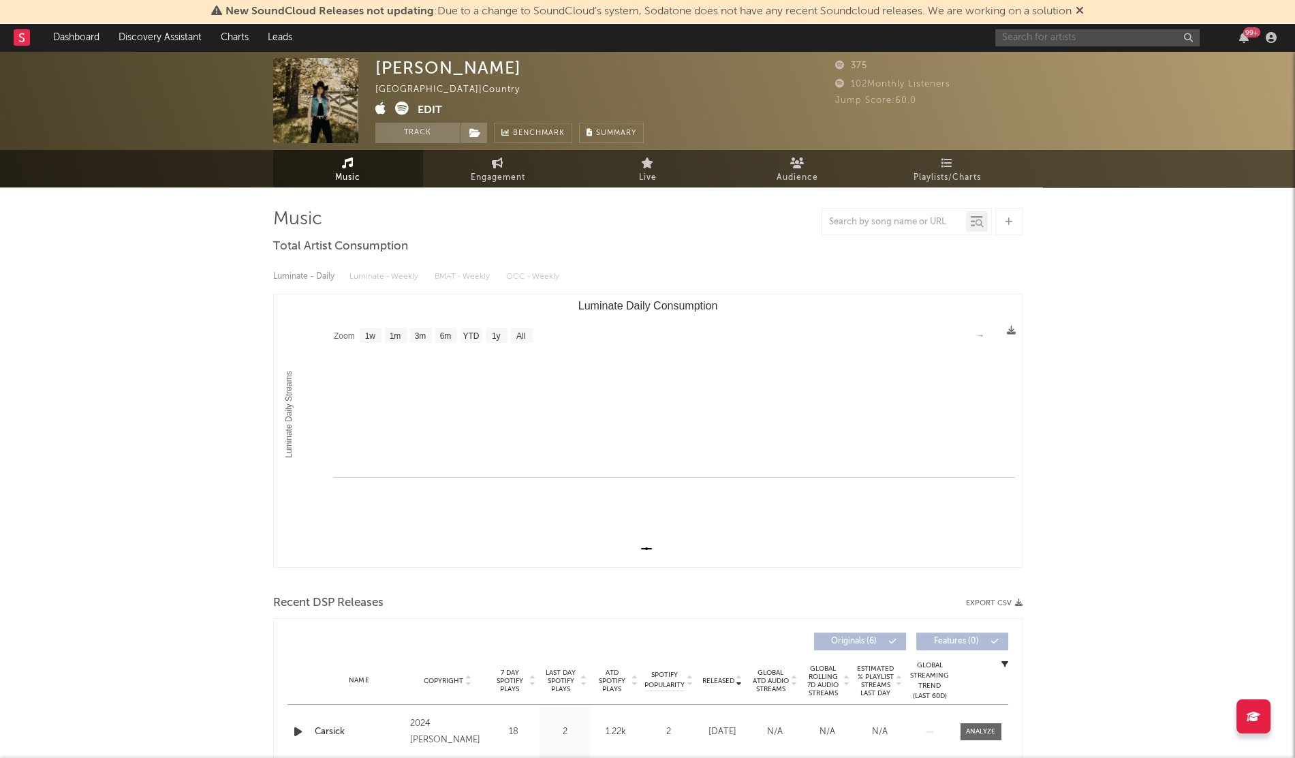
click at [1071, 40] on input "text" at bounding box center [1098, 37] width 204 height 17
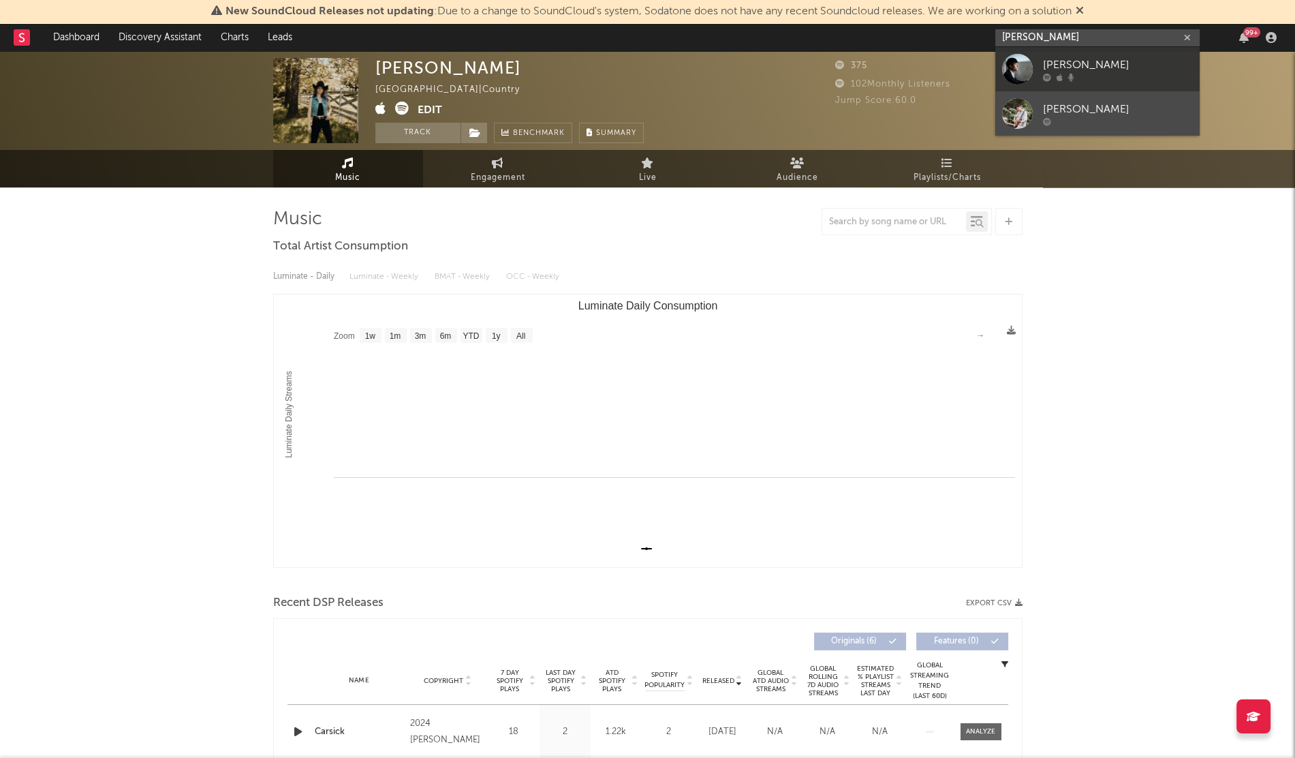
type input "[PERSON_NAME]"
click at [1125, 102] on div "[PERSON_NAME]" at bounding box center [1118, 109] width 150 height 16
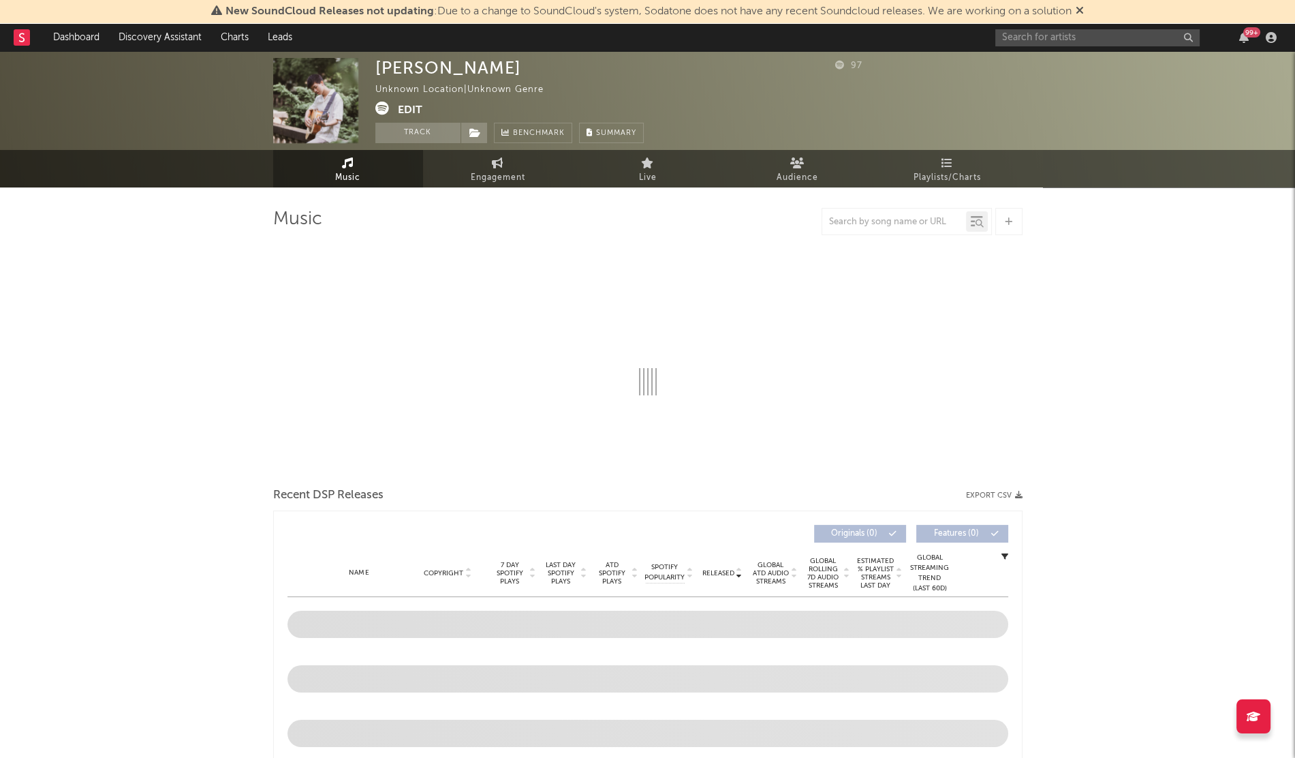
select select "1w"
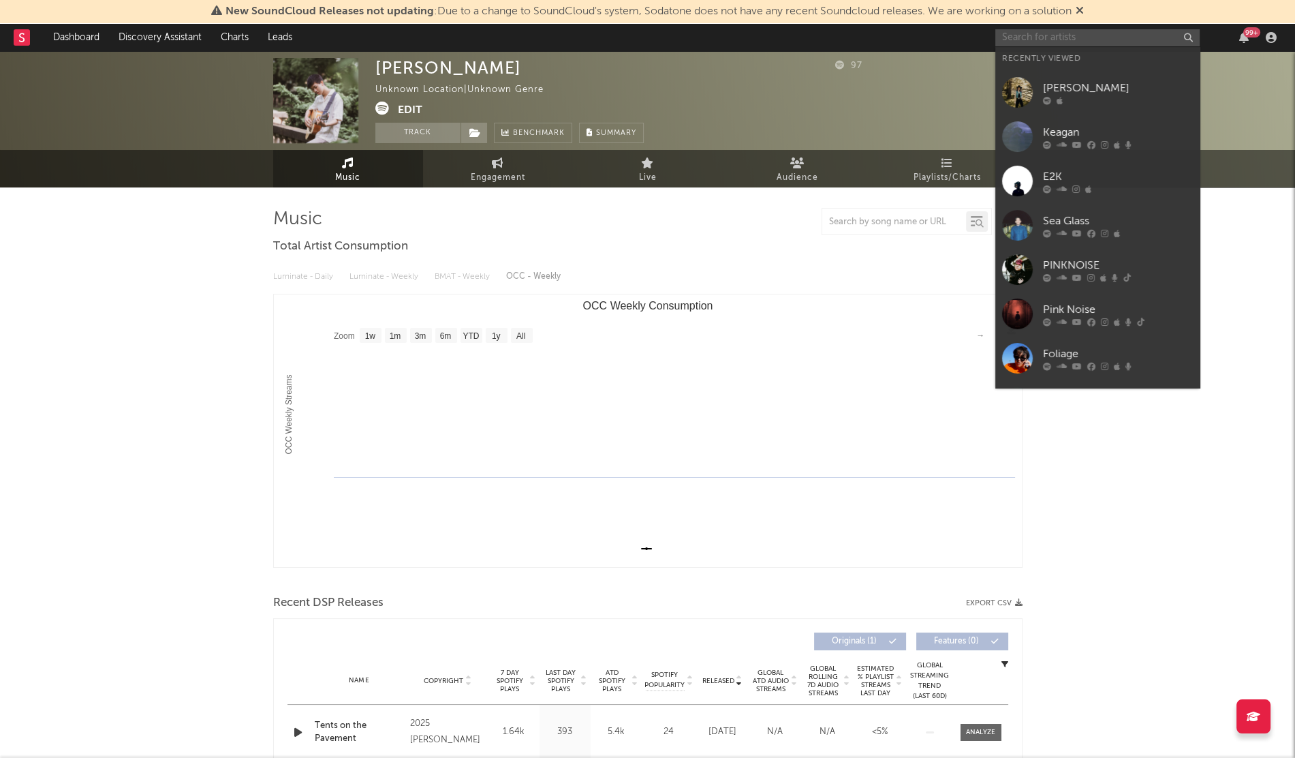
click at [1039, 41] on input "text" at bounding box center [1098, 37] width 204 height 17
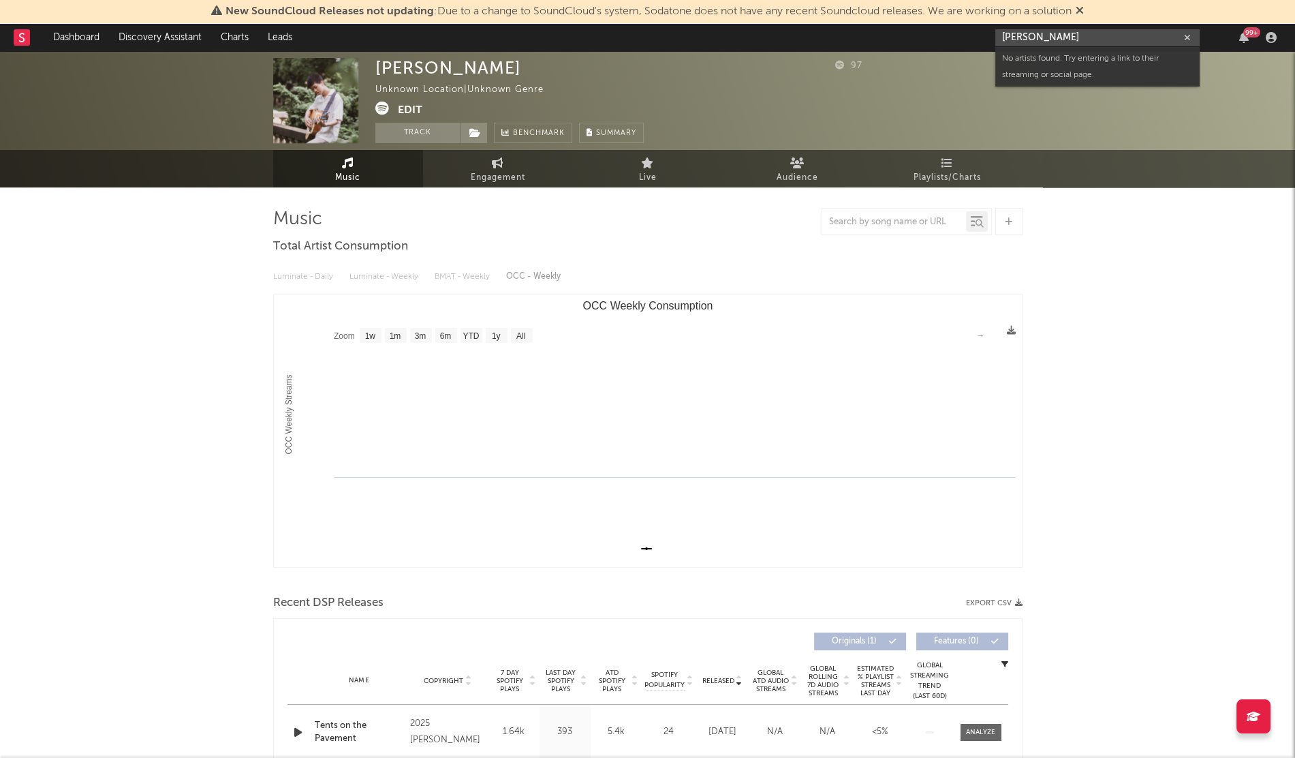
click at [1012, 41] on input "[PERSON_NAME]" at bounding box center [1098, 37] width 204 height 17
click at [1037, 38] on input "[PERSON_NAME]" at bounding box center [1098, 37] width 204 height 17
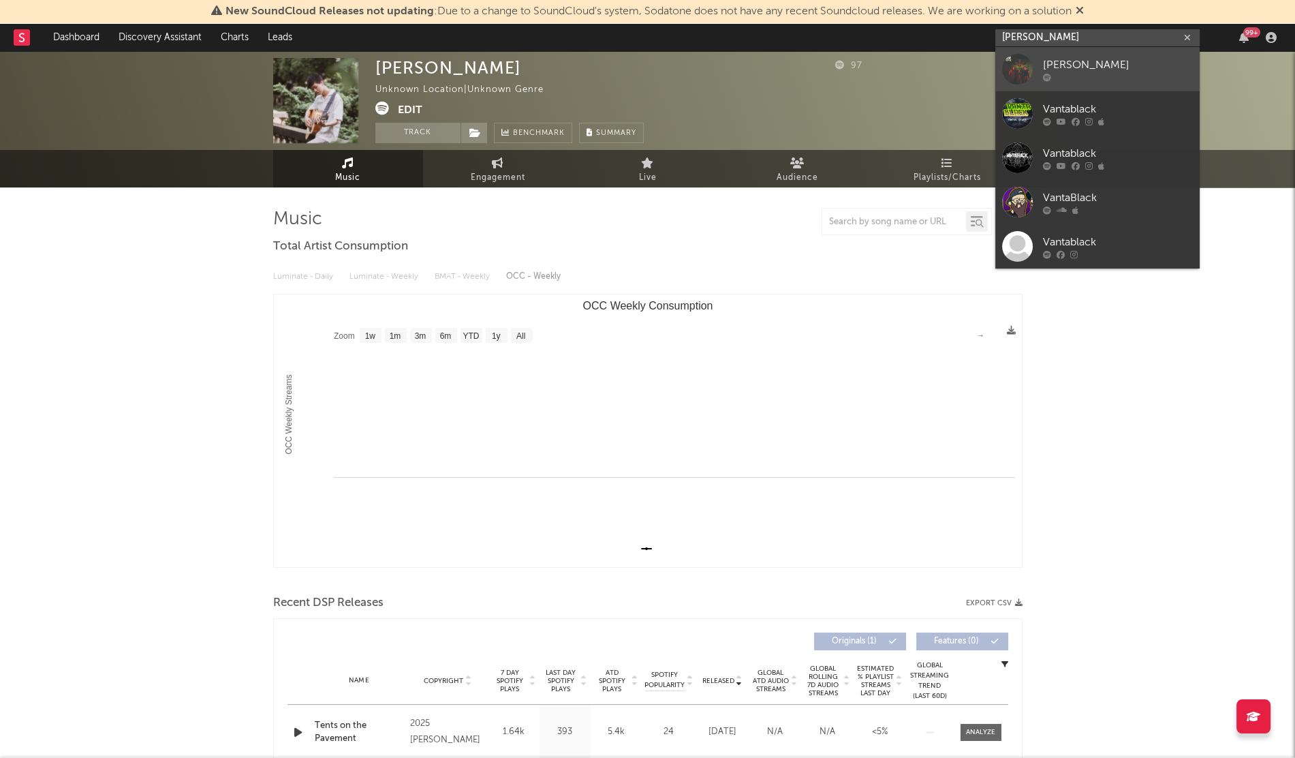
type input "[PERSON_NAME]"
click at [1035, 55] on link "[PERSON_NAME]" at bounding box center [1098, 69] width 204 height 44
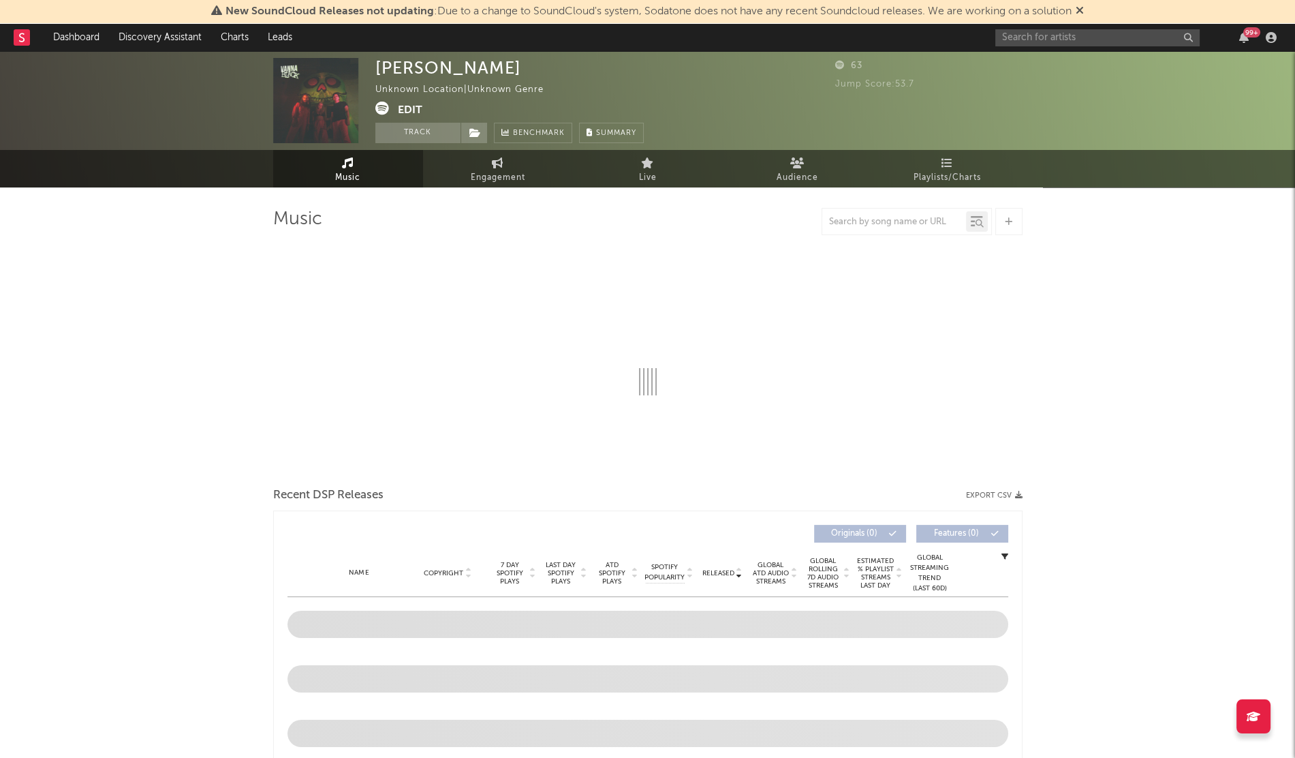
select select "1w"
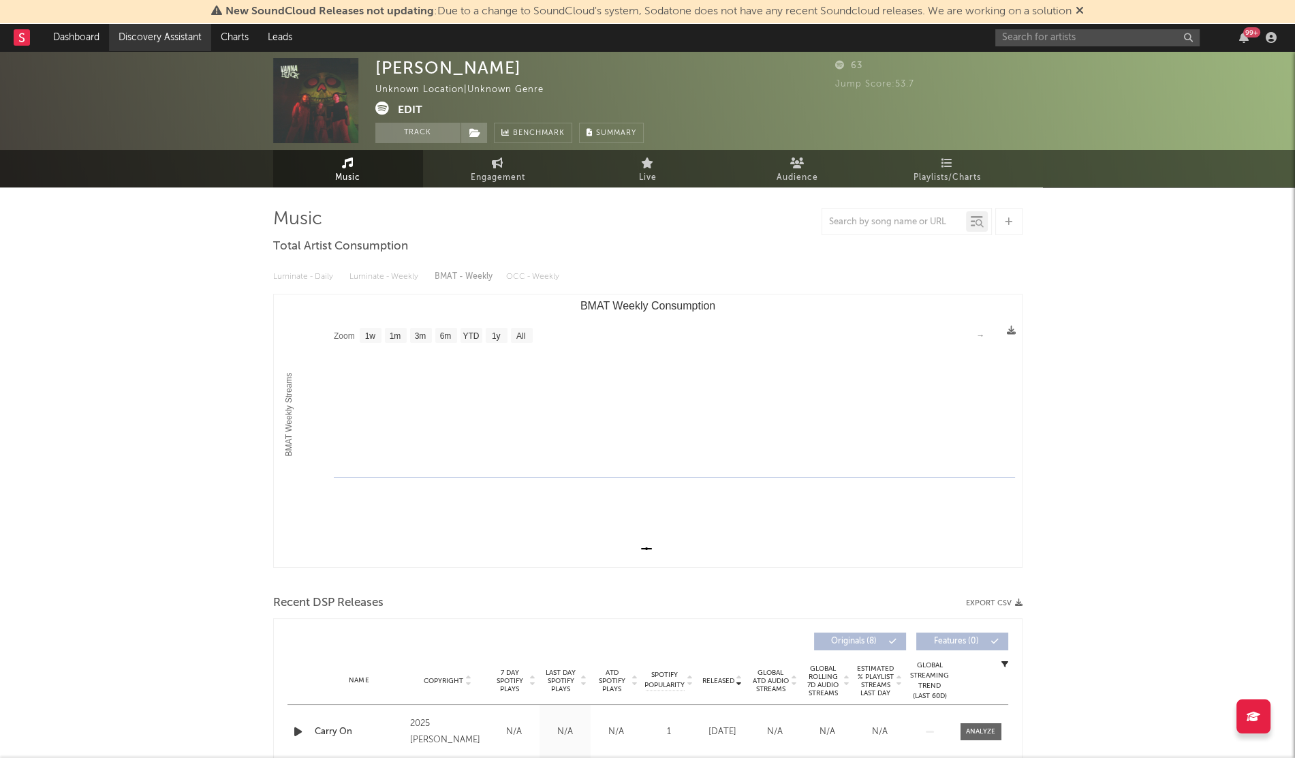
click at [177, 46] on link "Discovery Assistant" at bounding box center [160, 37] width 102 height 27
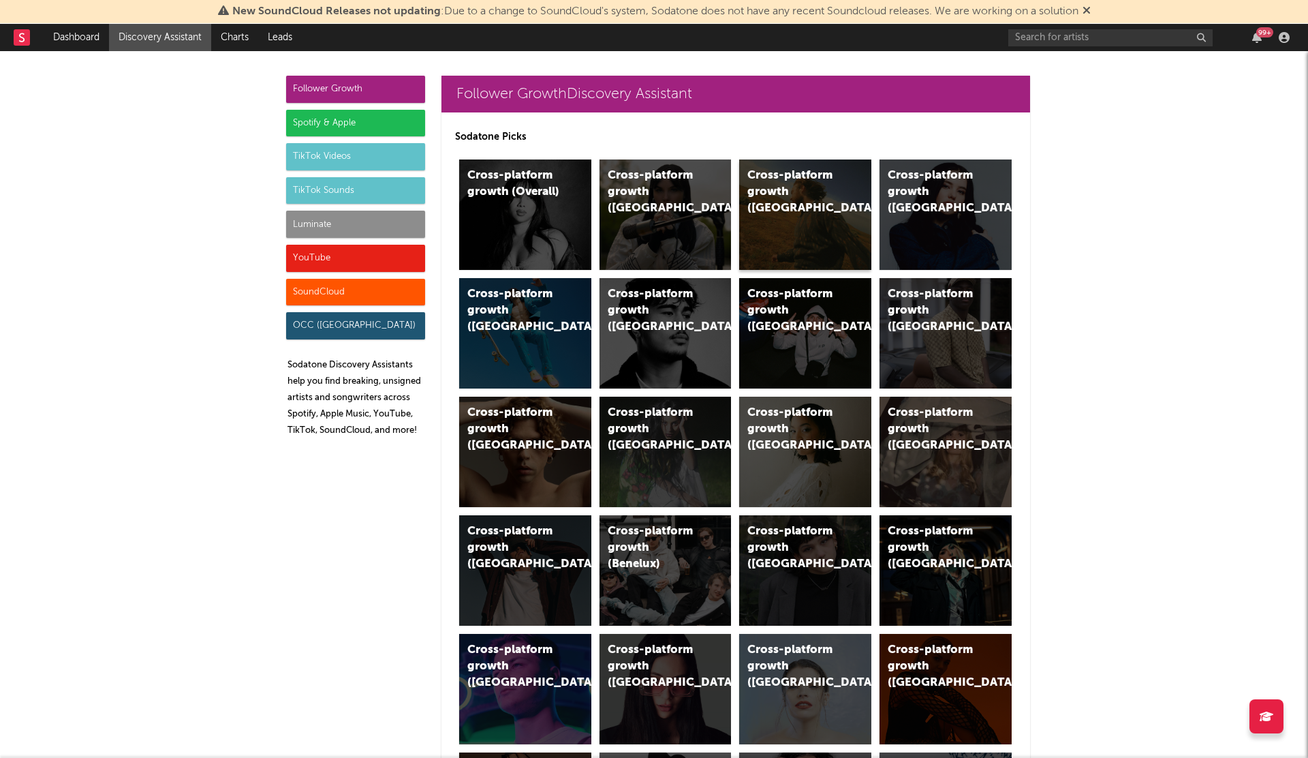
click at [793, 194] on div "Cross-platform growth ([GEOGRAPHIC_DATA])" at bounding box center [794, 192] width 93 height 49
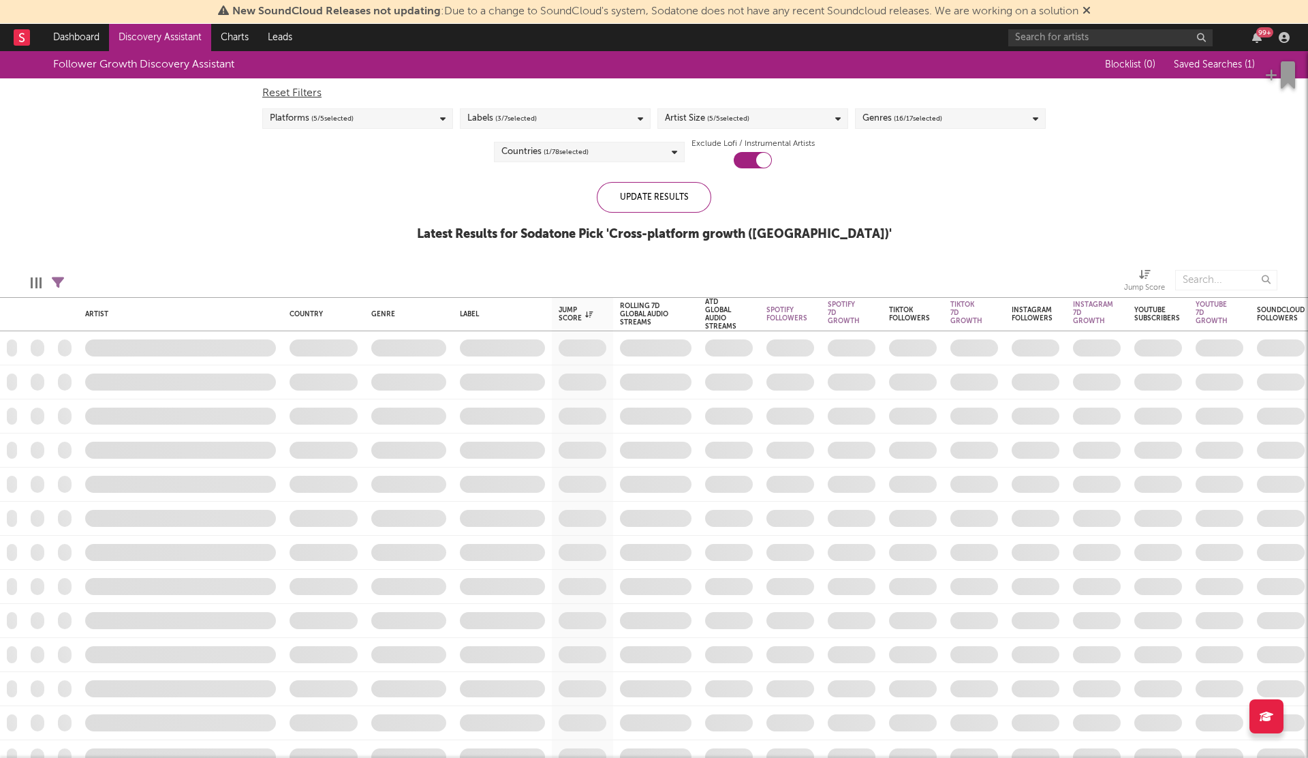
checkbox input "true"
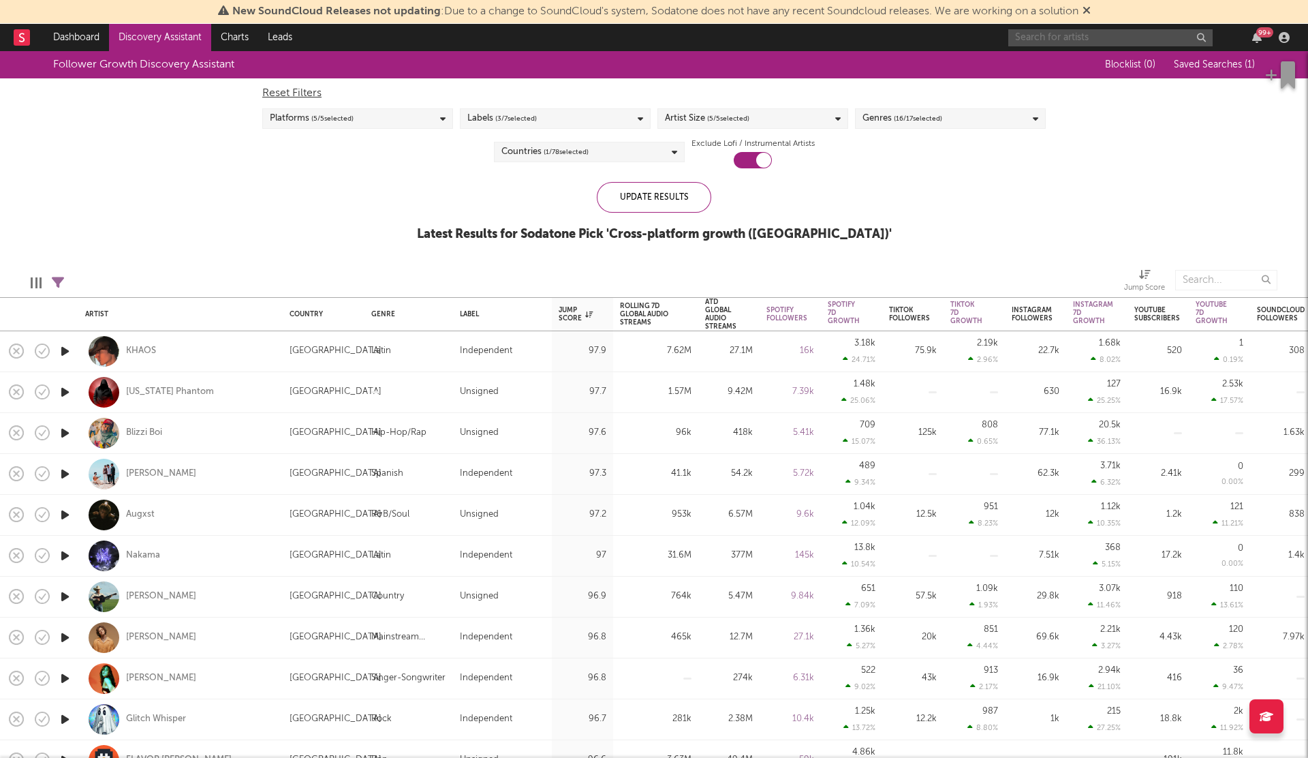
click at [1060, 45] on input "text" at bounding box center [1111, 37] width 204 height 17
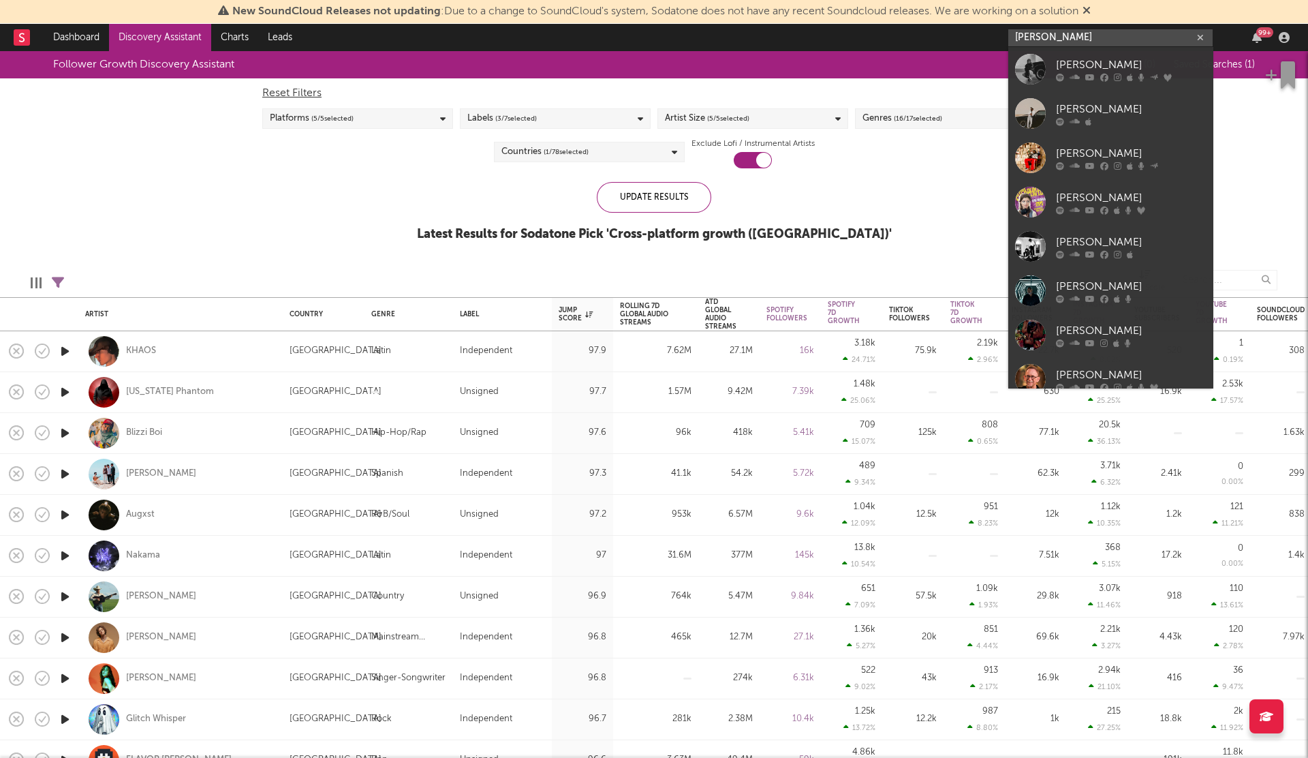
type input "[PERSON_NAME]"
click at [1006, 64] on div "Follower Growth Discovery Assistant" at bounding box center [569, 64] width 1032 height 27
click at [1054, 46] on div "[PERSON_NAME]" at bounding box center [1111, 37] width 204 height 17
click at [1038, 74] on div at bounding box center [1030, 69] width 31 height 31
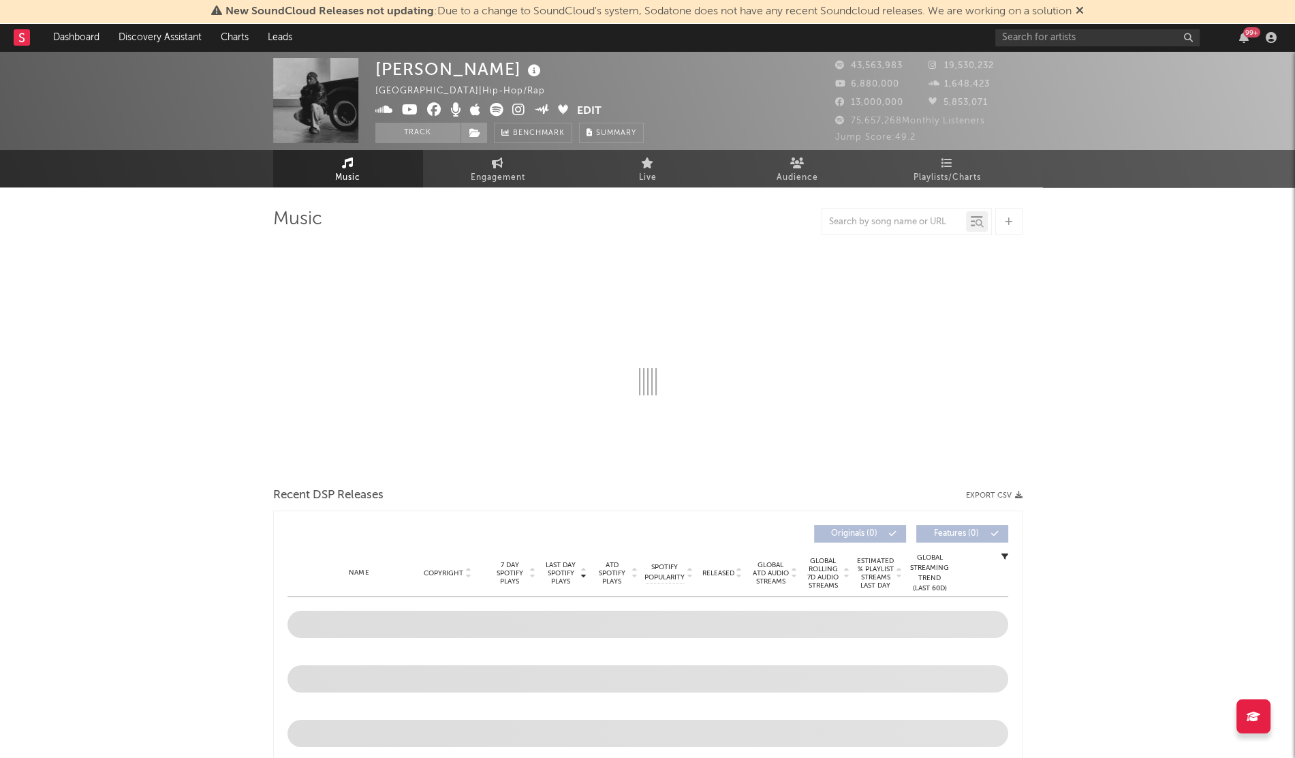
select select "6m"
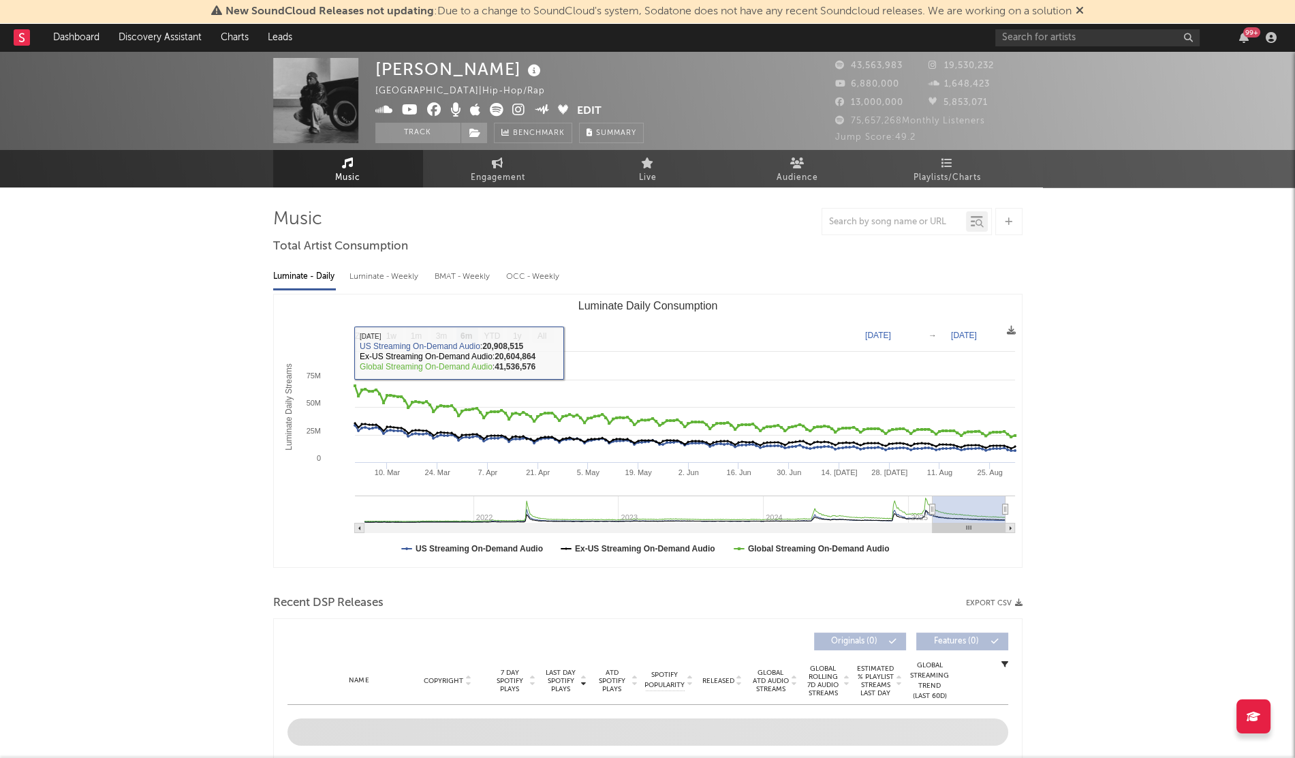
click at [547, 327] on rect "Luminate Daily Consumption" at bounding box center [648, 430] width 748 height 273
click at [545, 331] on text "All" at bounding box center [541, 336] width 9 height 10
select select "All"
type input "[DATE]"
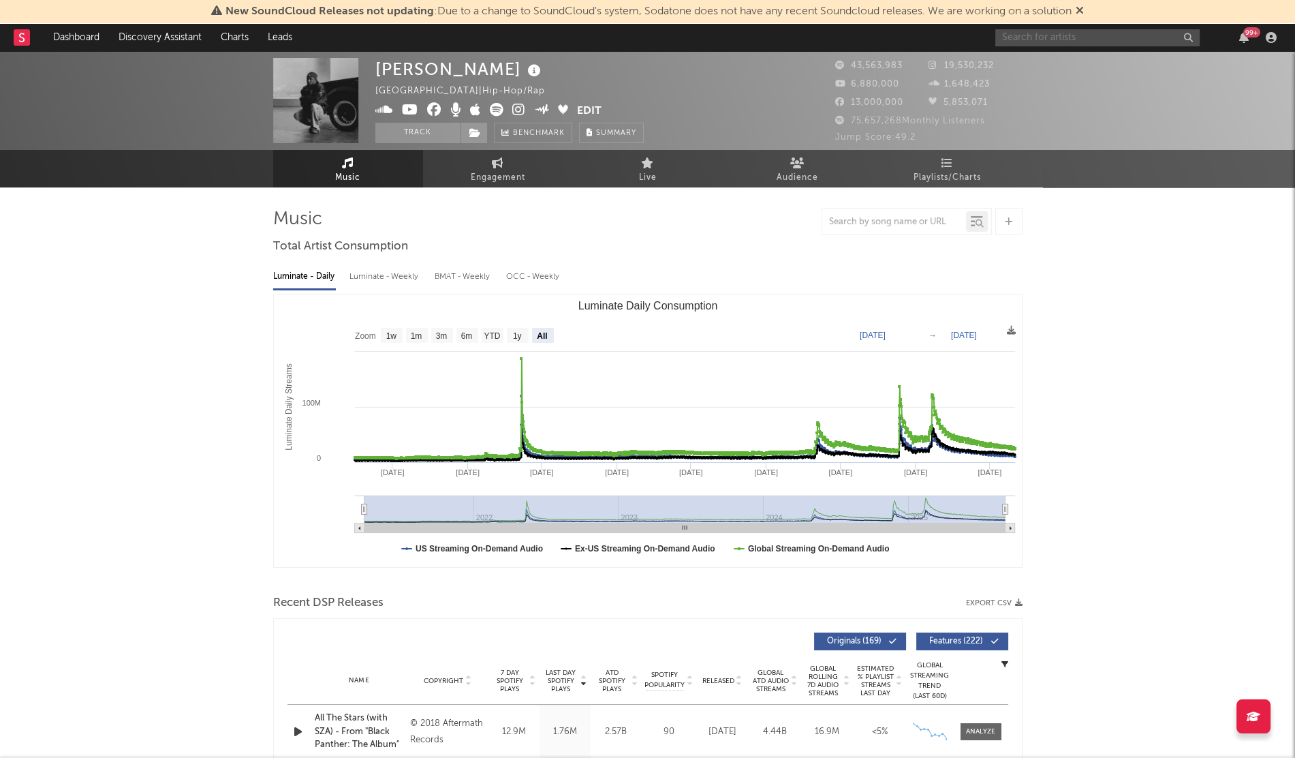
click at [1090, 35] on input "text" at bounding box center [1098, 37] width 204 height 17
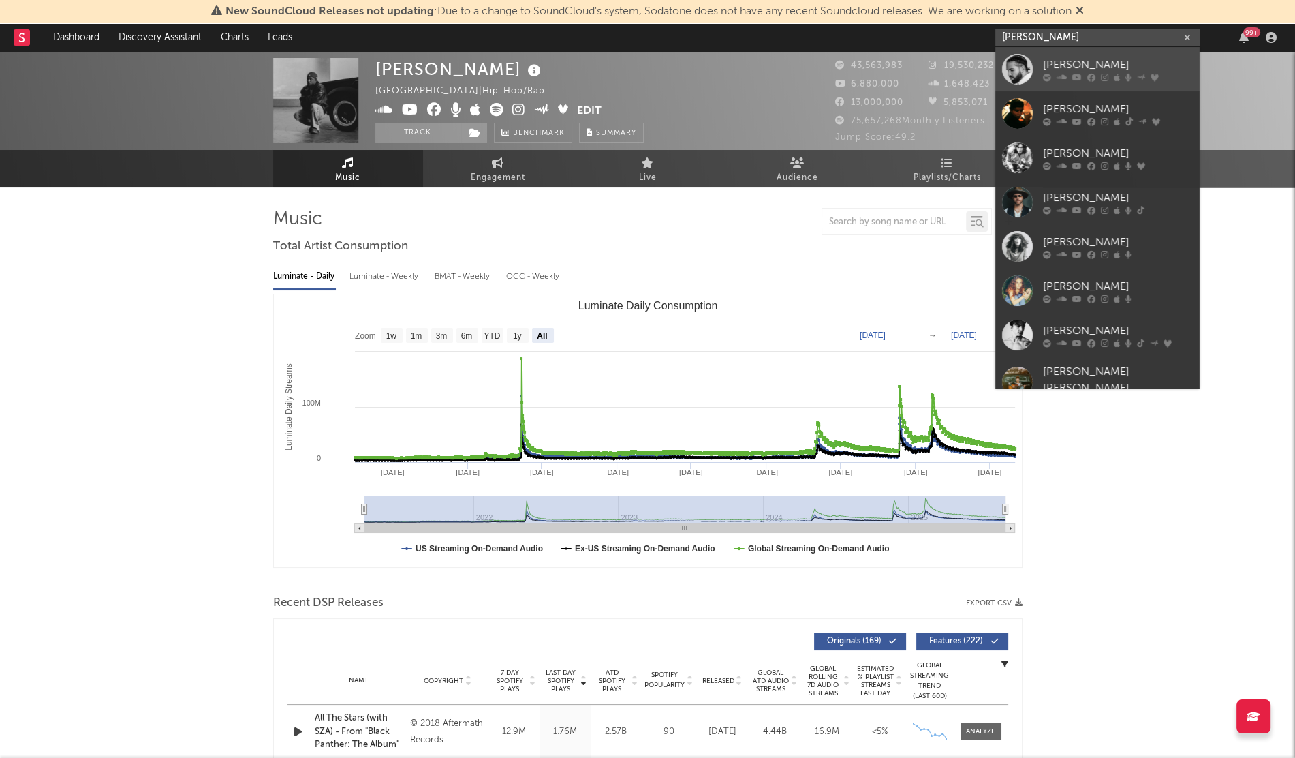
type input "[PERSON_NAME]"
click at [1077, 73] on icon at bounding box center [1078, 77] width 10 height 8
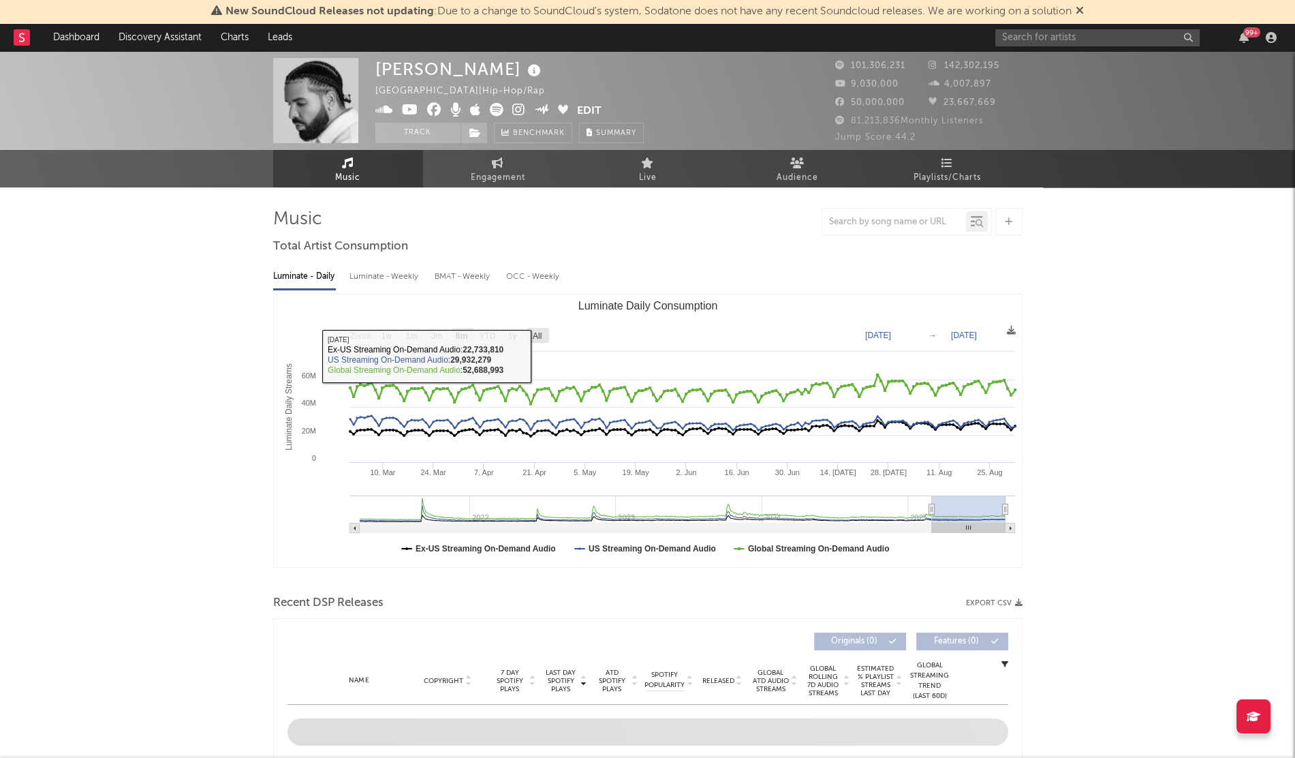
click at [532, 333] on text "All" at bounding box center [536, 336] width 9 height 10
select select "All"
type input "[DATE]"
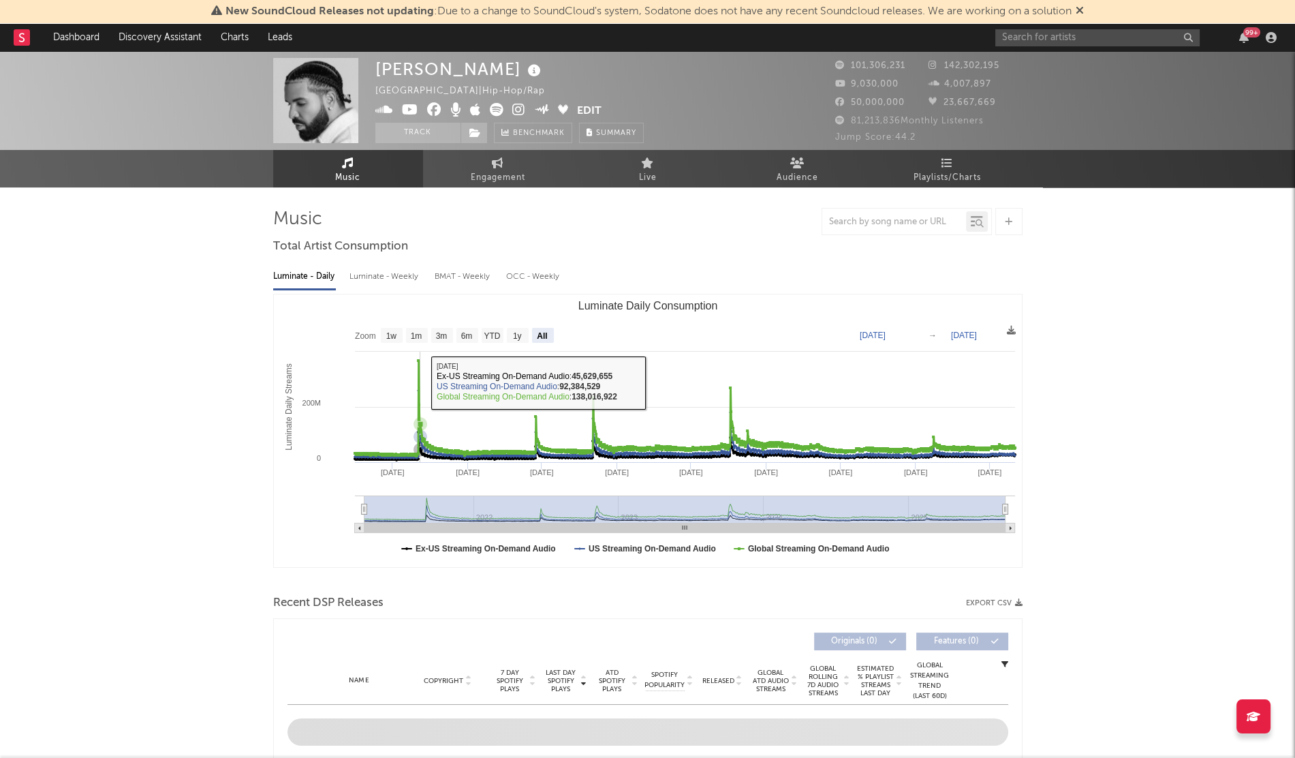
click at [420, 382] on icon "Luminate Daily Consumption" at bounding box center [685, 408] width 660 height 95
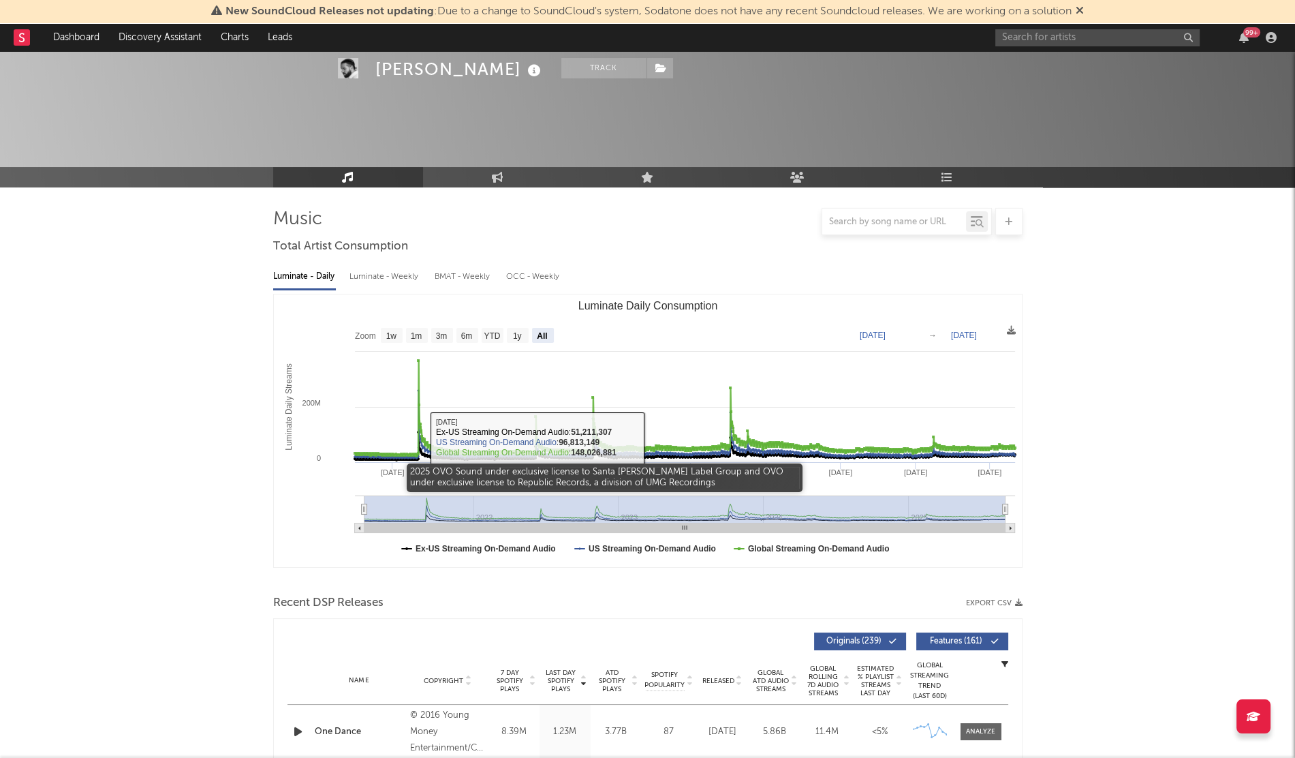
scroll to position [352, 0]
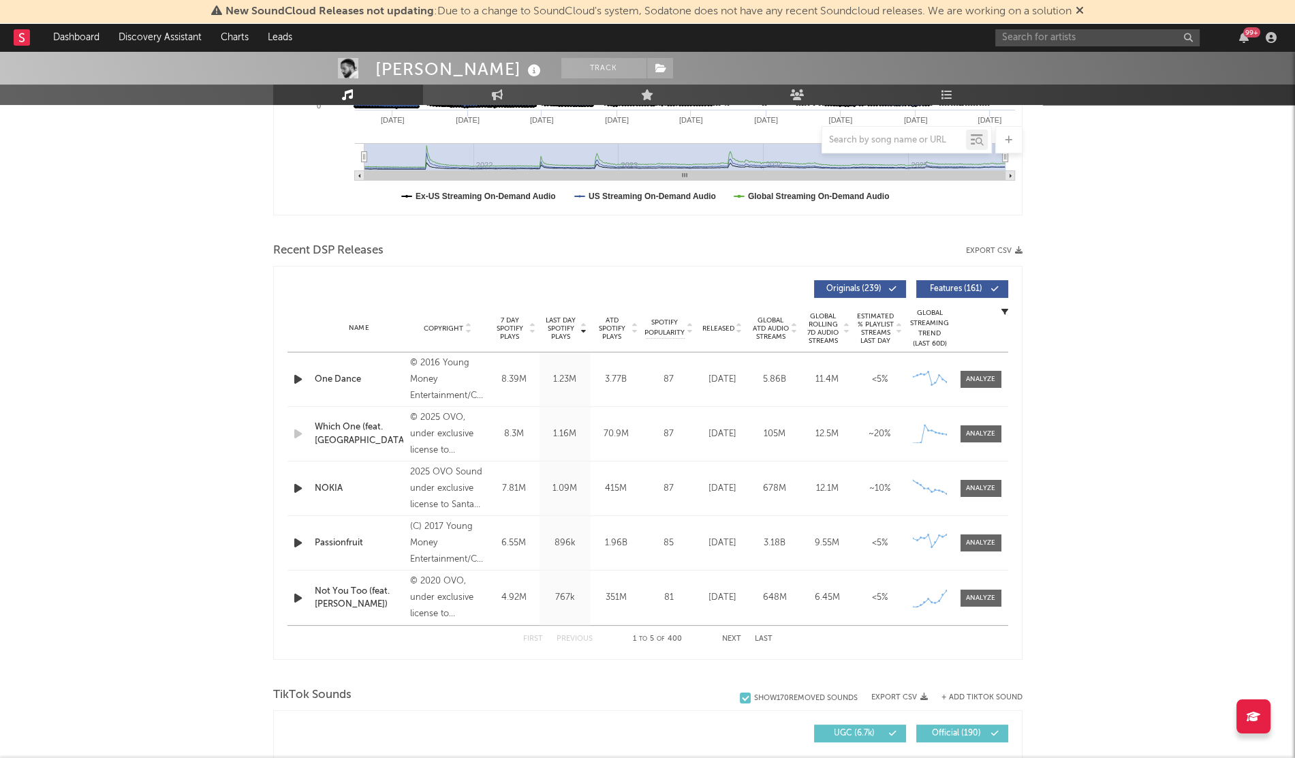
click at [31, 35] on div at bounding box center [29, 37] width 30 height 27
click at [29, 35] on rect at bounding box center [22, 37] width 16 height 16
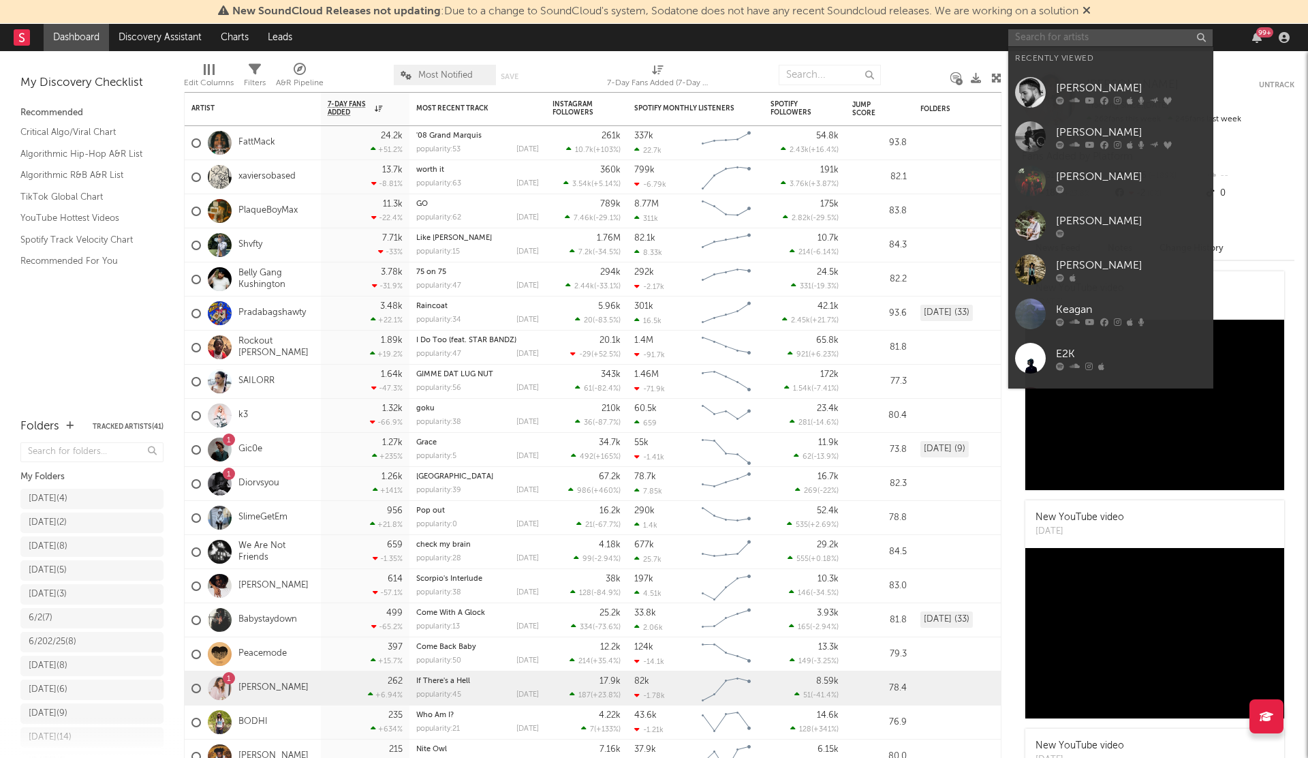
click at [1029, 35] on input "text" at bounding box center [1111, 37] width 204 height 17
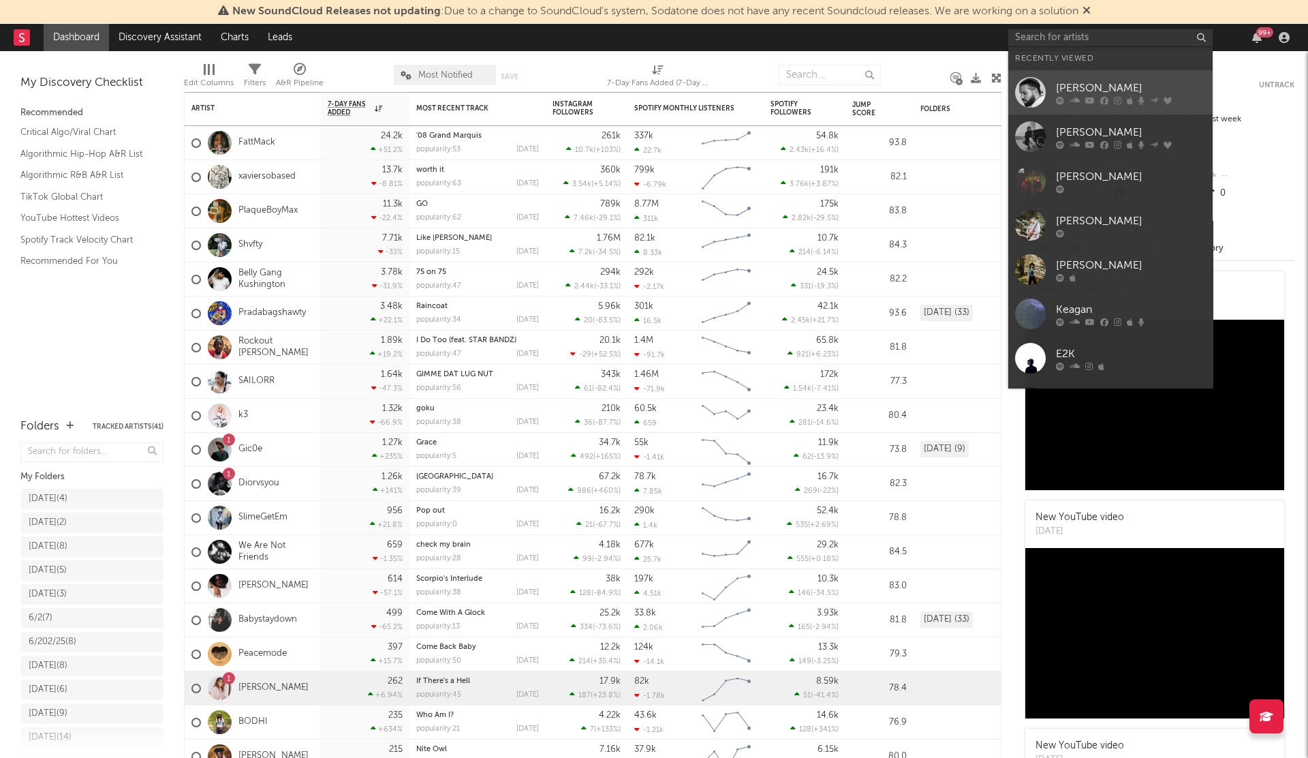
click at [1026, 85] on div at bounding box center [1030, 92] width 31 height 31
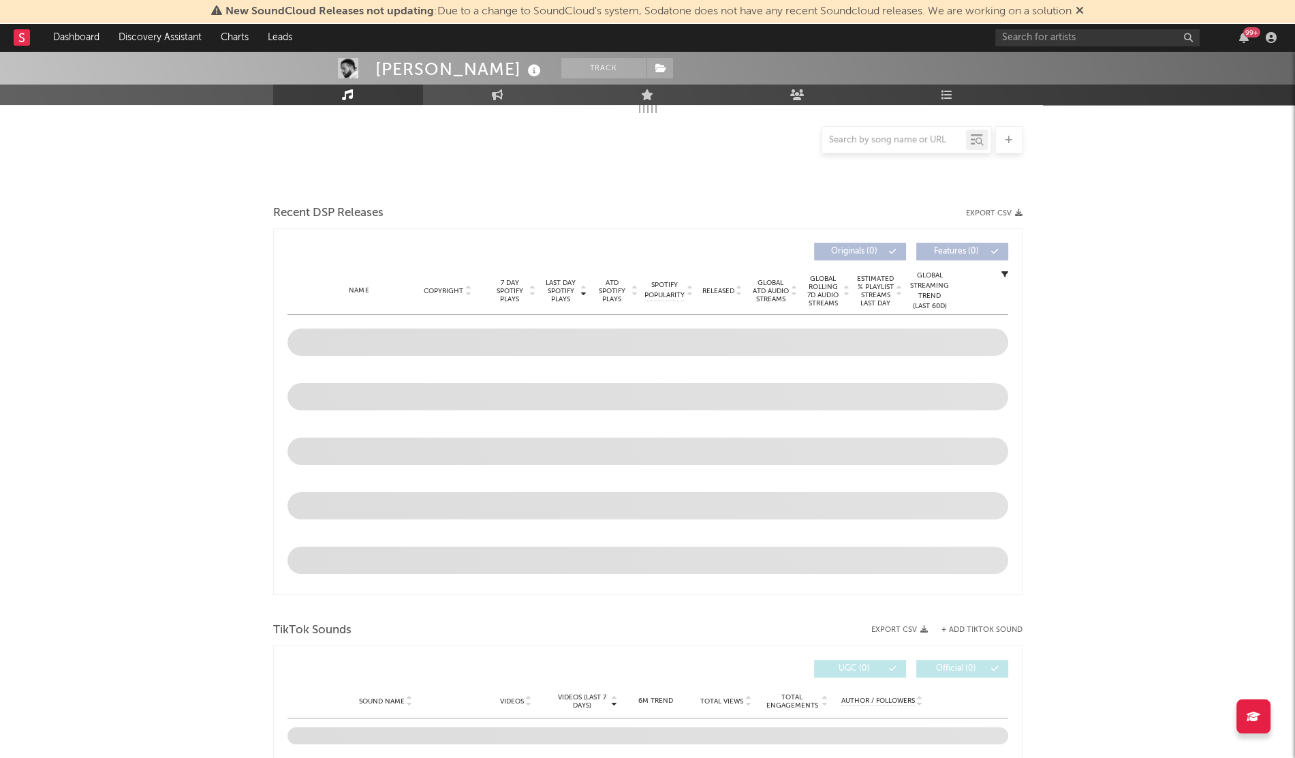
scroll to position [282, 0]
select select "6m"
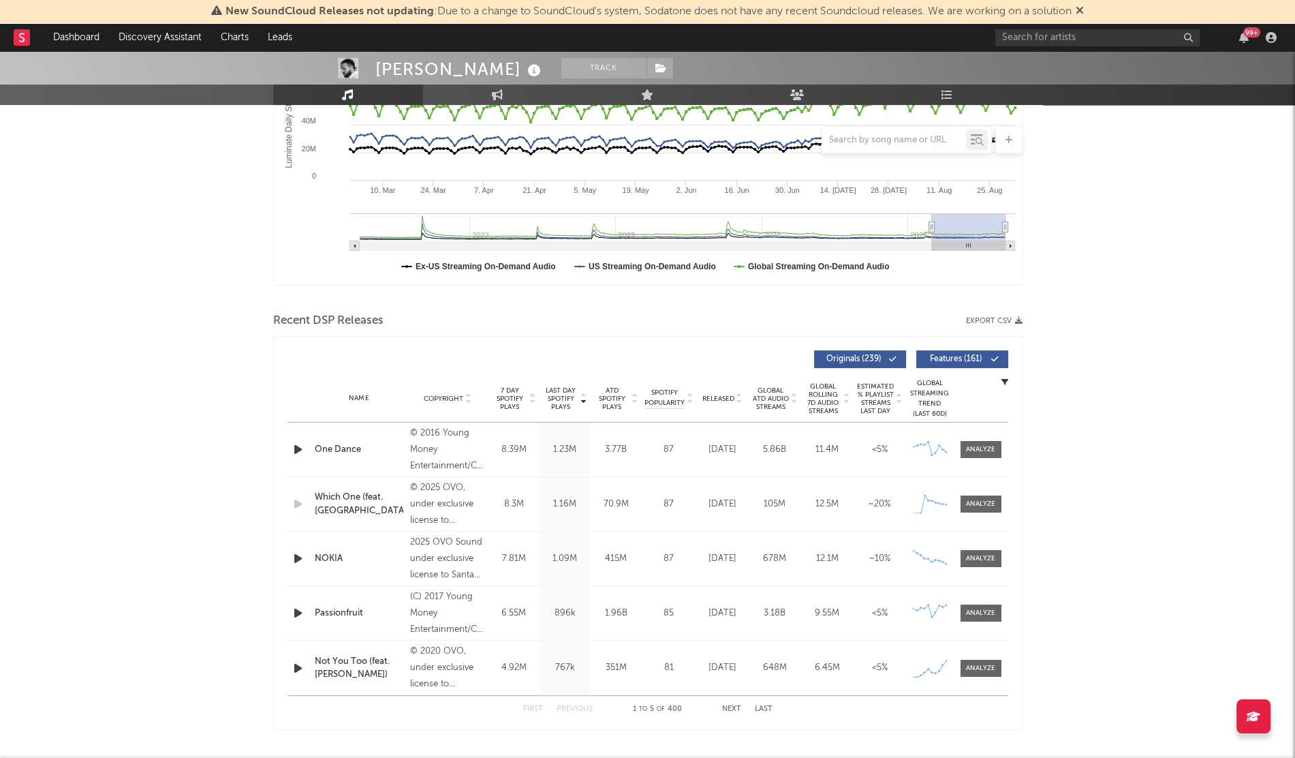
scroll to position [389, 0]
